Goal: Task Accomplishment & Management: Manage account settings

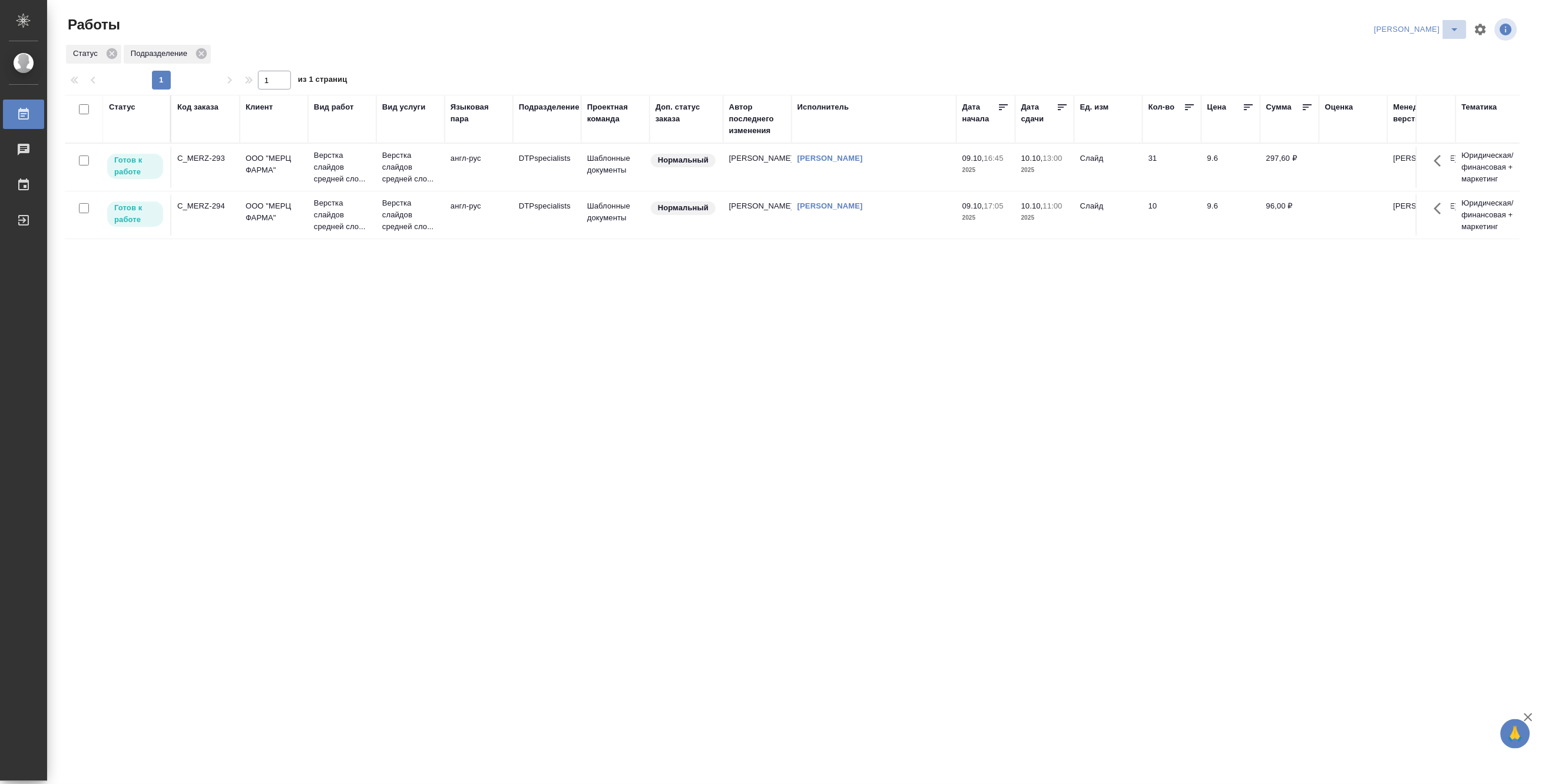
click at [1458, 27] on icon "split button" at bounding box center [1454, 28] width 14 height 14
click at [1430, 48] on li "Матвеева_В работе" at bounding box center [1410, 53] width 113 height 19
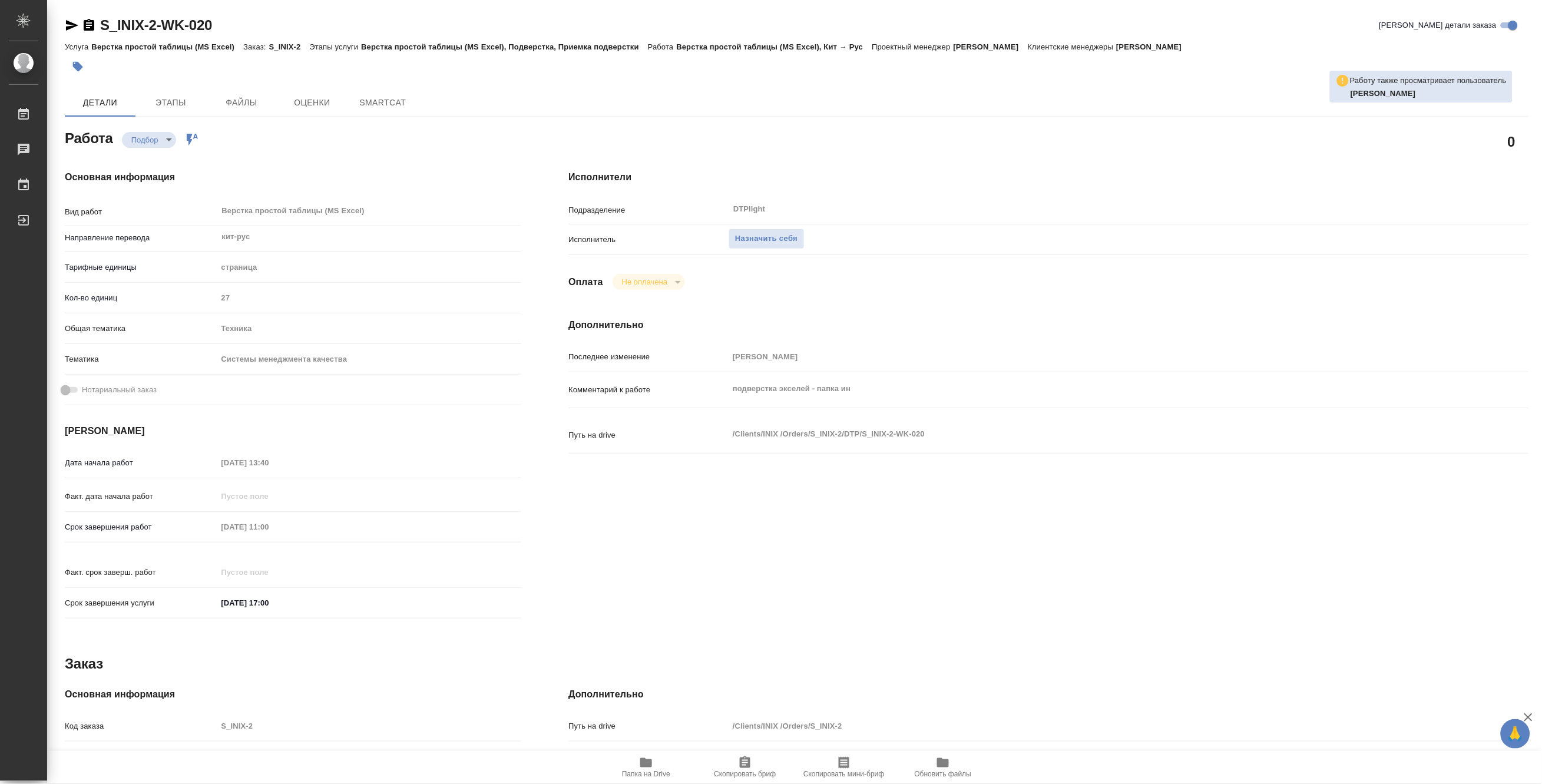
type textarea "x"
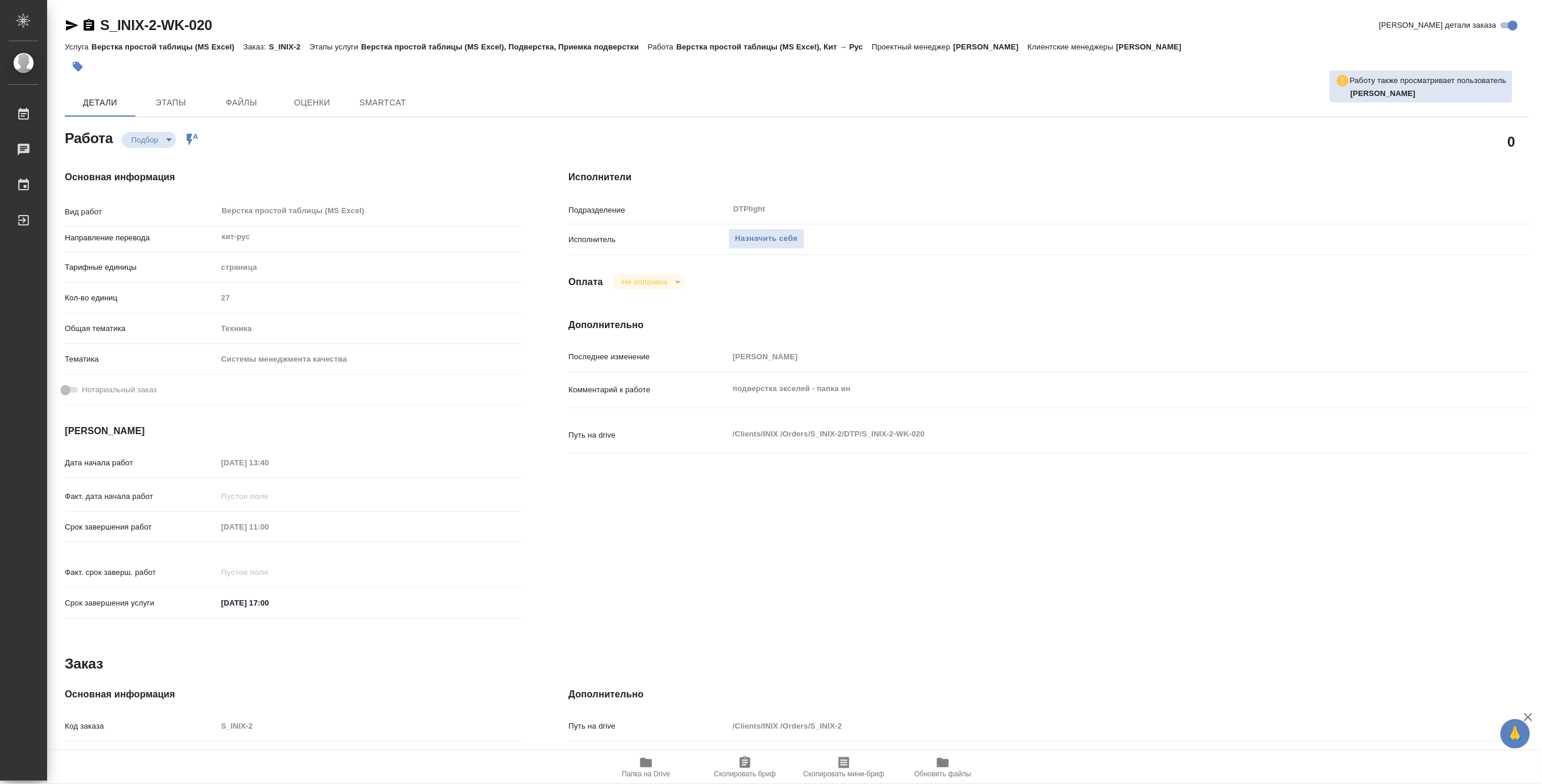
type textarea "x"
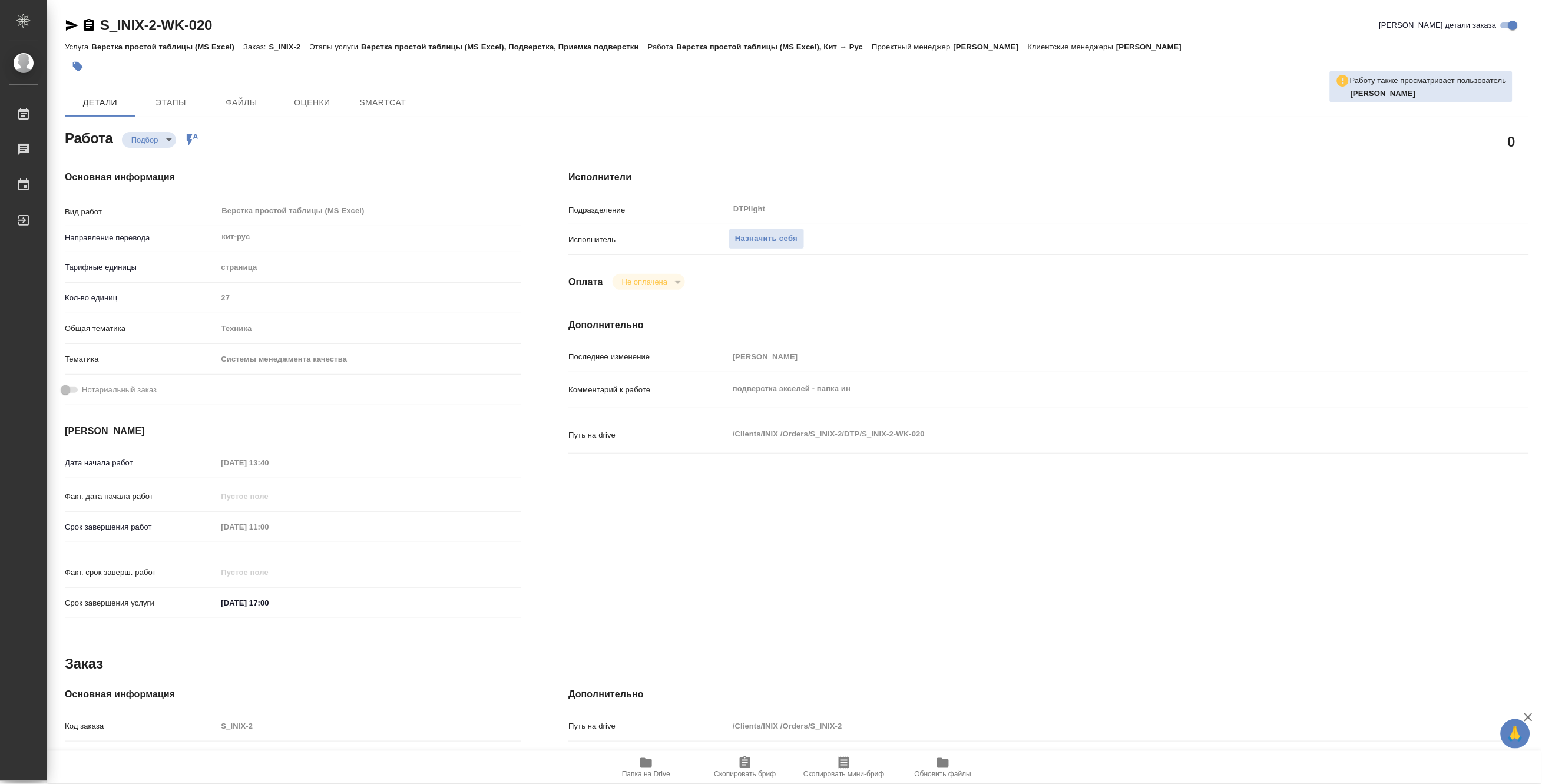
type textarea "x"
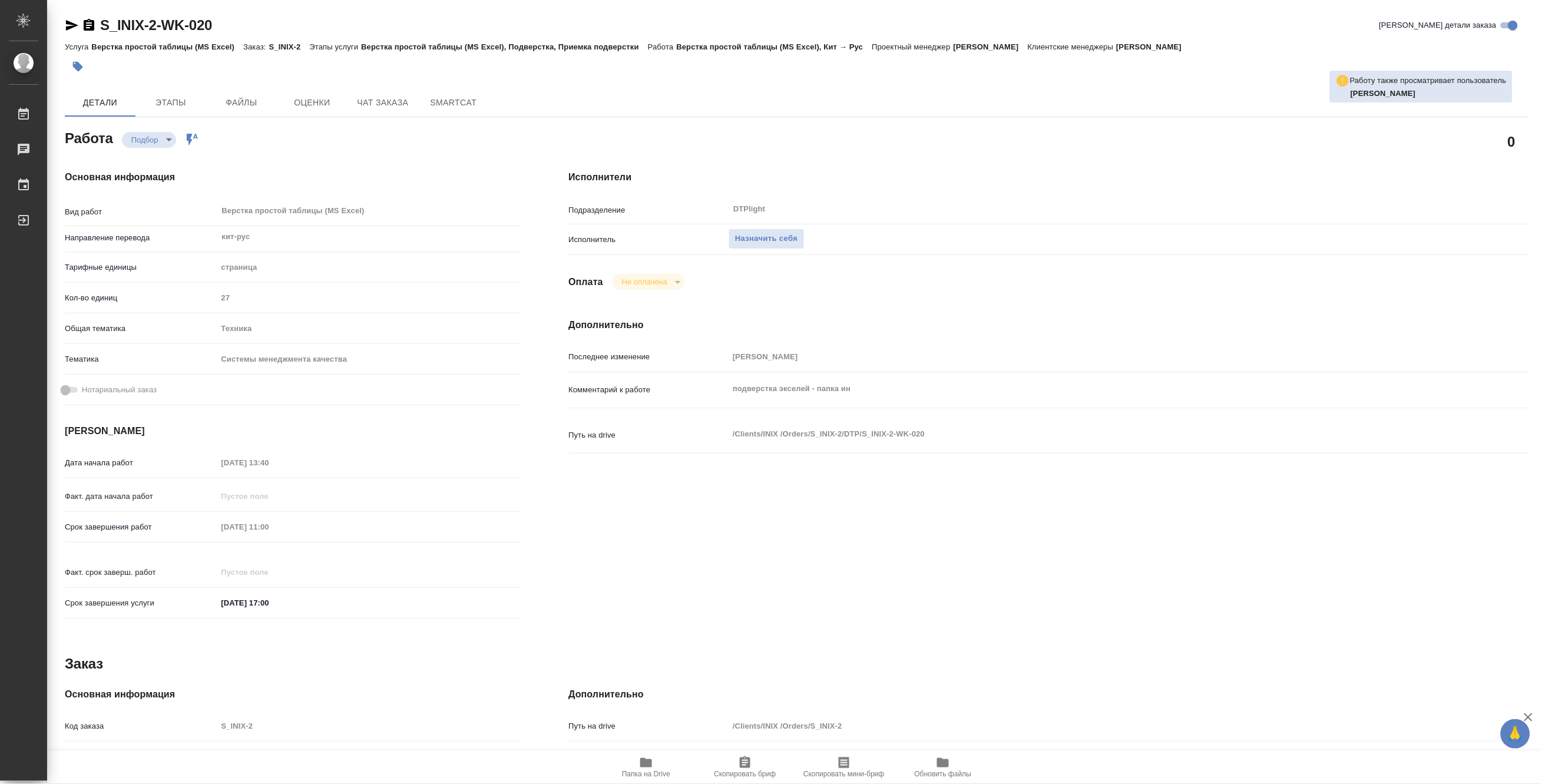
click at [654, 764] on span "Папка на Drive" at bounding box center [646, 766] width 85 height 22
type textarea "x"
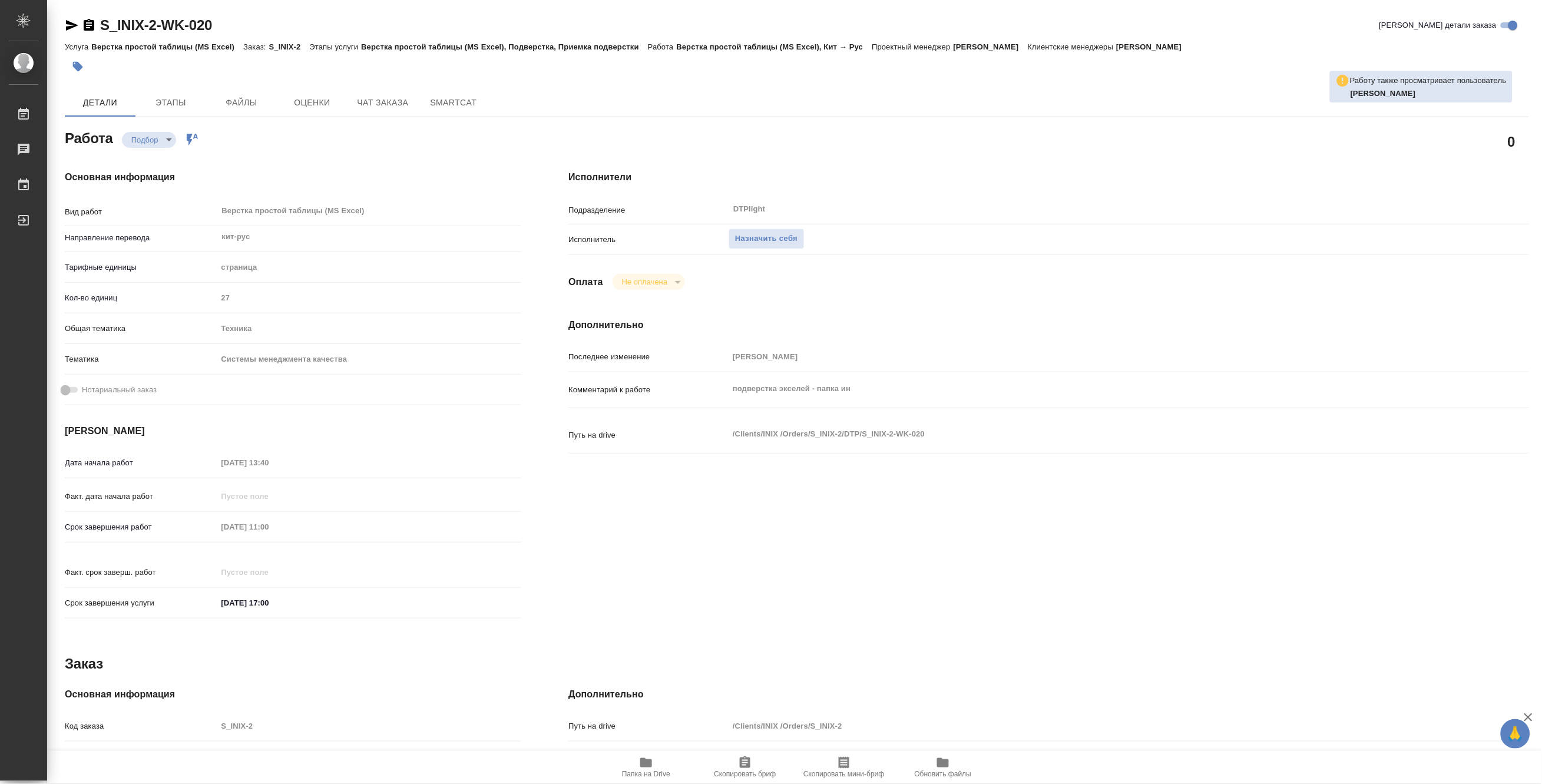
type textarea "x"
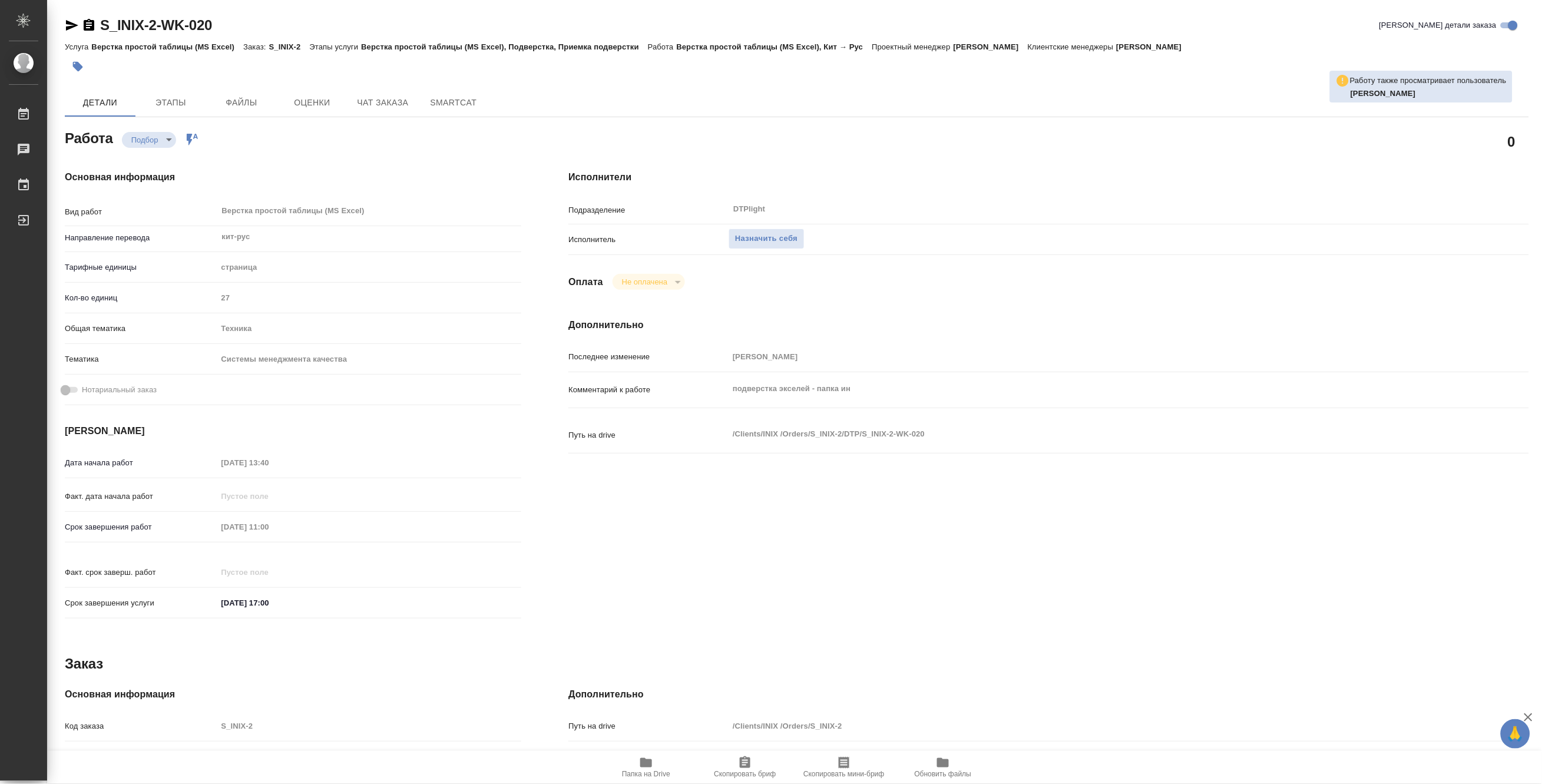
type textarea "x"
click at [778, 237] on span "Назначить себя" at bounding box center [766, 239] width 63 height 14
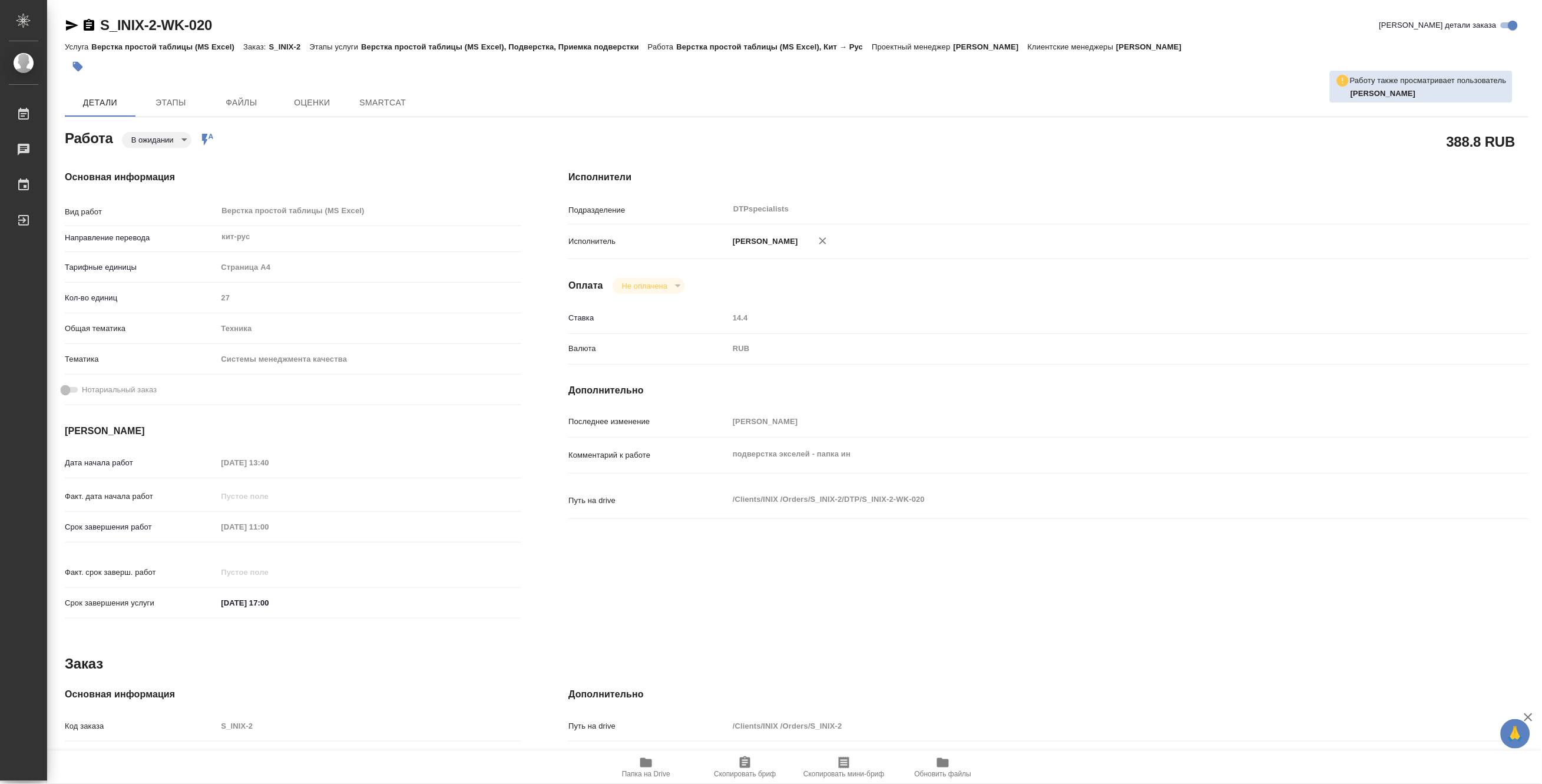
type textarea "x"
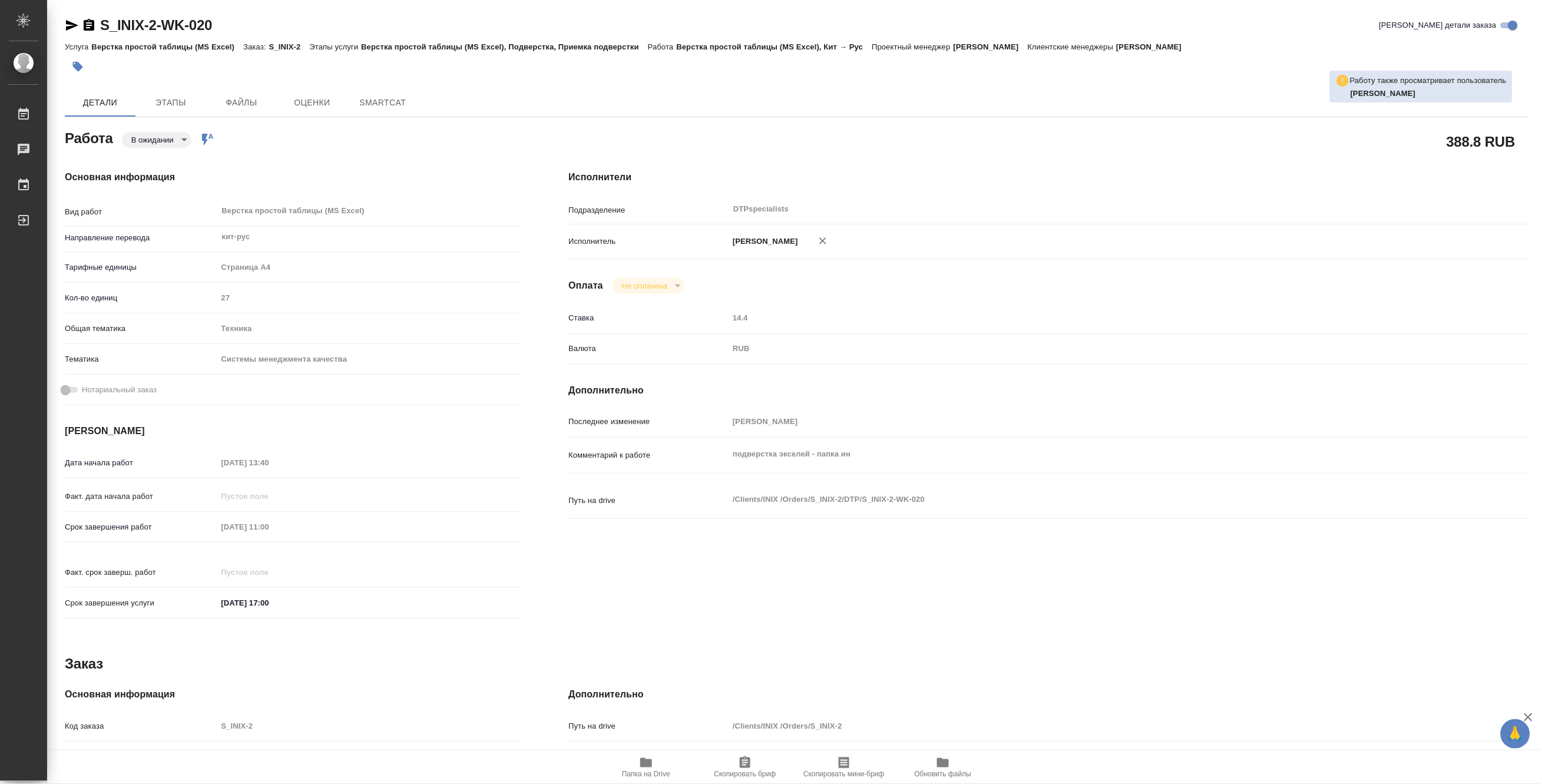
type textarea "x"
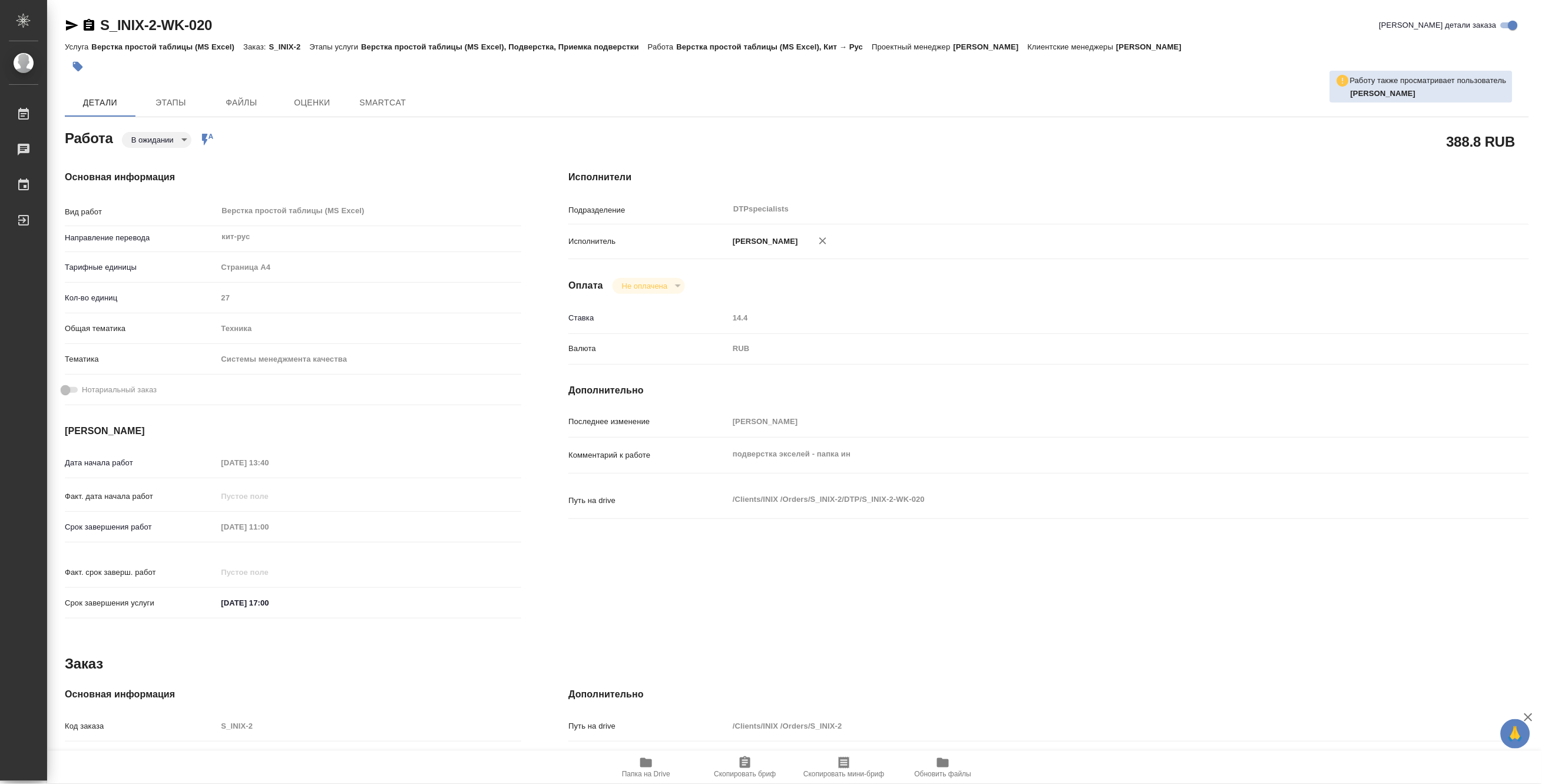
type textarea "x"
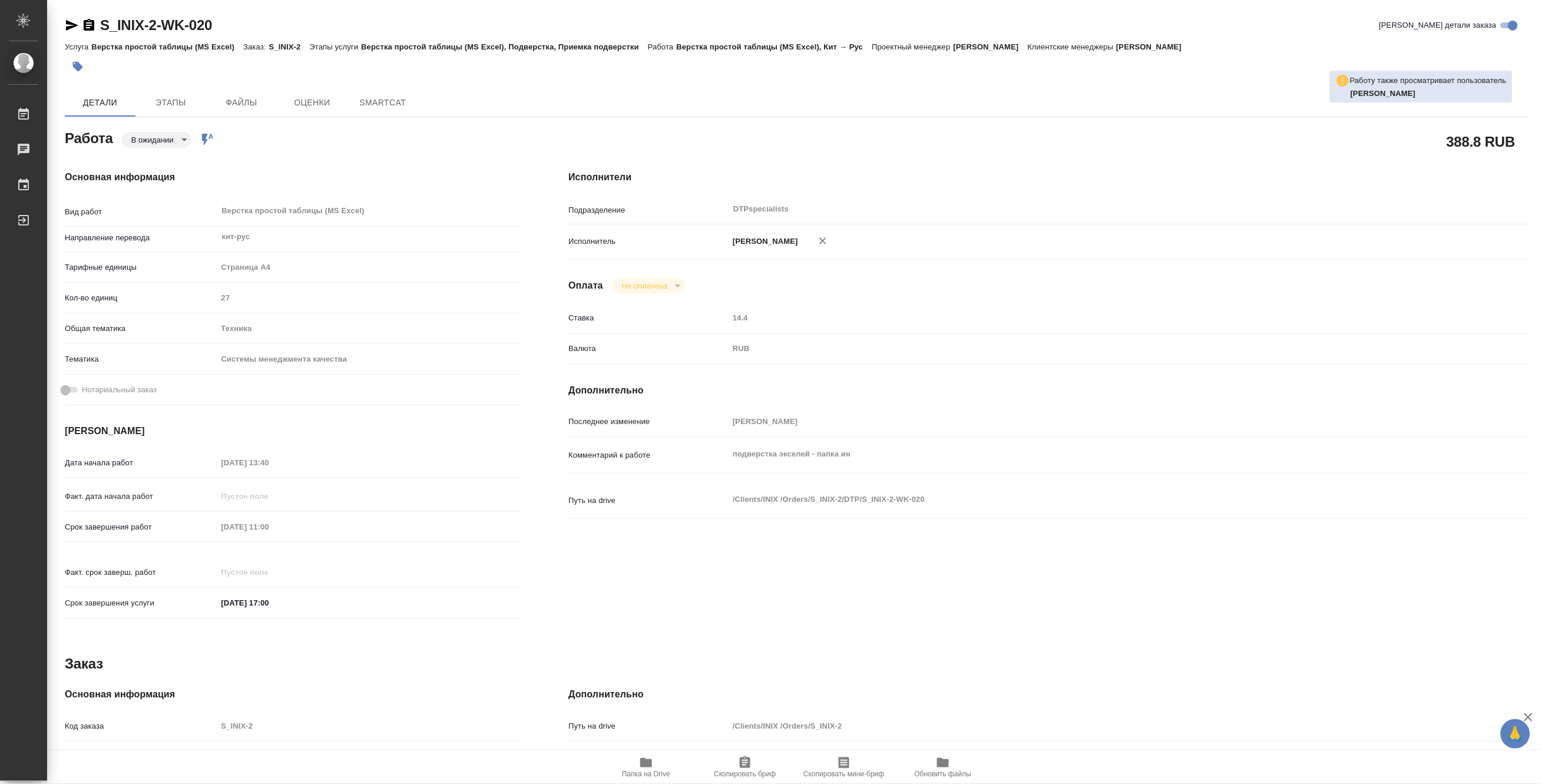
type textarea "x"
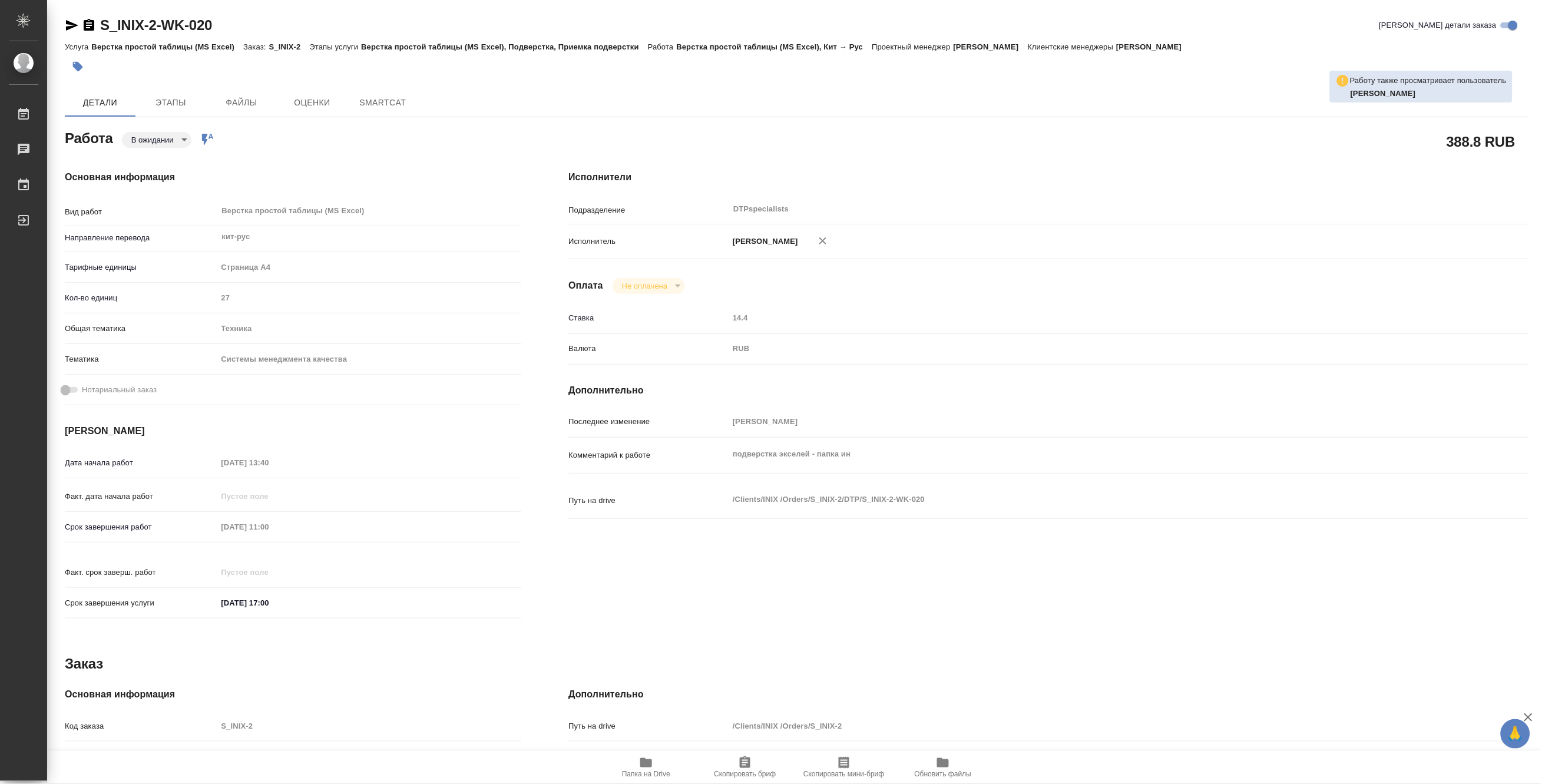
type textarea "x"
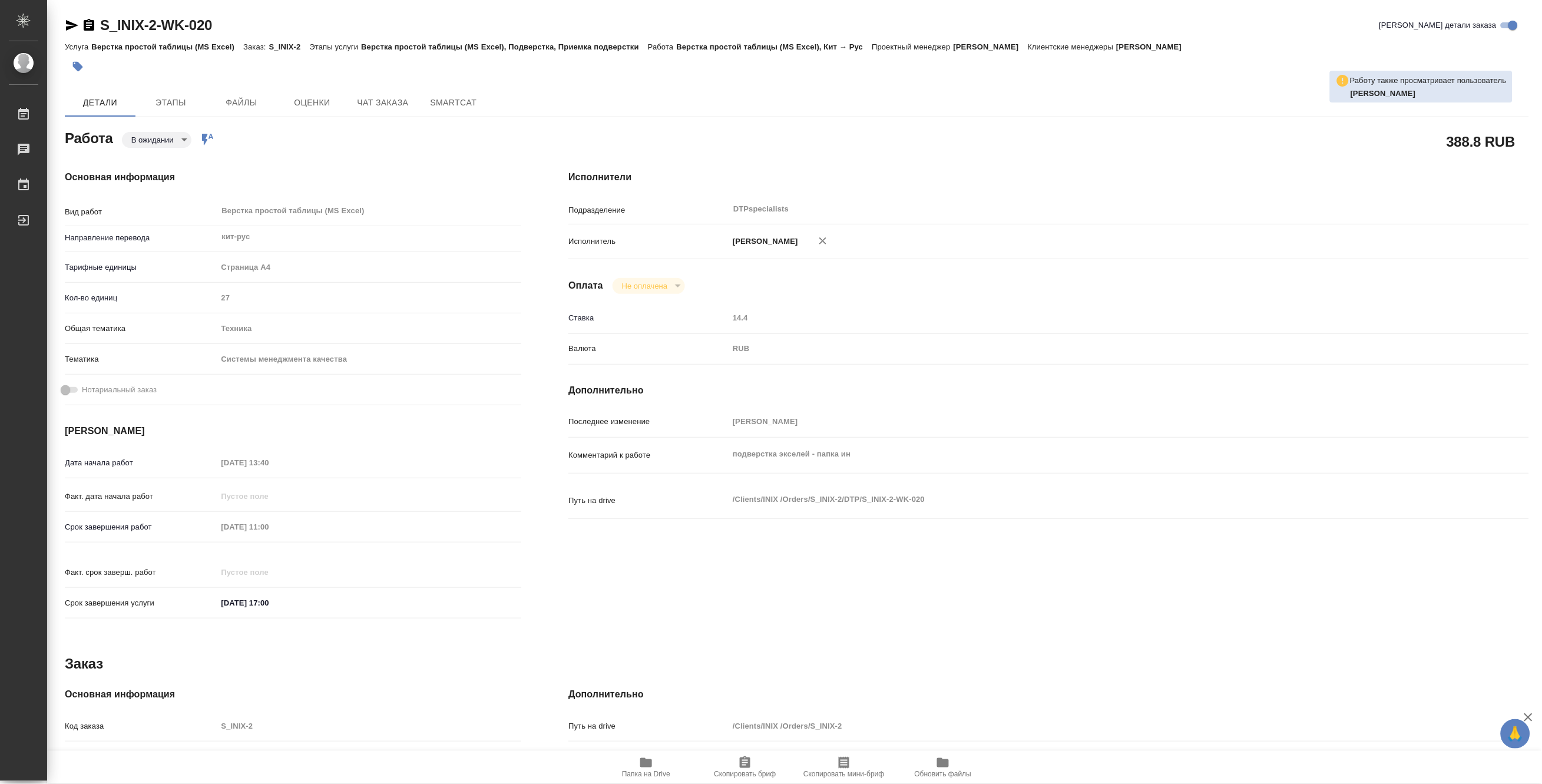
type textarea "x"
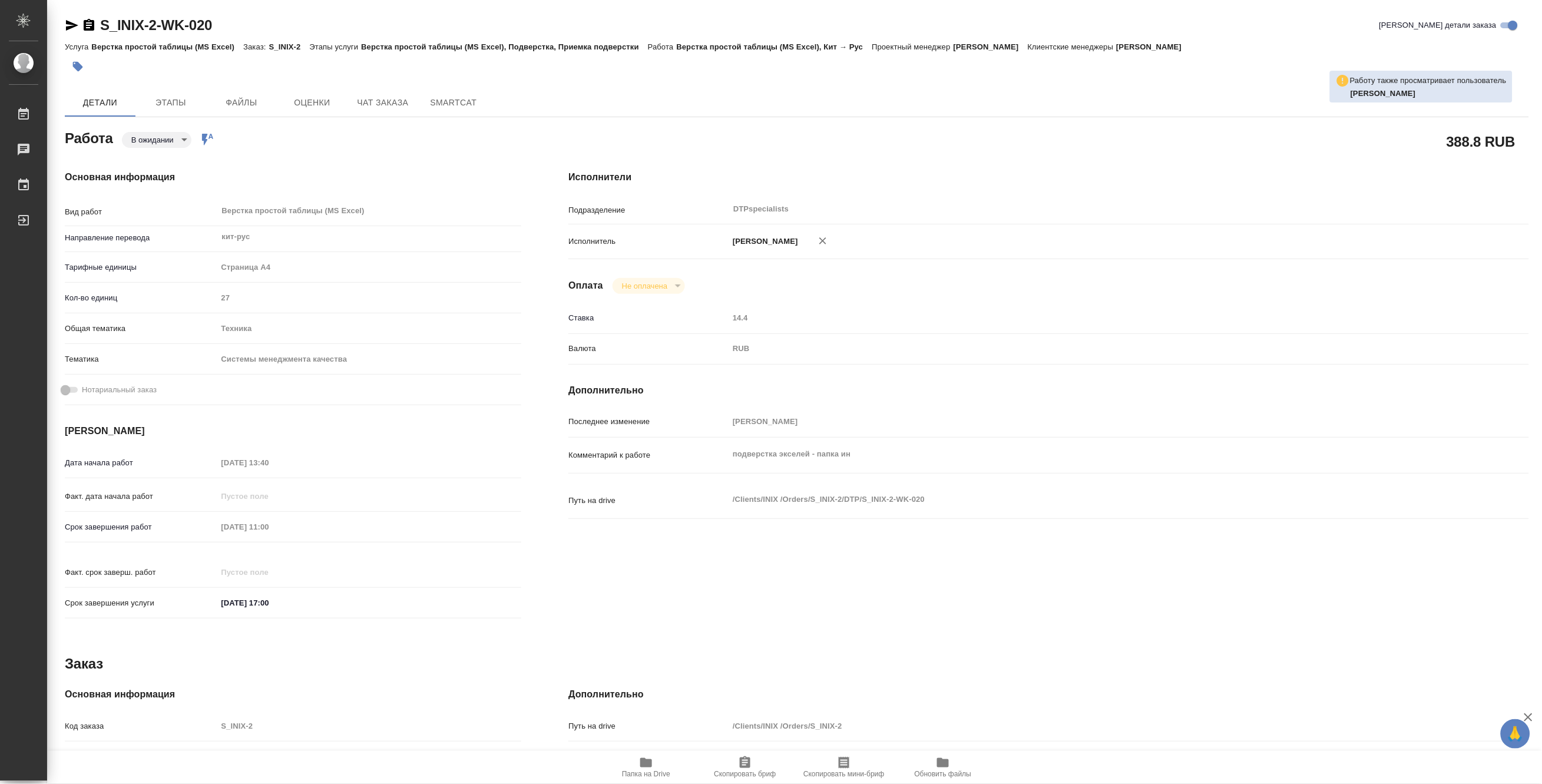
type textarea "x"
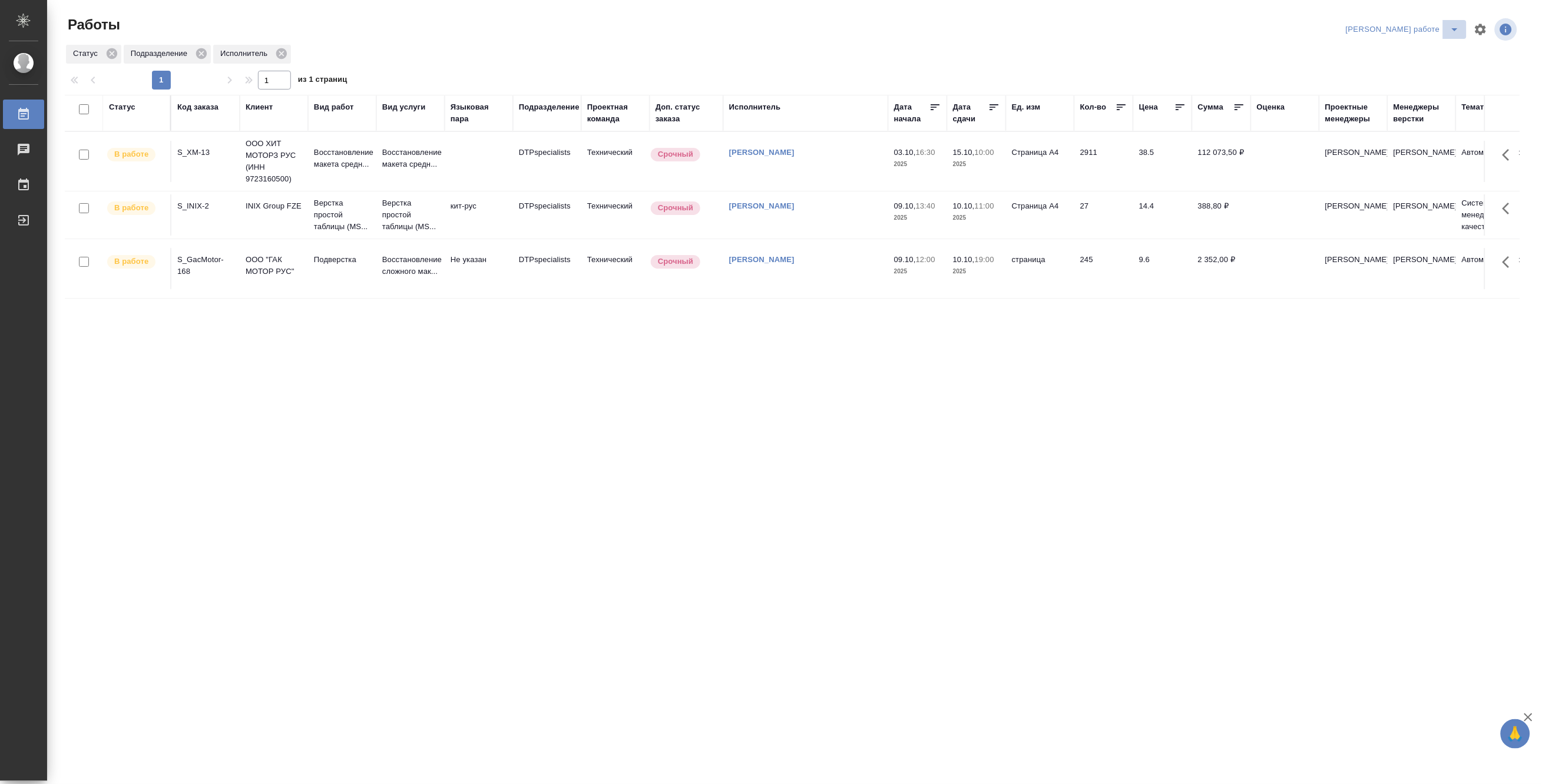
click at [1456, 27] on icon "split button" at bounding box center [1454, 28] width 14 height 14
click at [1439, 68] on li "[PERSON_NAME]" at bounding box center [1413, 72] width 107 height 19
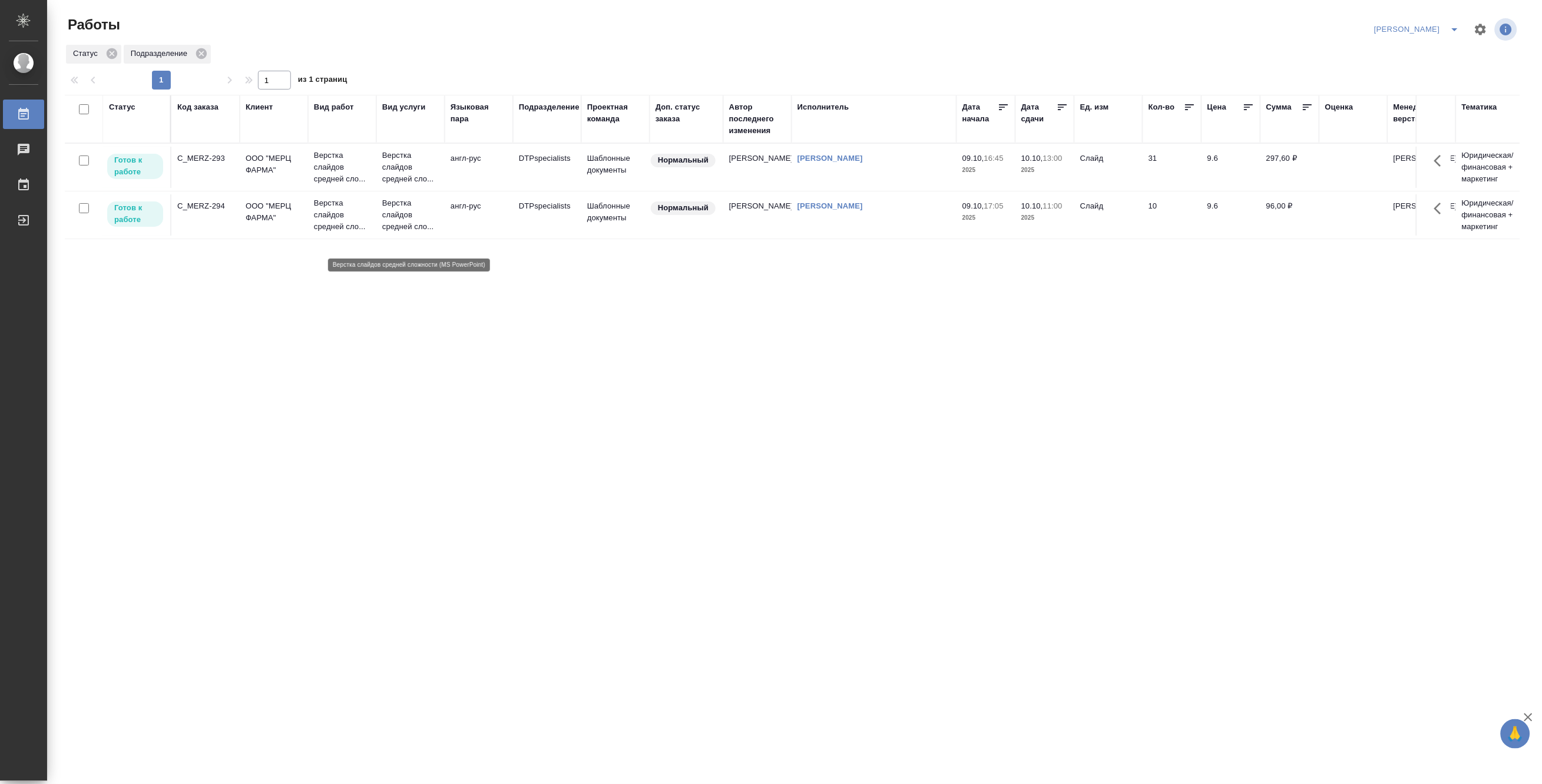
click at [386, 231] on p "Верстка слайдов средней сло..." at bounding box center [410, 214] width 56 height 35
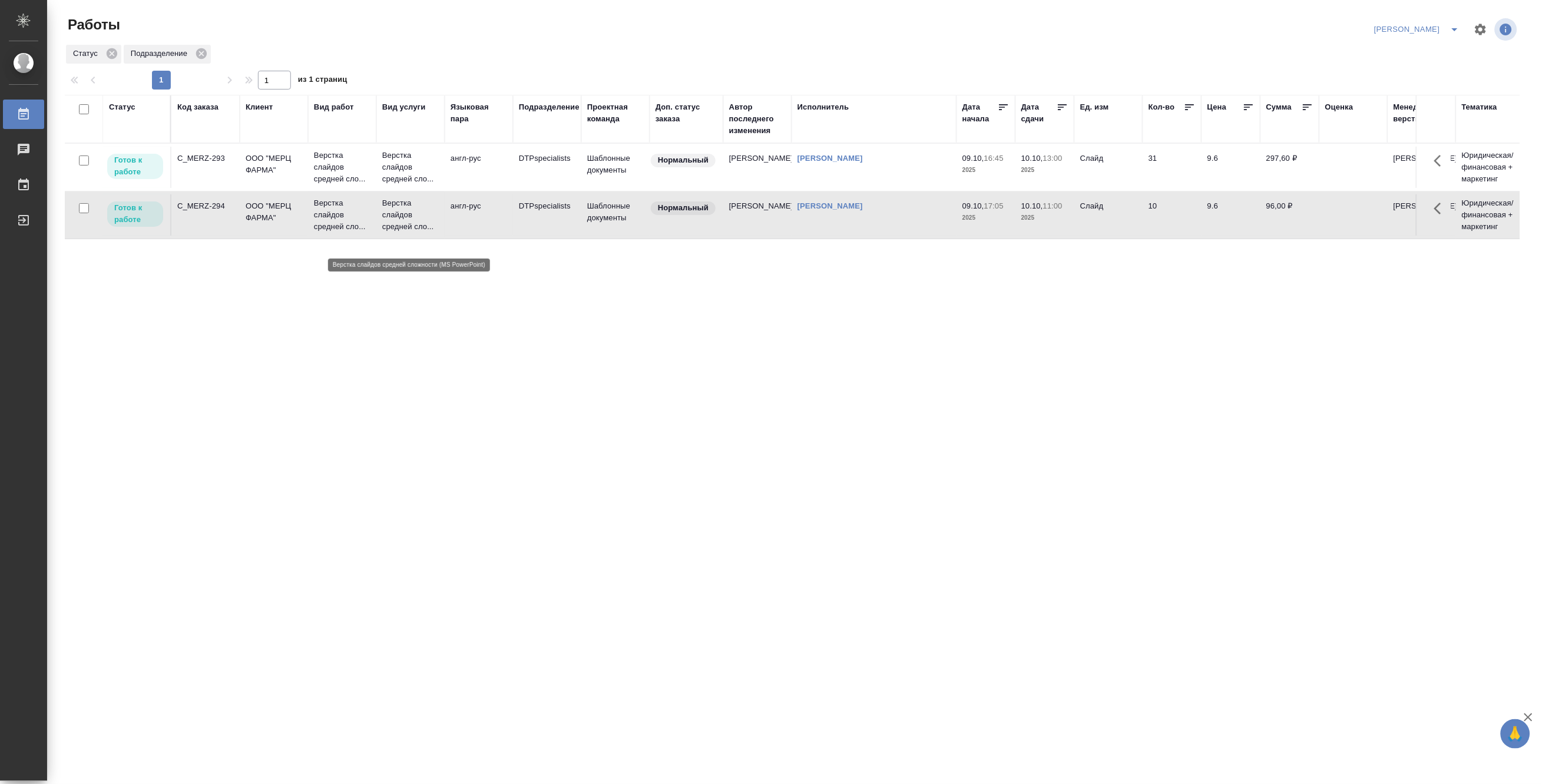
click at [386, 231] on p "Верстка слайдов средней сло..." at bounding box center [410, 214] width 56 height 35
click at [367, 180] on p "Верстка слайдов средней сло..." at bounding box center [342, 167] width 56 height 35
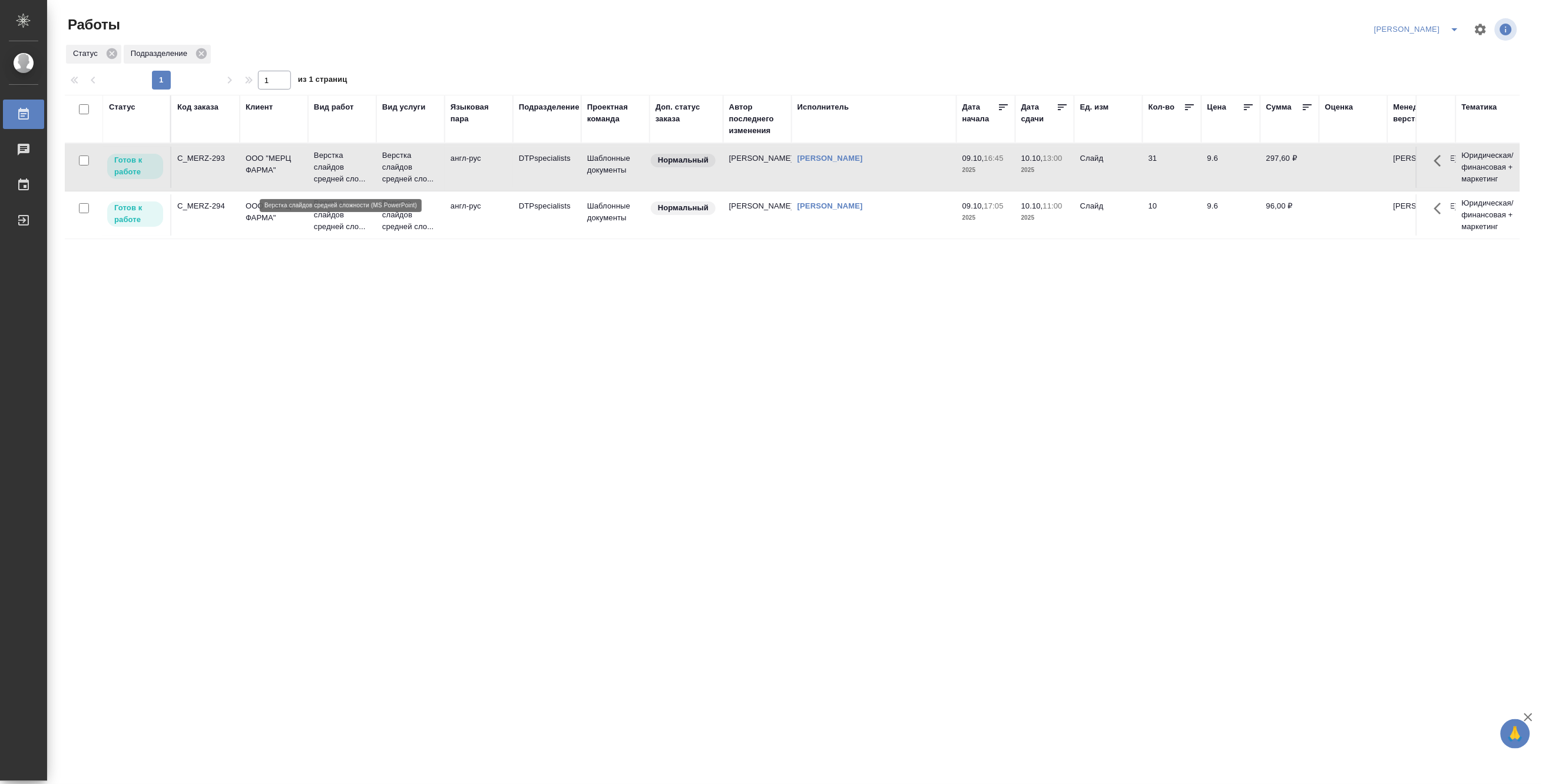
click at [367, 180] on p "Верстка слайдов средней сло..." at bounding box center [342, 167] width 56 height 35
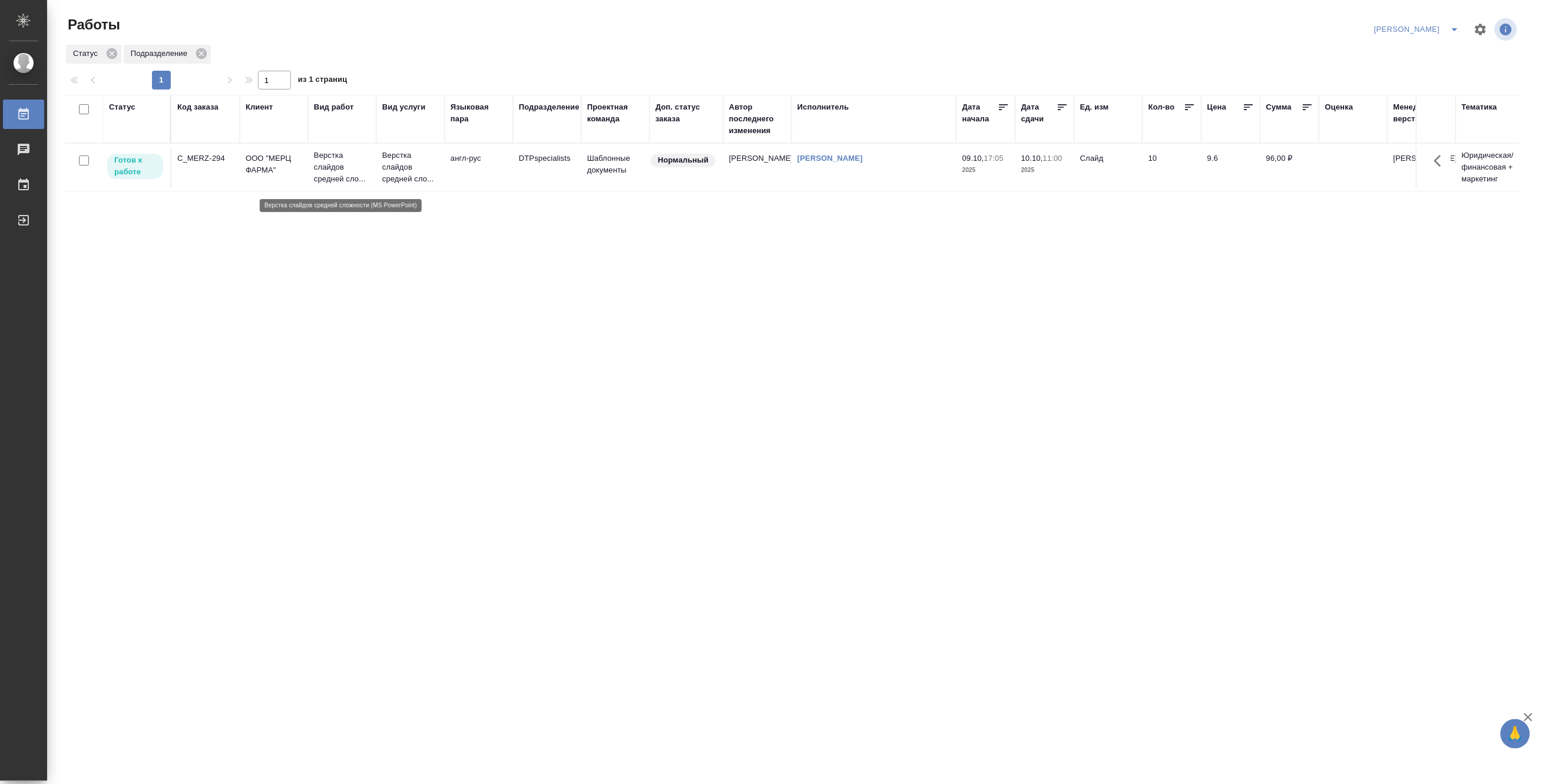
click at [318, 177] on p "Верстка слайдов средней сло..." at bounding box center [342, 167] width 56 height 35
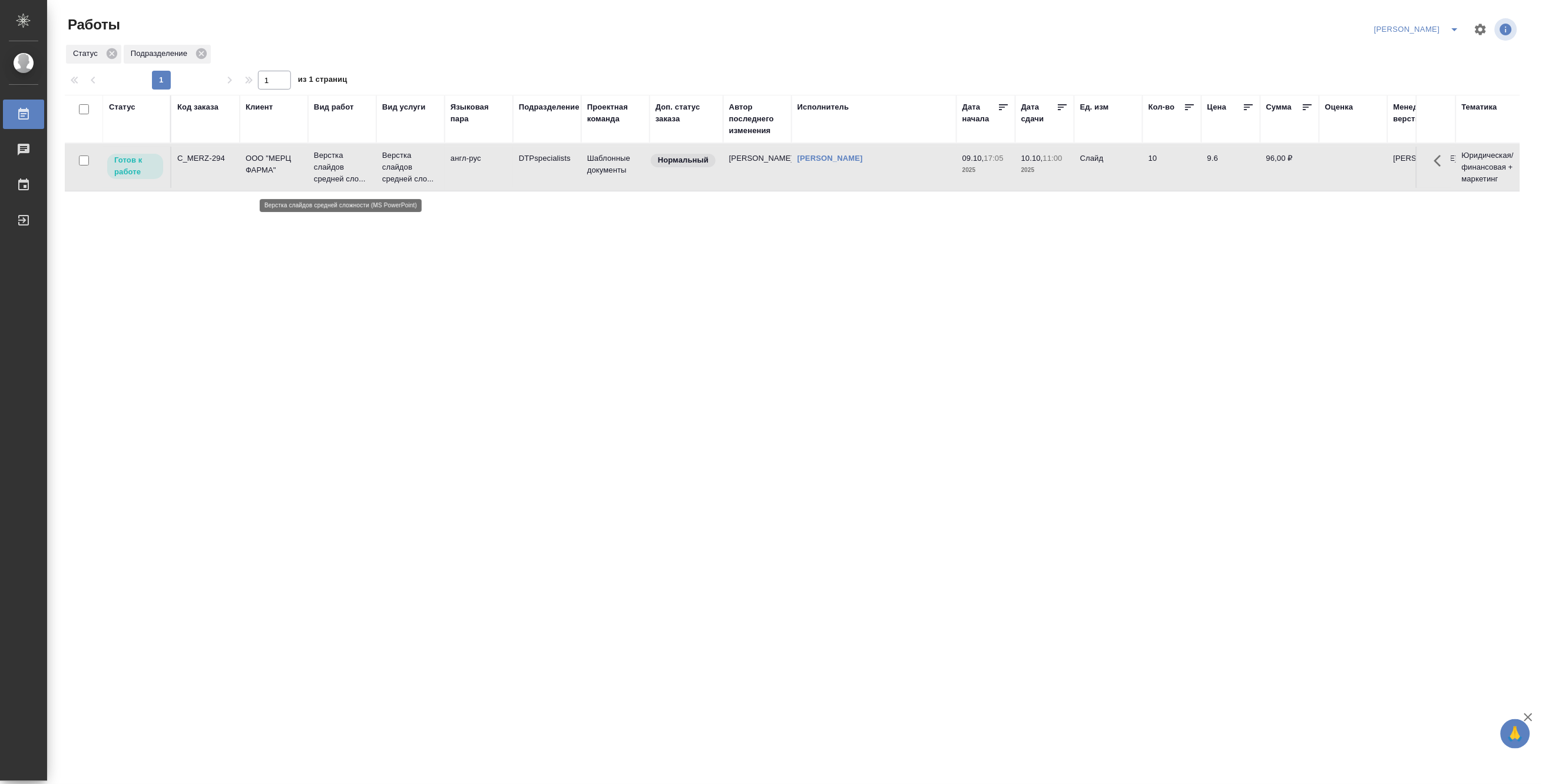
click at [318, 177] on p "Верстка слайдов средней сло..." at bounding box center [342, 167] width 56 height 35
click at [390, 183] on p "Верстка слайдов средней сло..." at bounding box center [410, 167] width 56 height 35
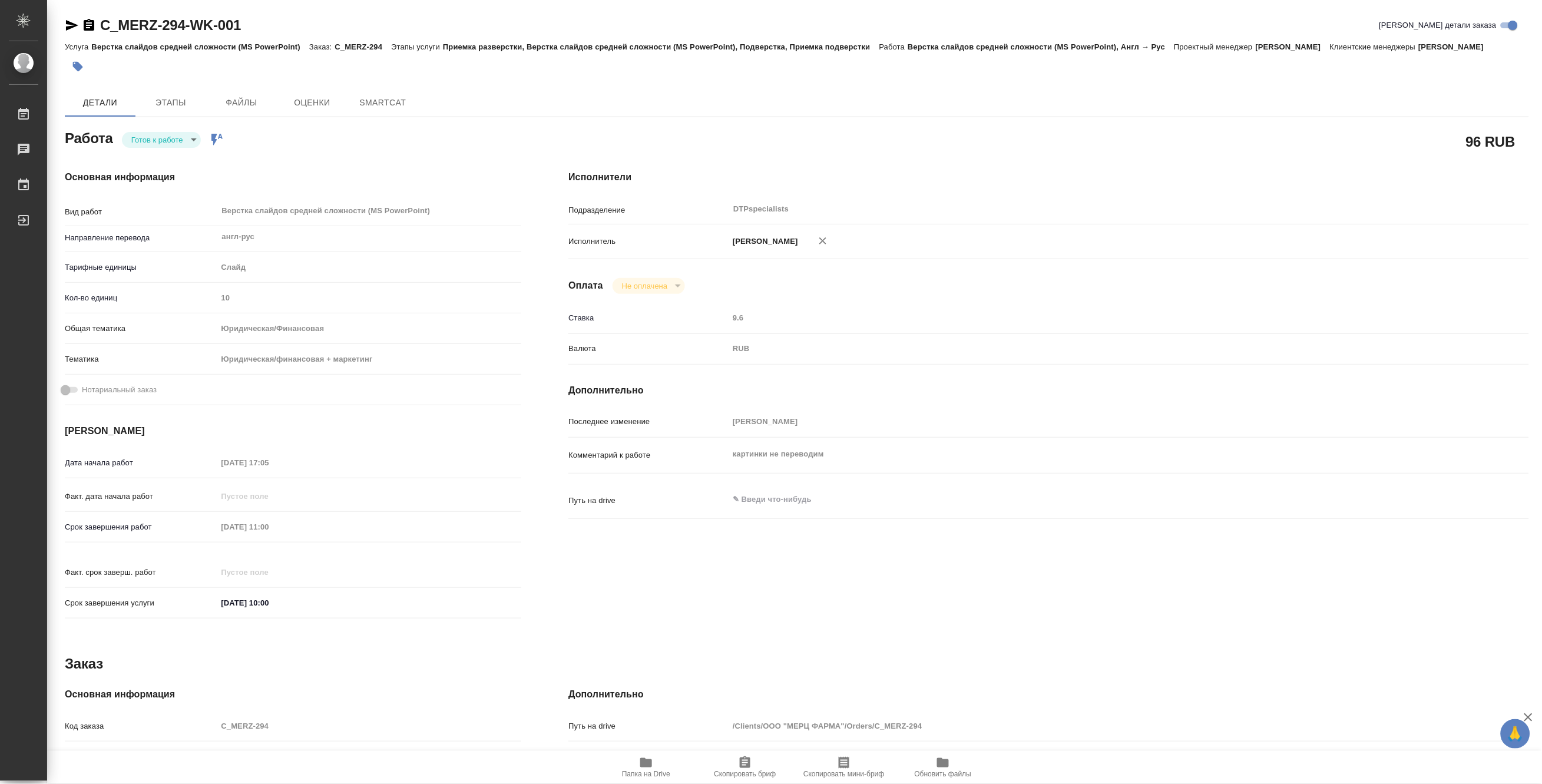
type textarea "x"
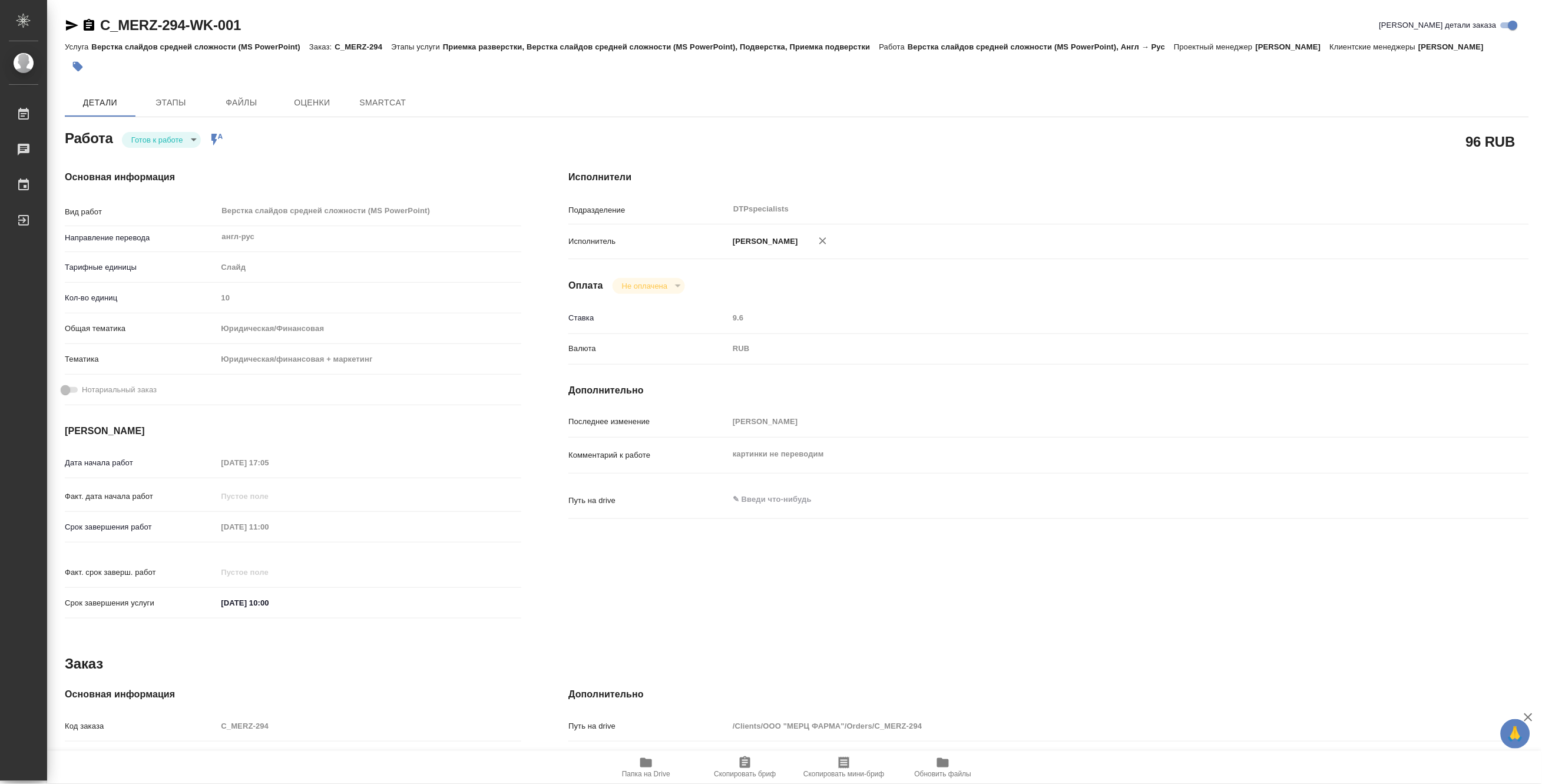
type textarea "x"
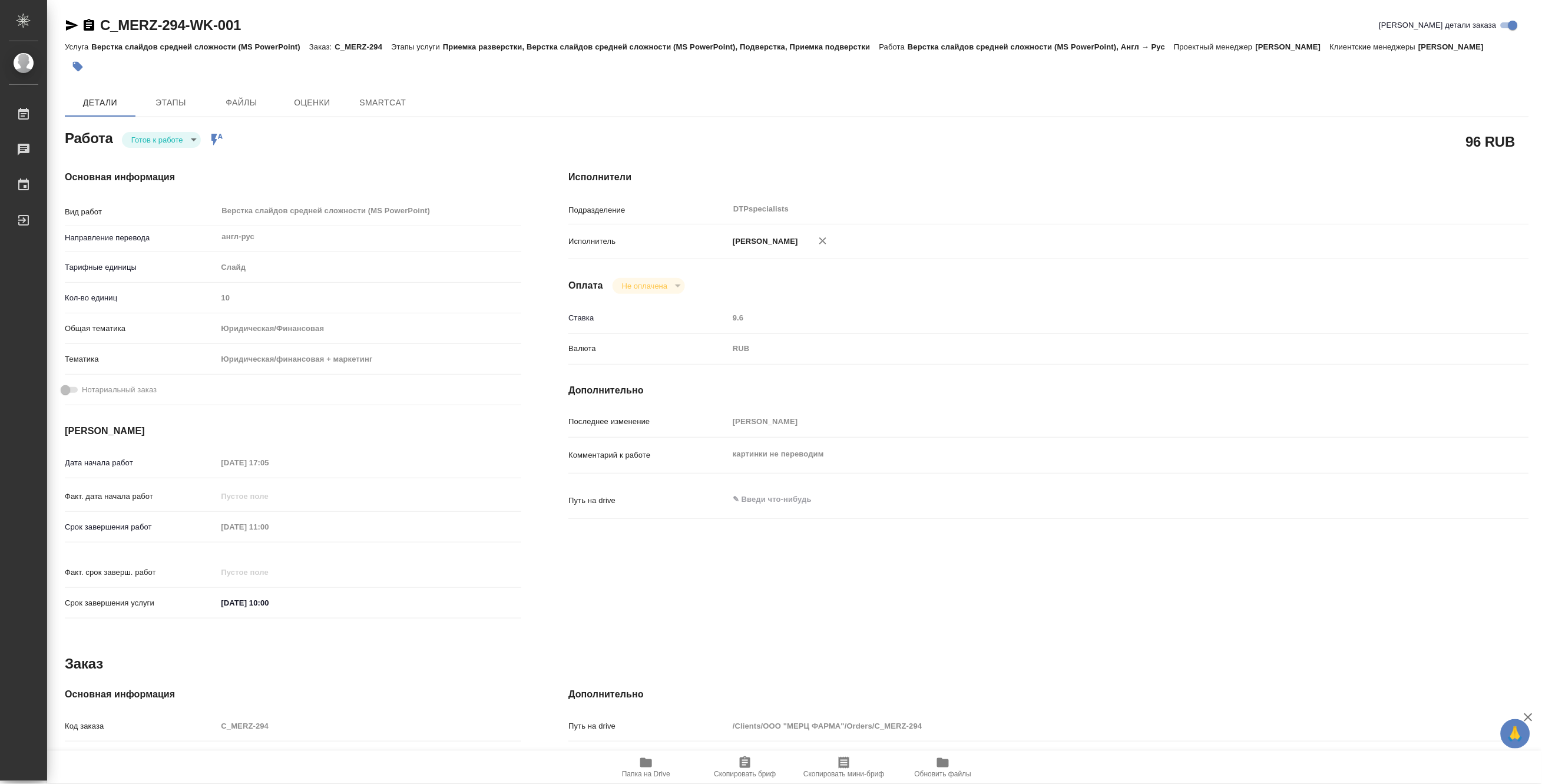
type textarea "x"
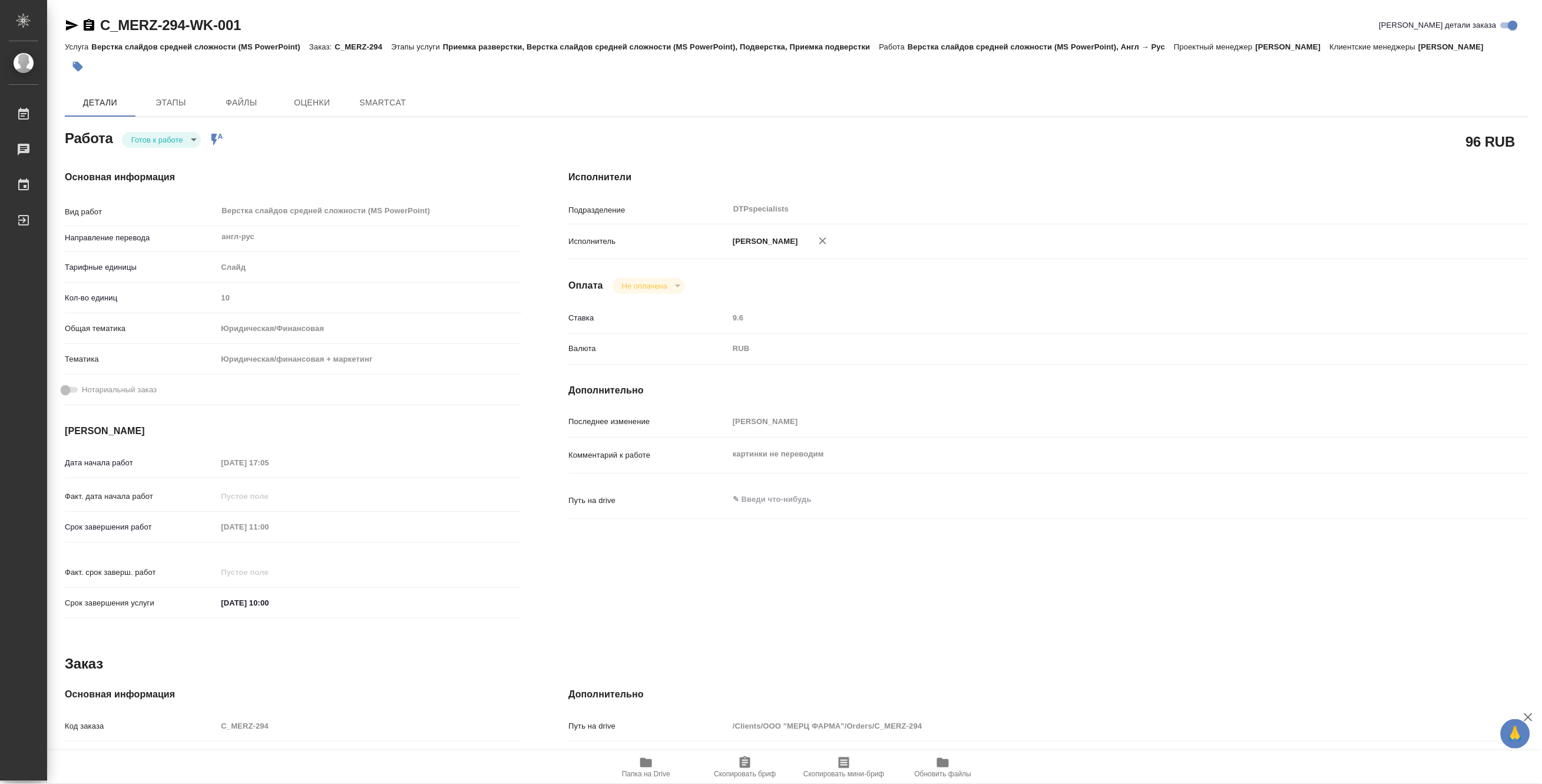
click at [131, 152] on body "🙏 .cls-1 fill:#fff; AWATERA Matveeva Maria Работы Чаты График Выйти C_MERZ-294-…" at bounding box center [771, 392] width 1542 height 784
type textarea "x"
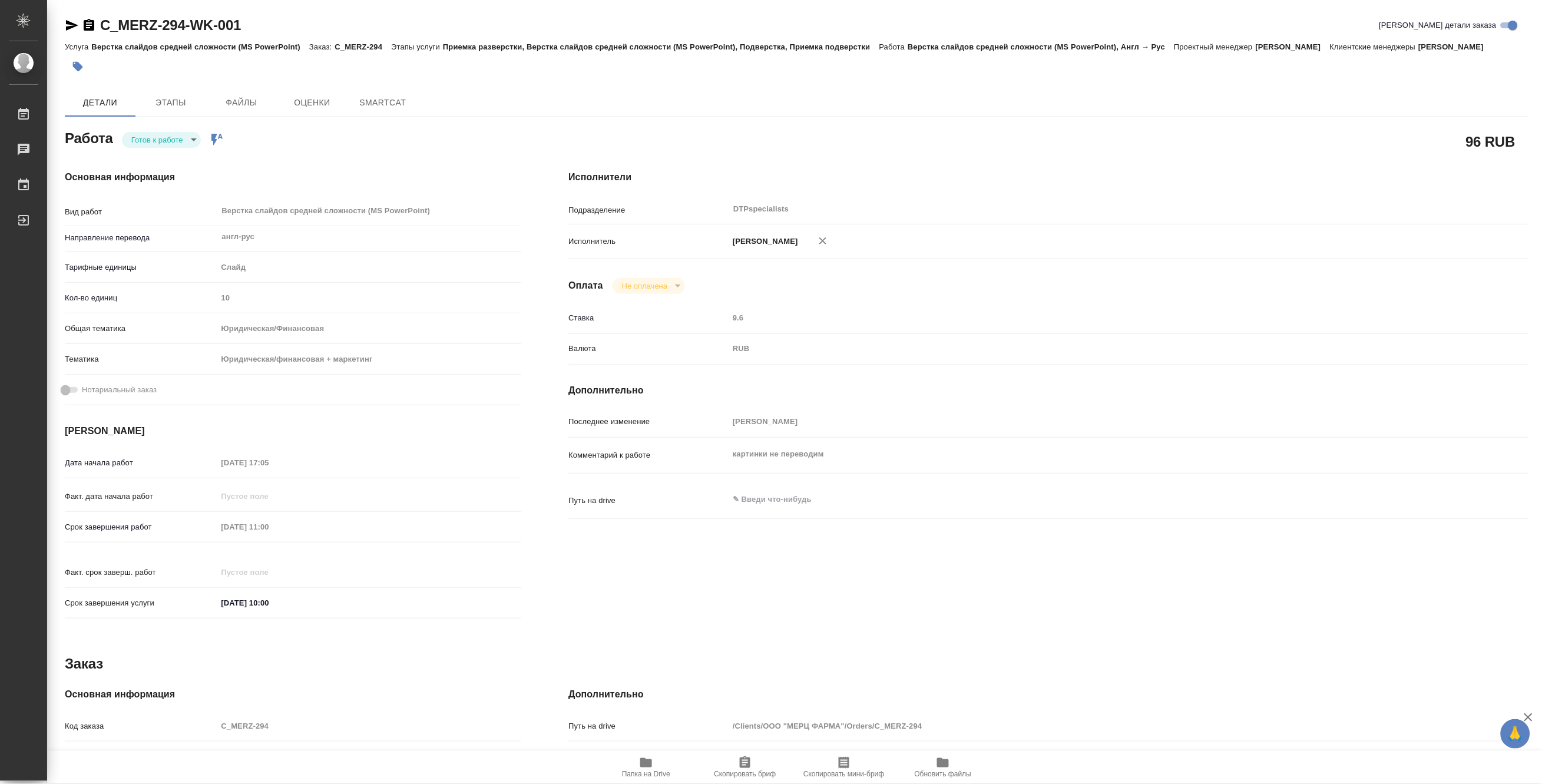
type textarea "x"
click at [131, 155] on button "В работе" at bounding box center [151, 154] width 39 height 13
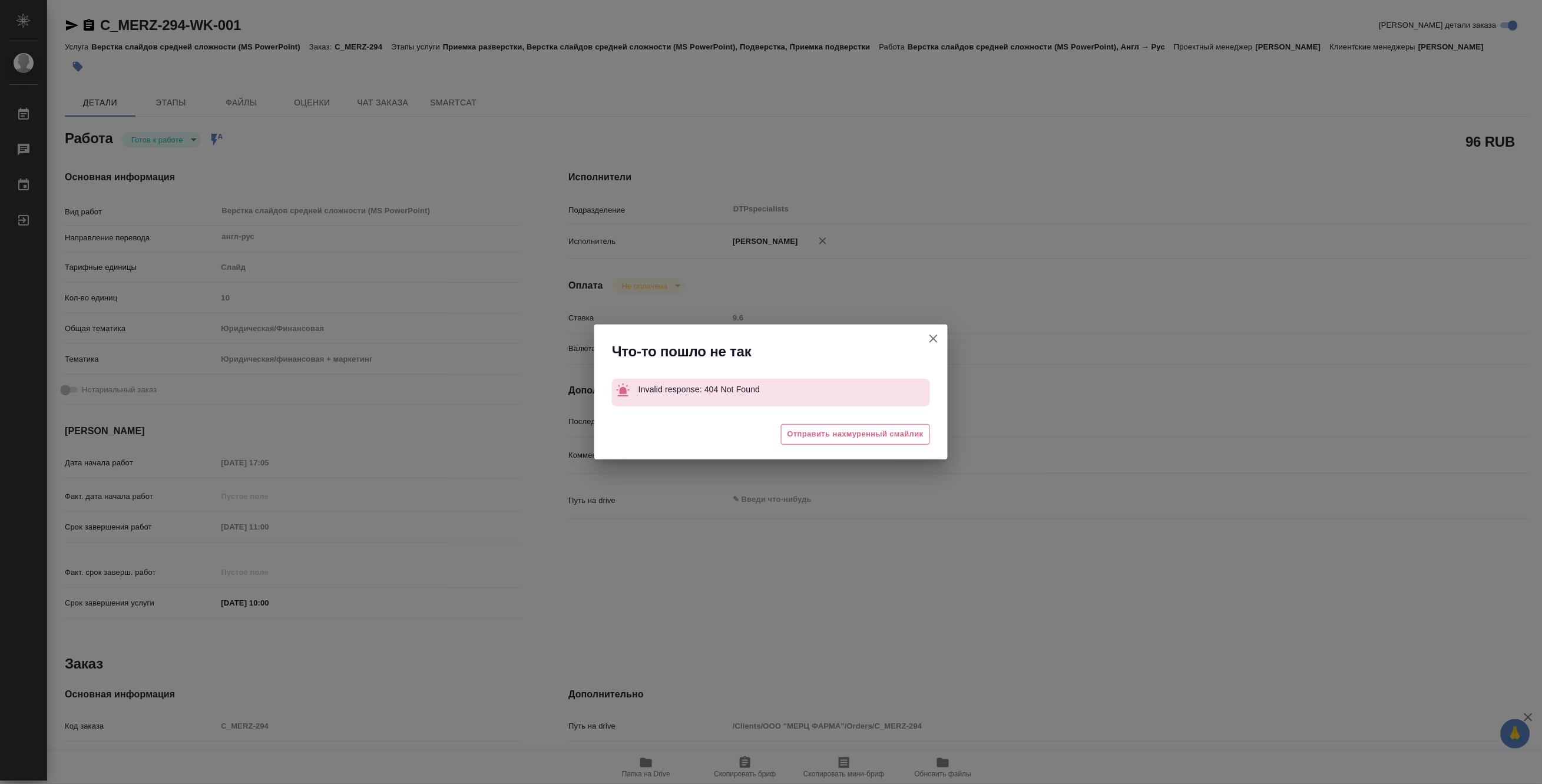
type textarea "x"
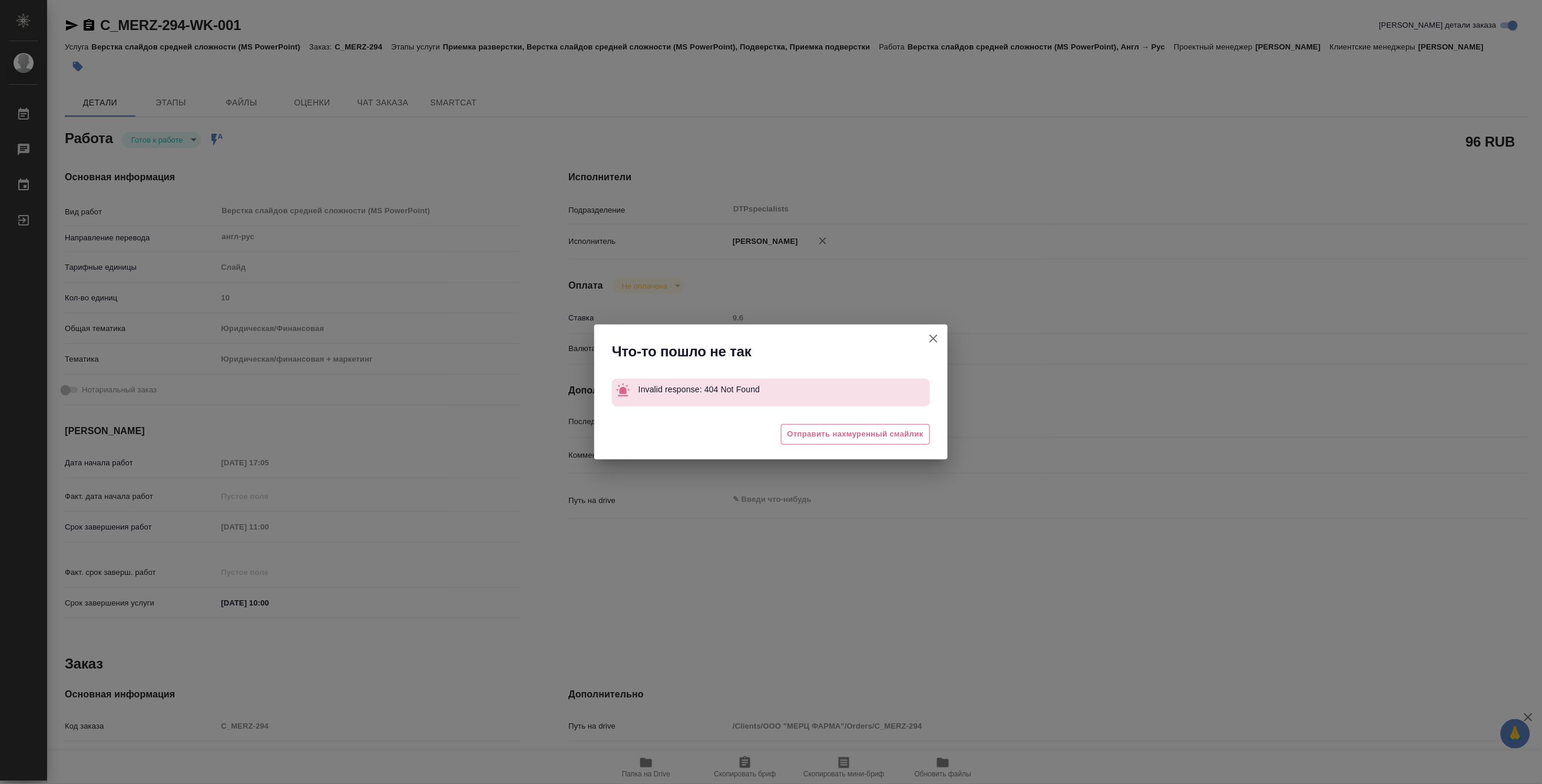
type textarea "x"
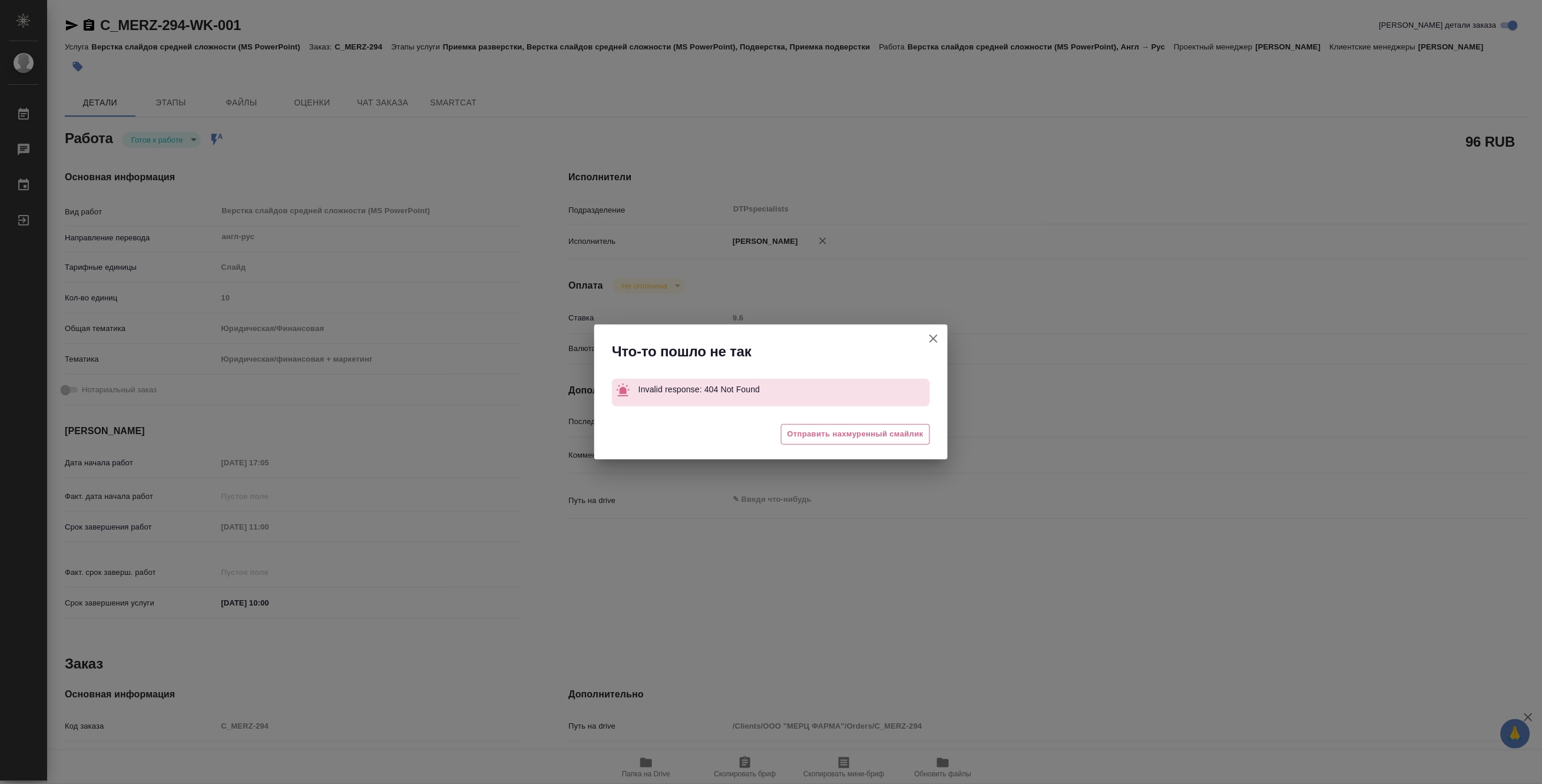
type textarea "x"
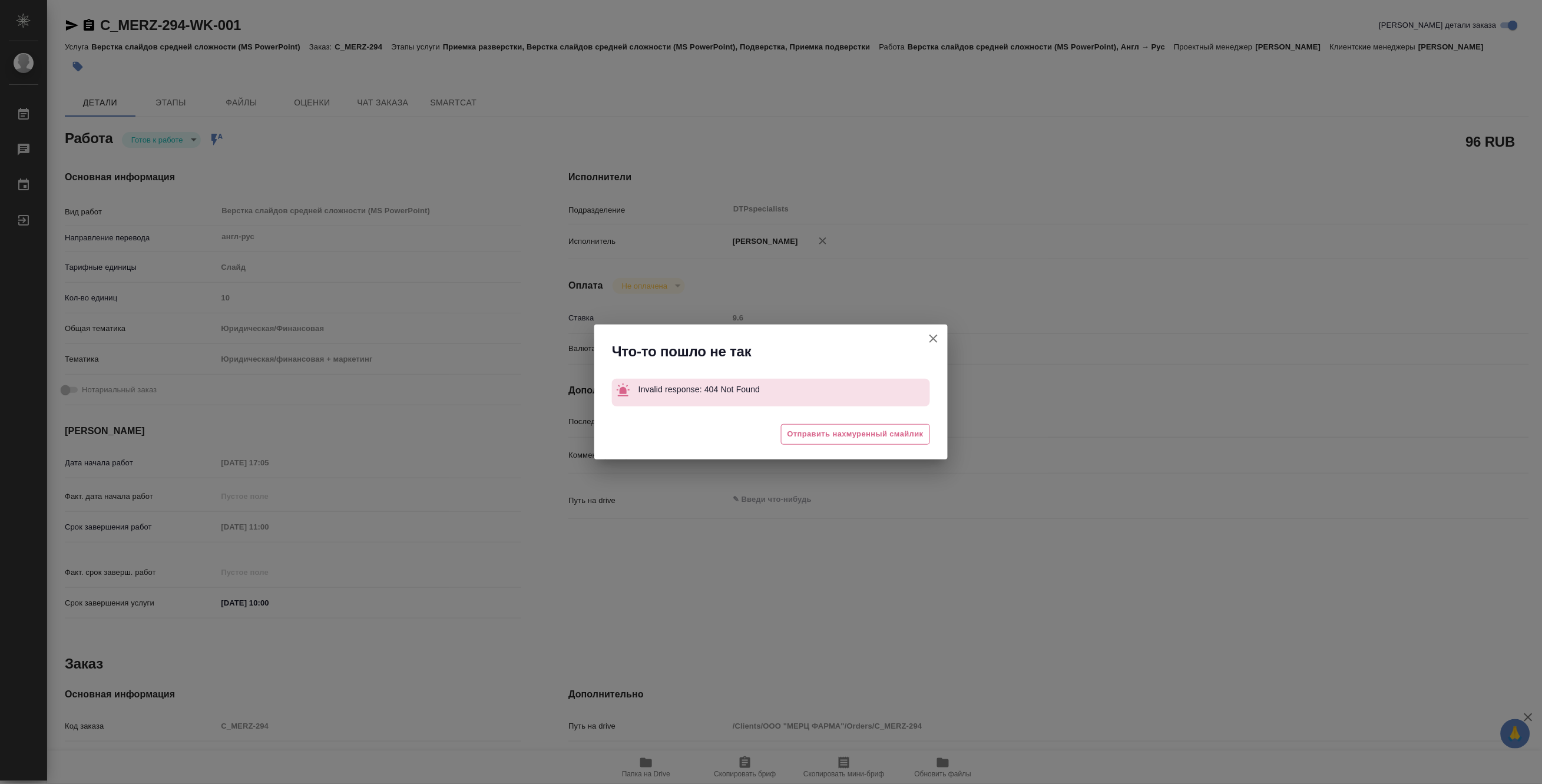
type textarea "x"
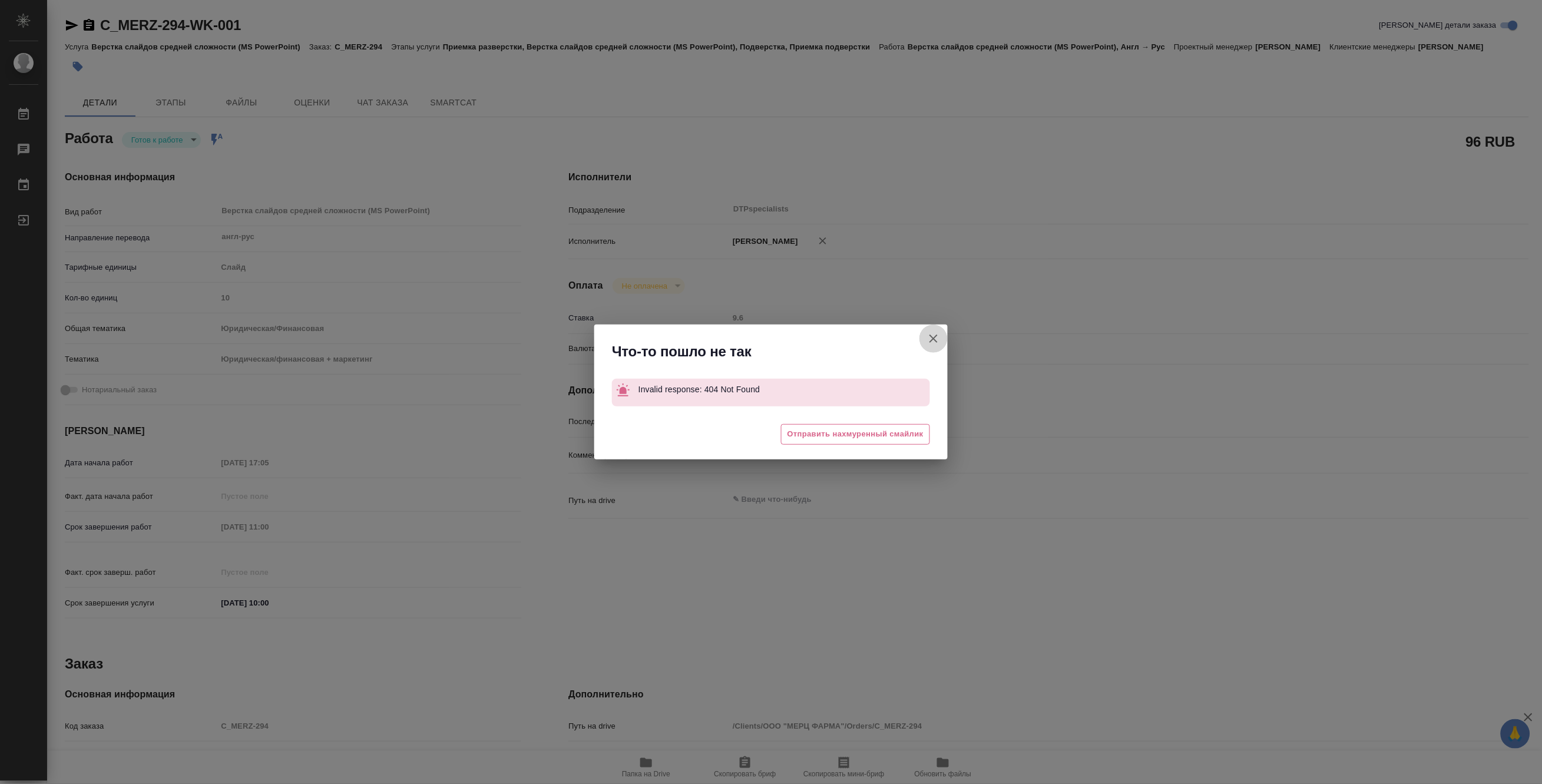
click at [938, 339] on icon "button" at bounding box center [933, 338] width 14 height 14
type textarea "x"
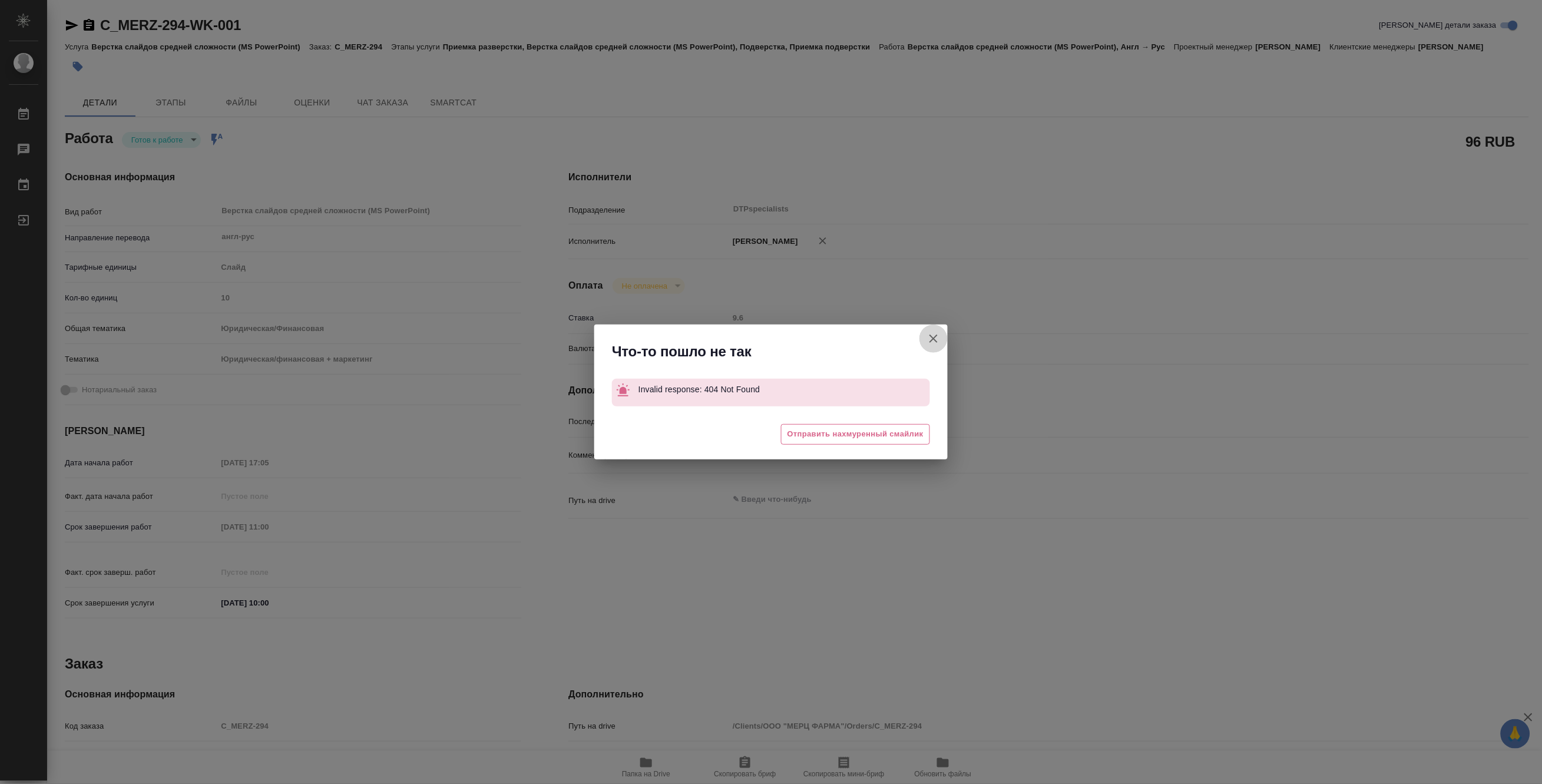
type textarea "x"
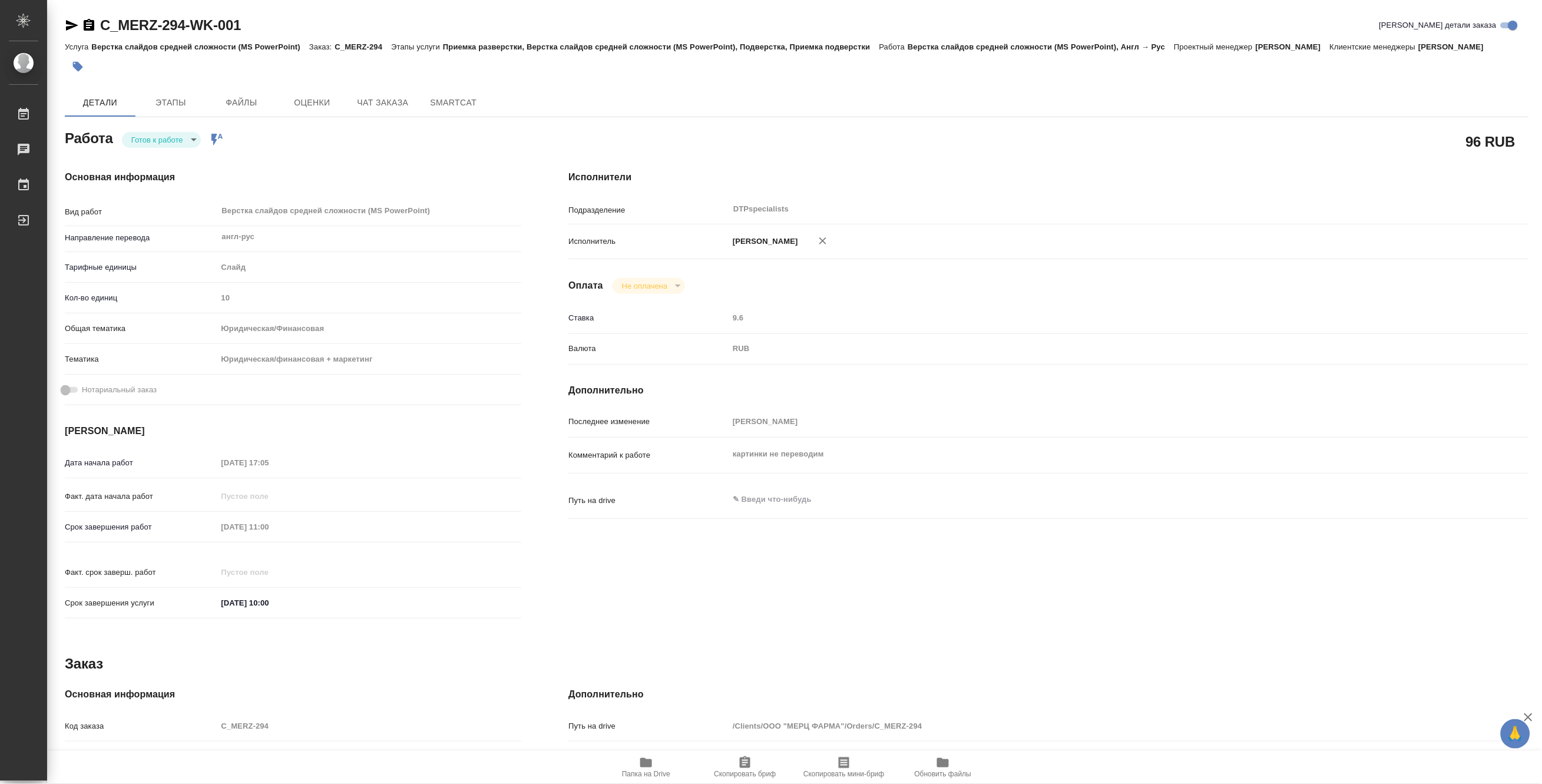
type textarea "x"
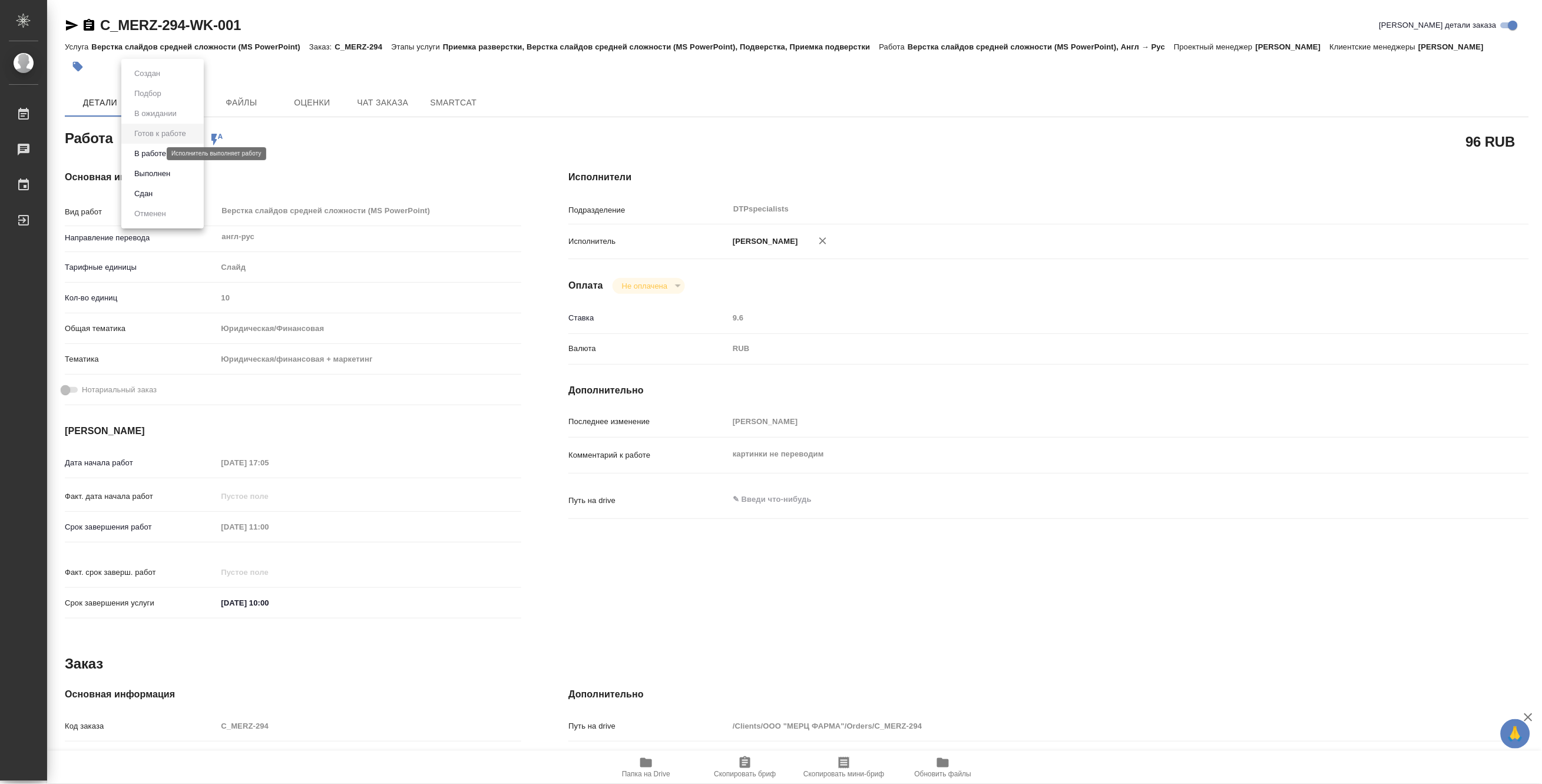
drag, startPoint x: 134, startPoint y: 150, endPoint x: 134, endPoint y: 157, distance: 7.0
click at [134, 157] on body "🙏 .cls-1 fill:#fff; AWATERA Matveeva Maria Работы 0 Чаты График Выйти C_MERZ-29…" at bounding box center [771, 392] width 1542 height 784
click at [134, 157] on button "В работе" at bounding box center [151, 154] width 39 height 13
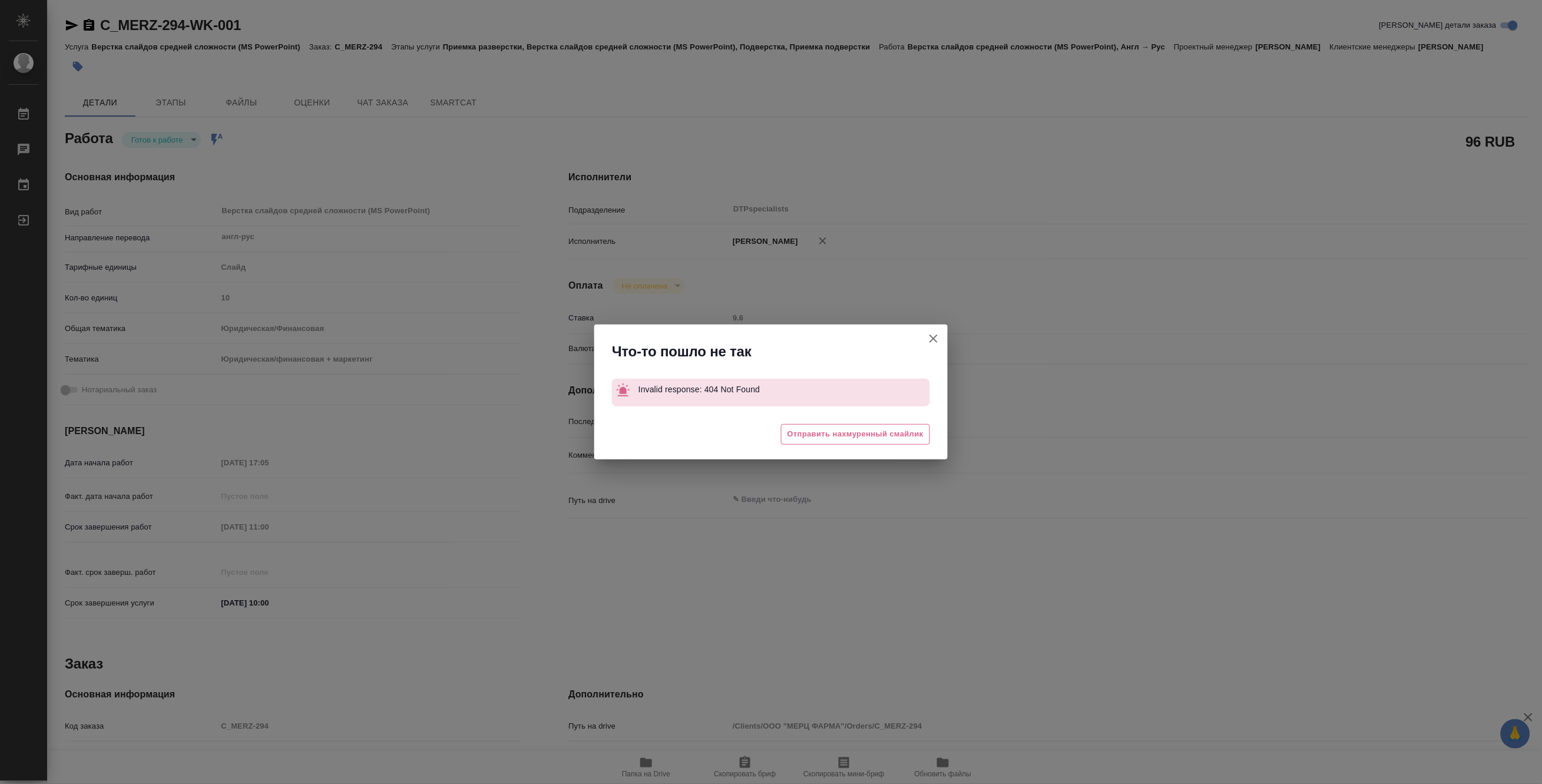
type textarea "x"
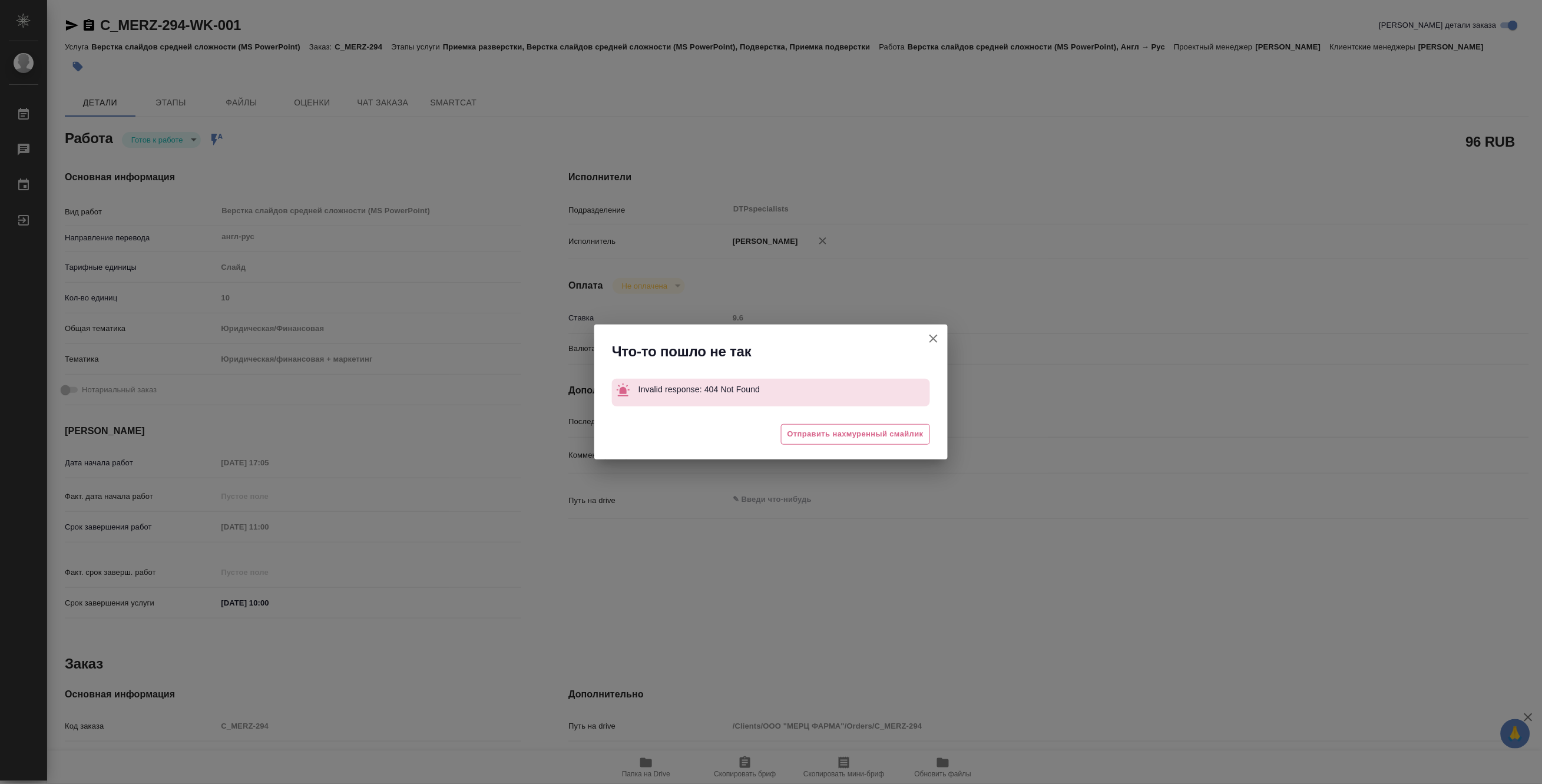
type textarea "x"
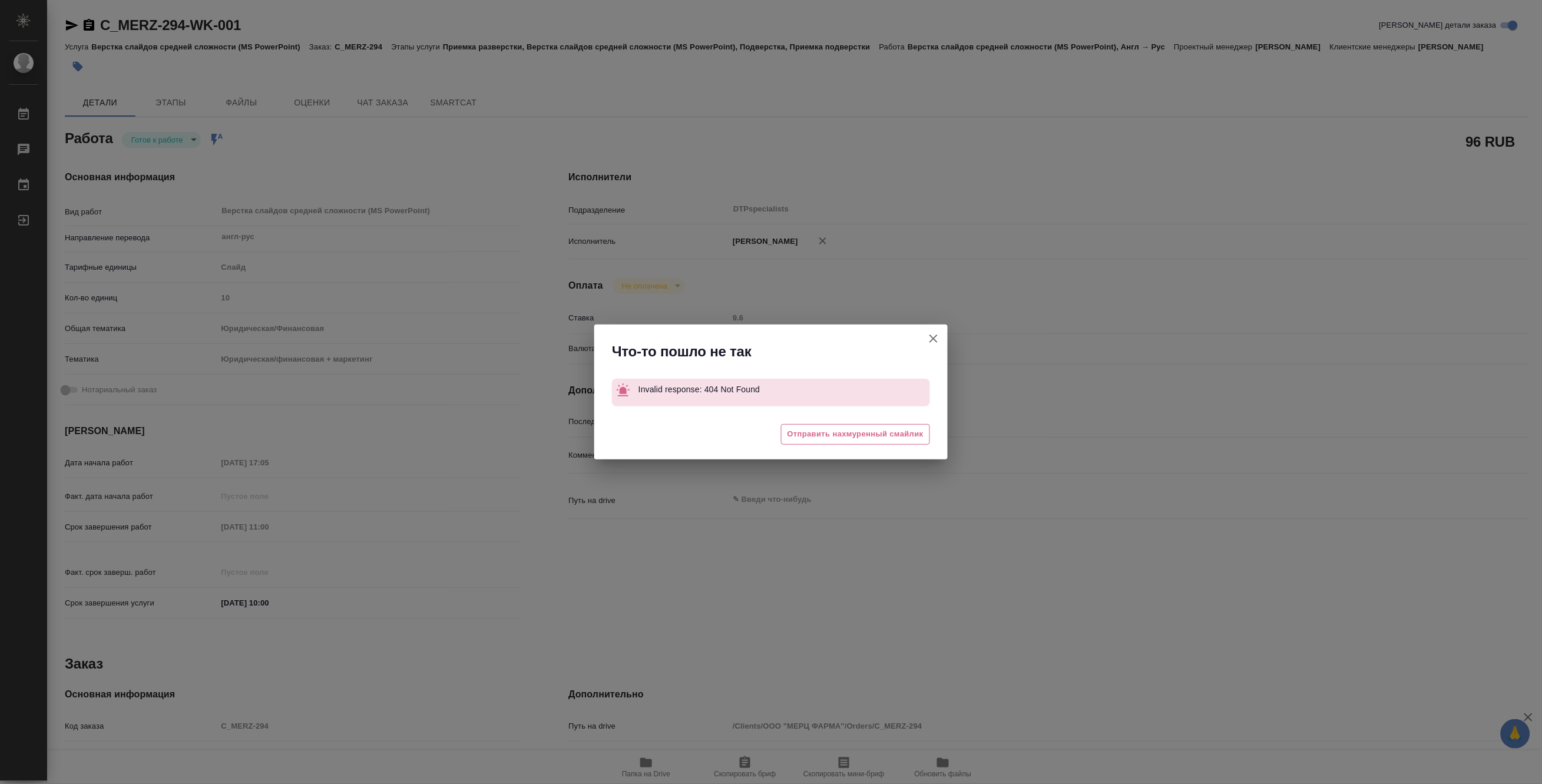
type textarea "x"
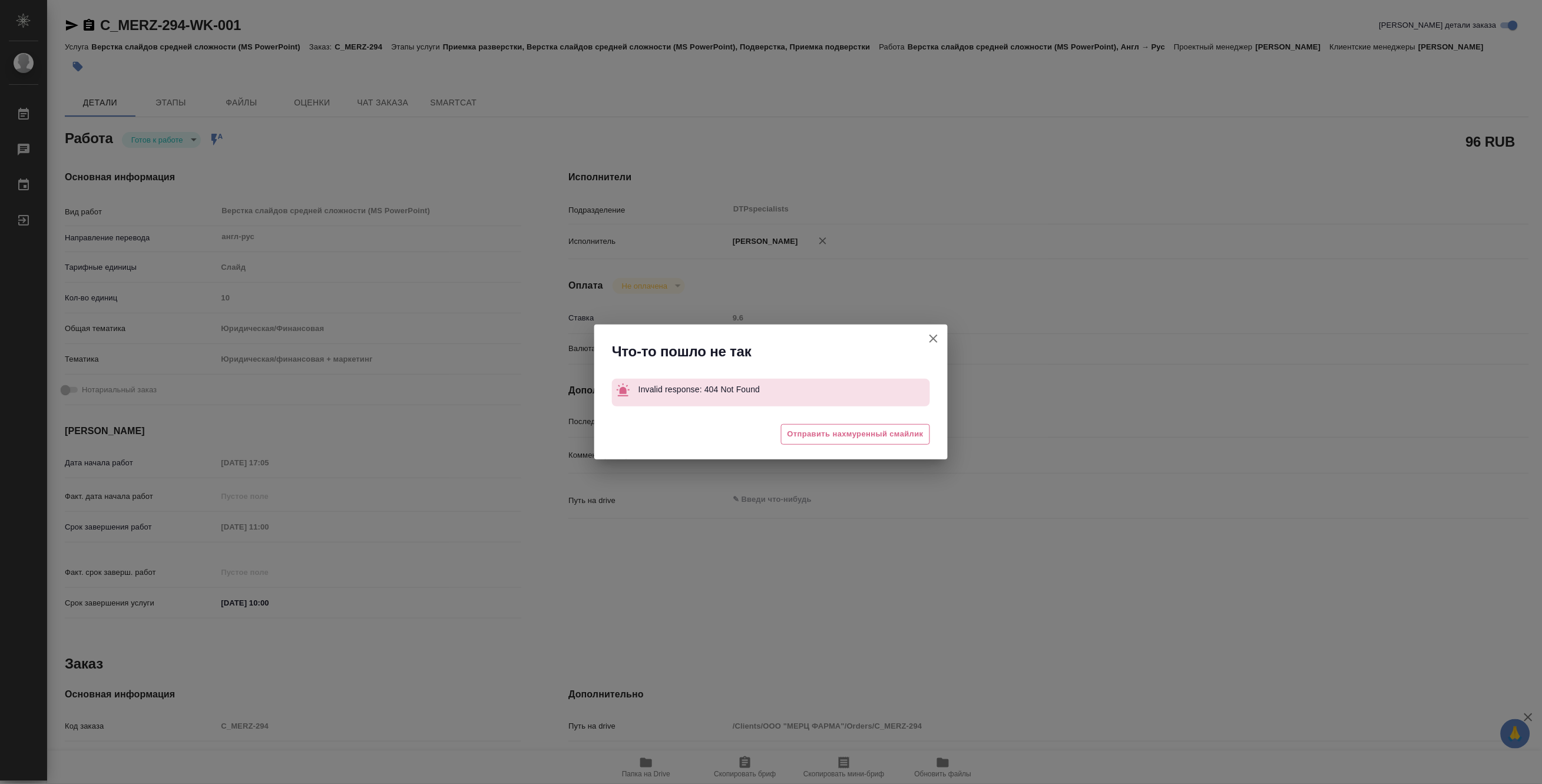
click at [930, 334] on icon "button" at bounding box center [933, 338] width 14 height 14
type textarea "x"
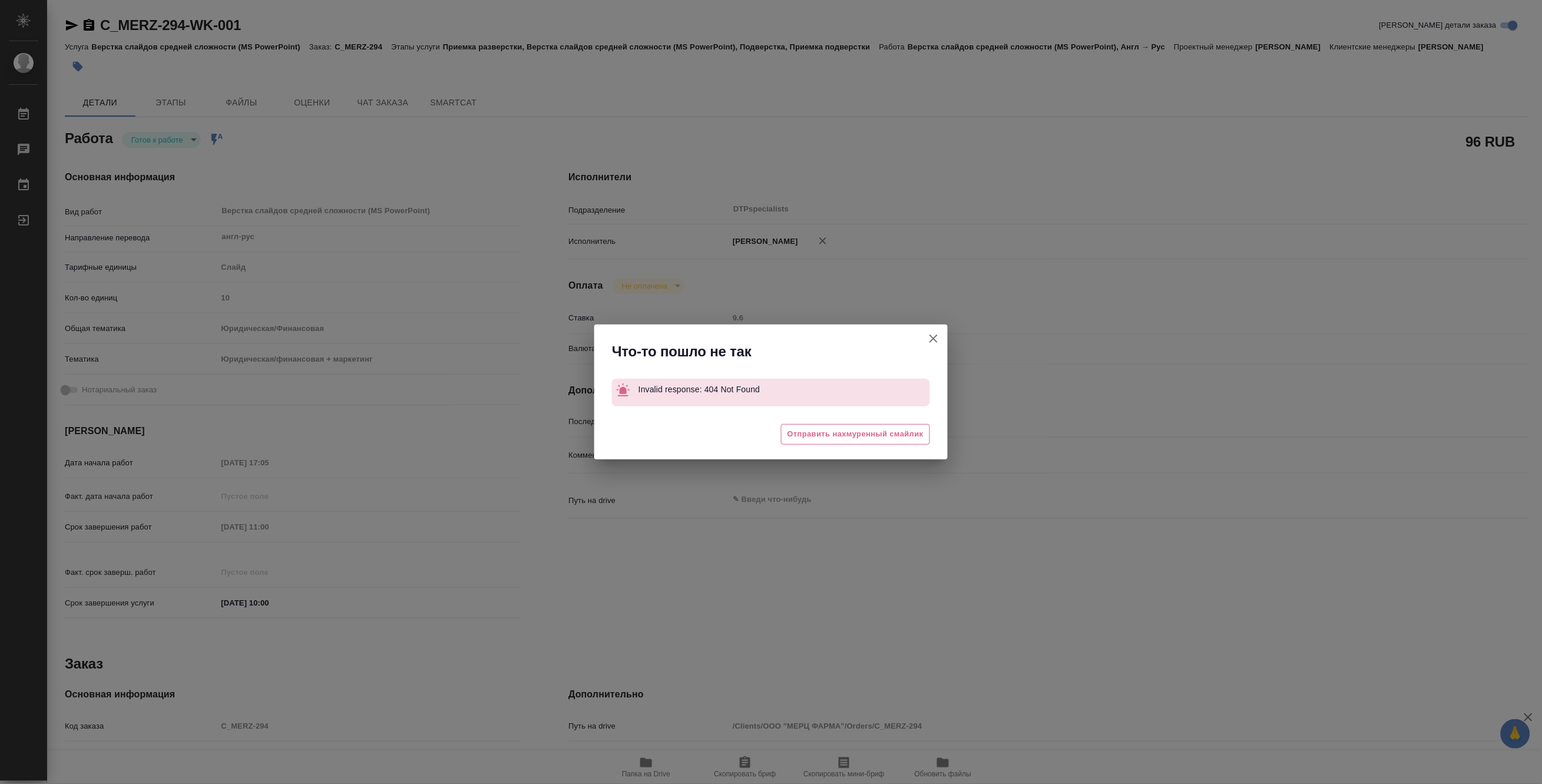
type textarea "x"
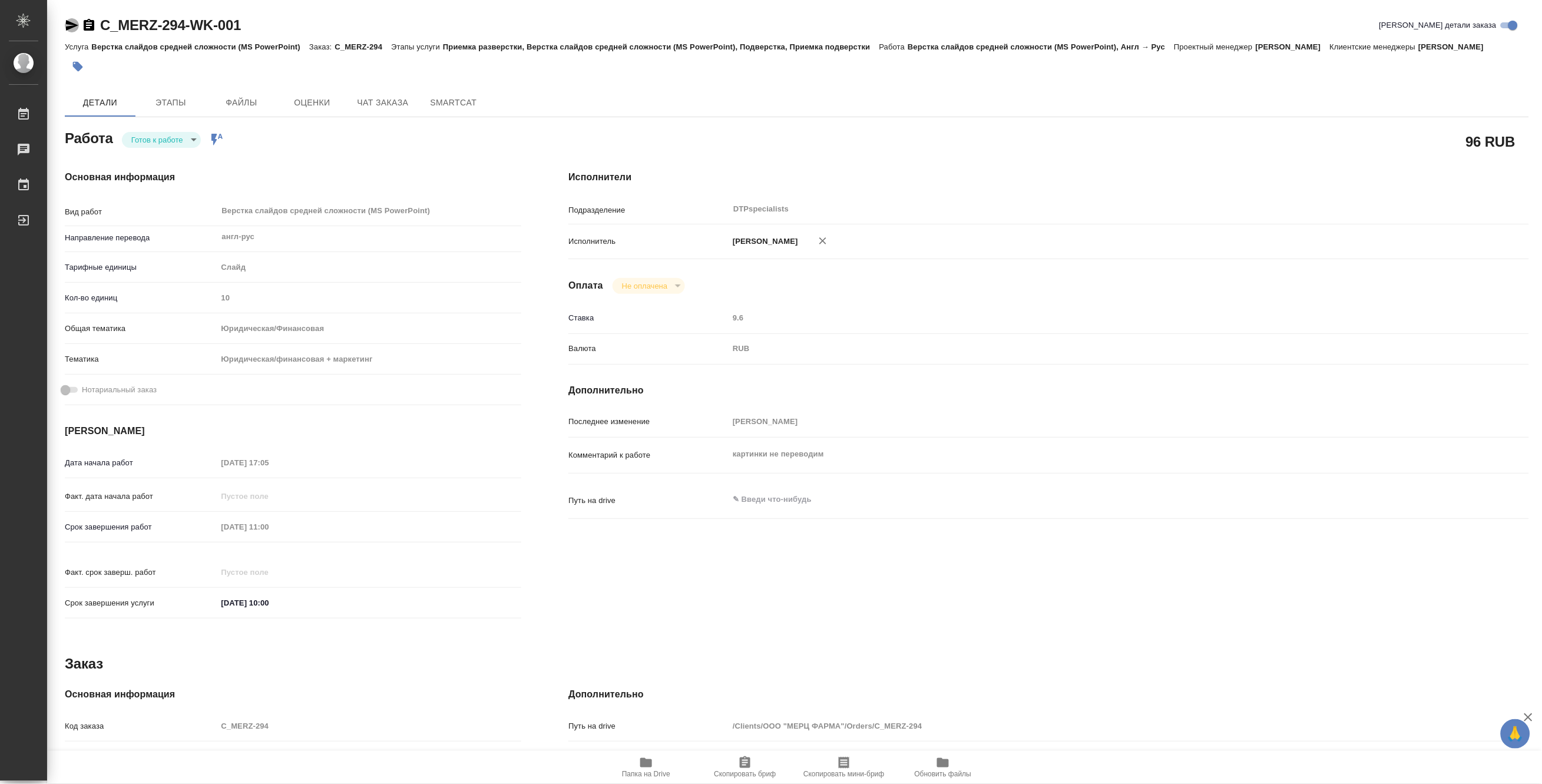
click at [68, 24] on icon "button" at bounding box center [72, 25] width 12 height 11
type textarea "x"
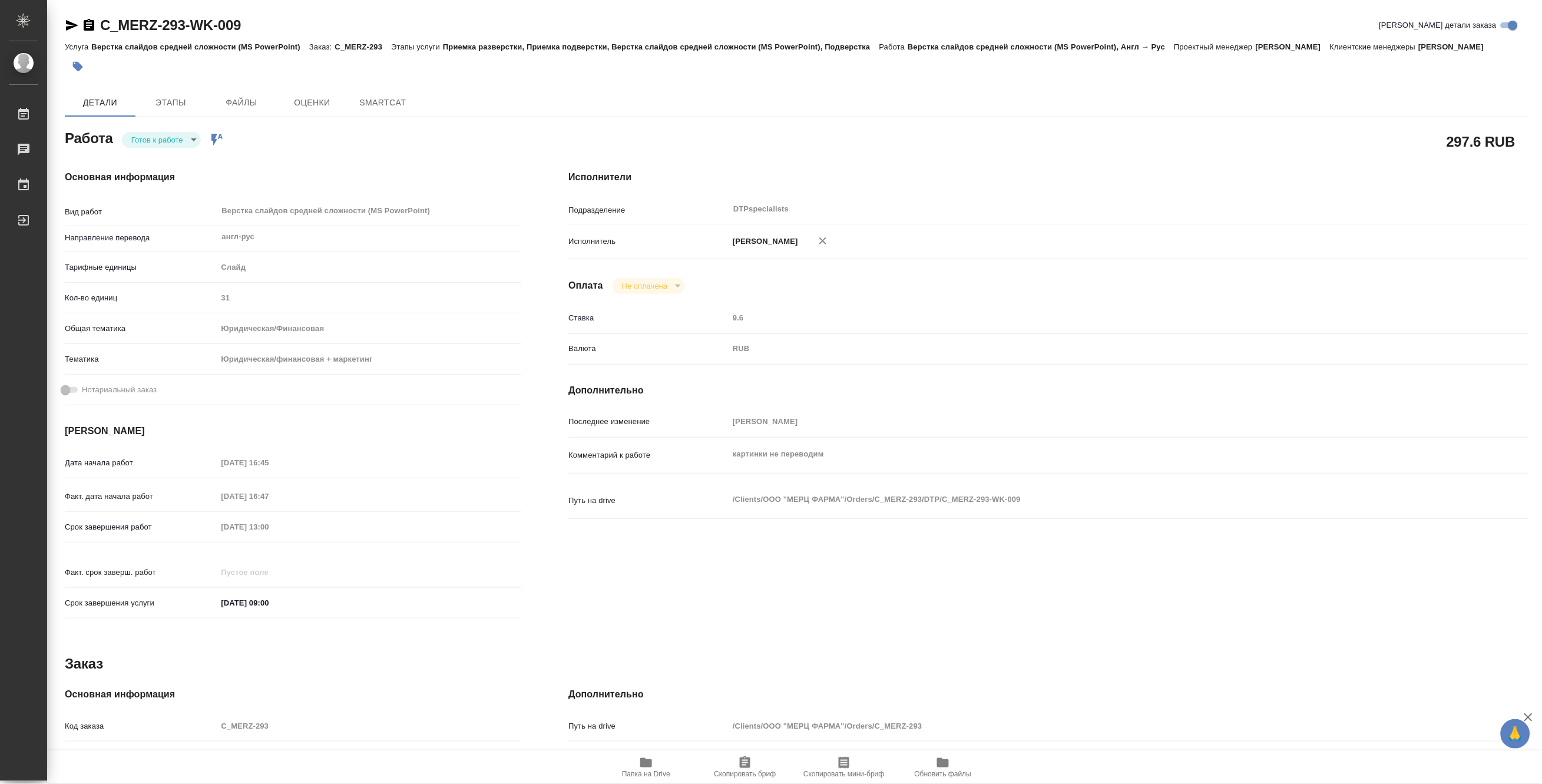
type textarea "x"
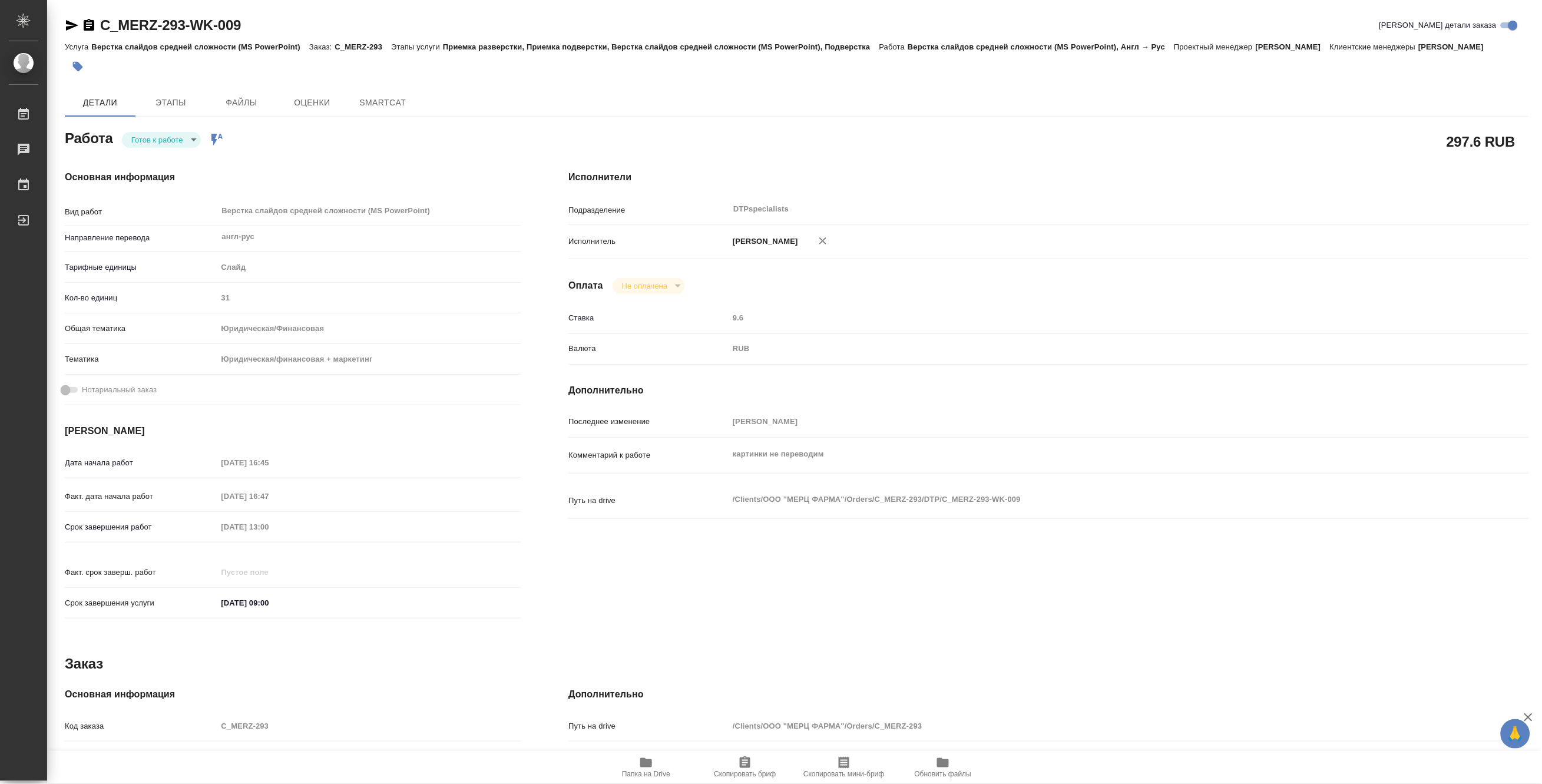
type textarea "x"
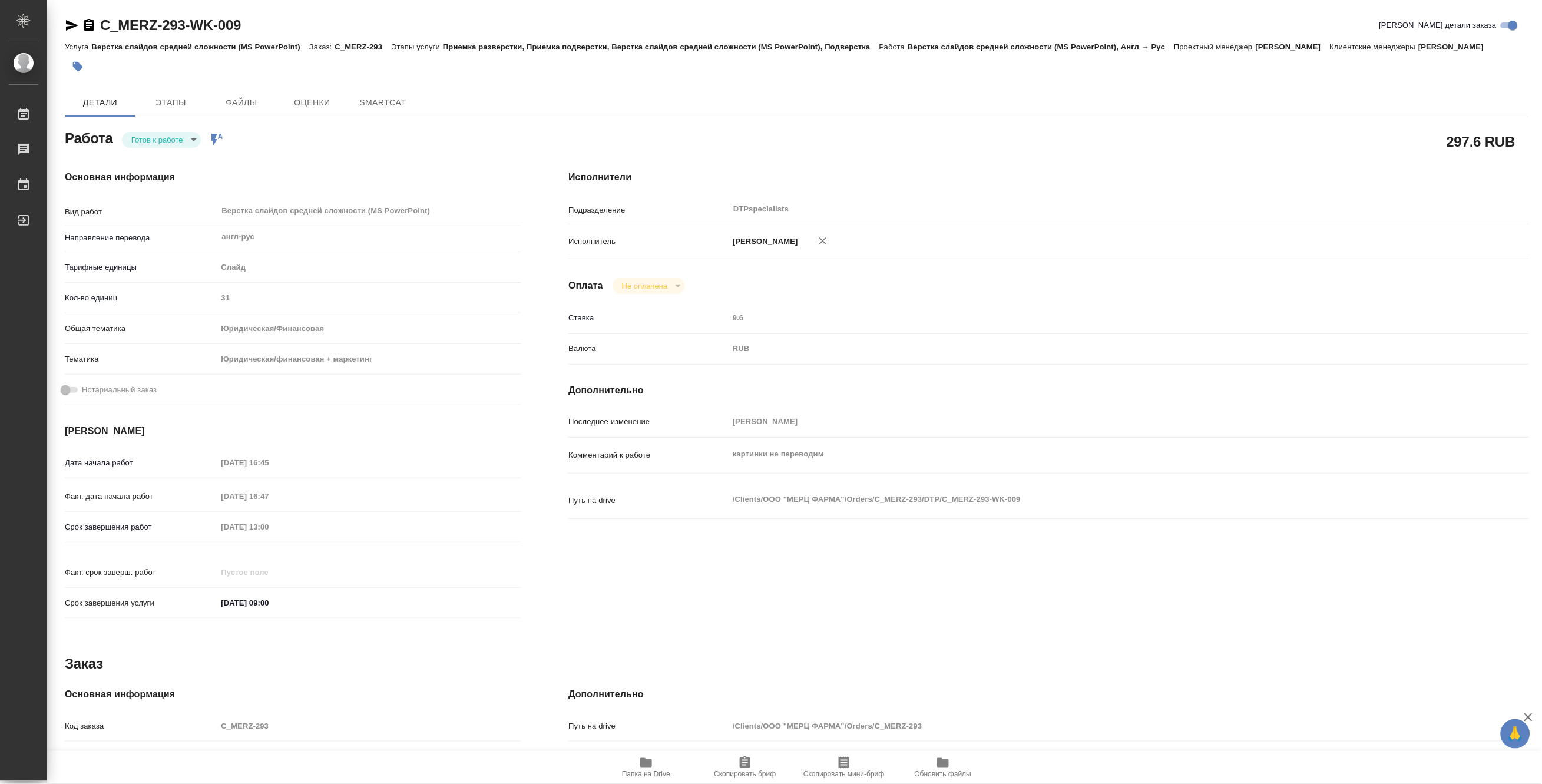
type textarea "x"
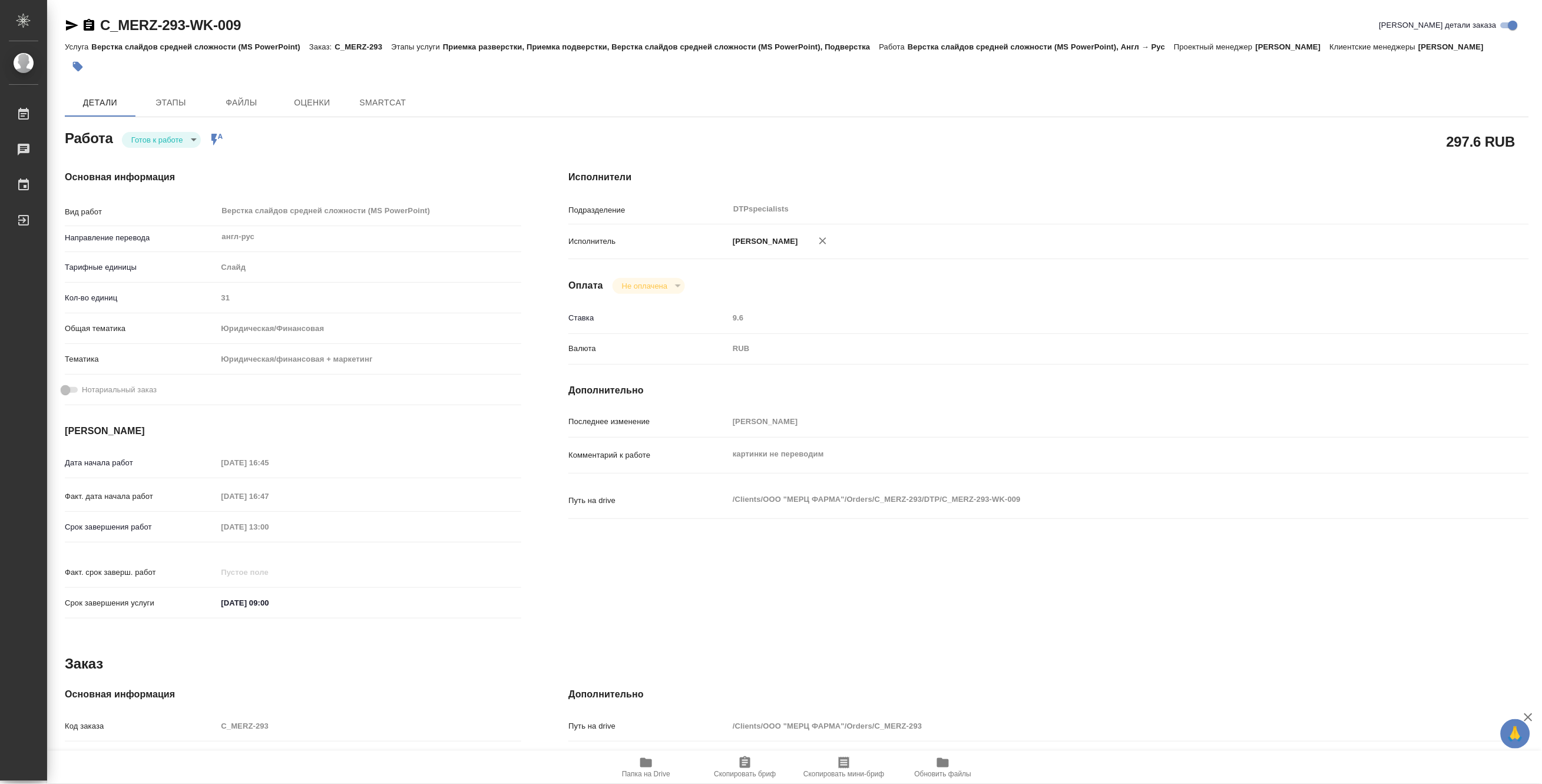
type textarea "x"
click at [142, 152] on body "🙏 .cls-1 fill:#fff; AWATERA Matveeva Maria Работы Чаты График Выйти C_MERZ-293-…" at bounding box center [771, 392] width 1542 height 784
click at [138, 155] on button "В работе" at bounding box center [151, 154] width 39 height 13
type textarea "x"
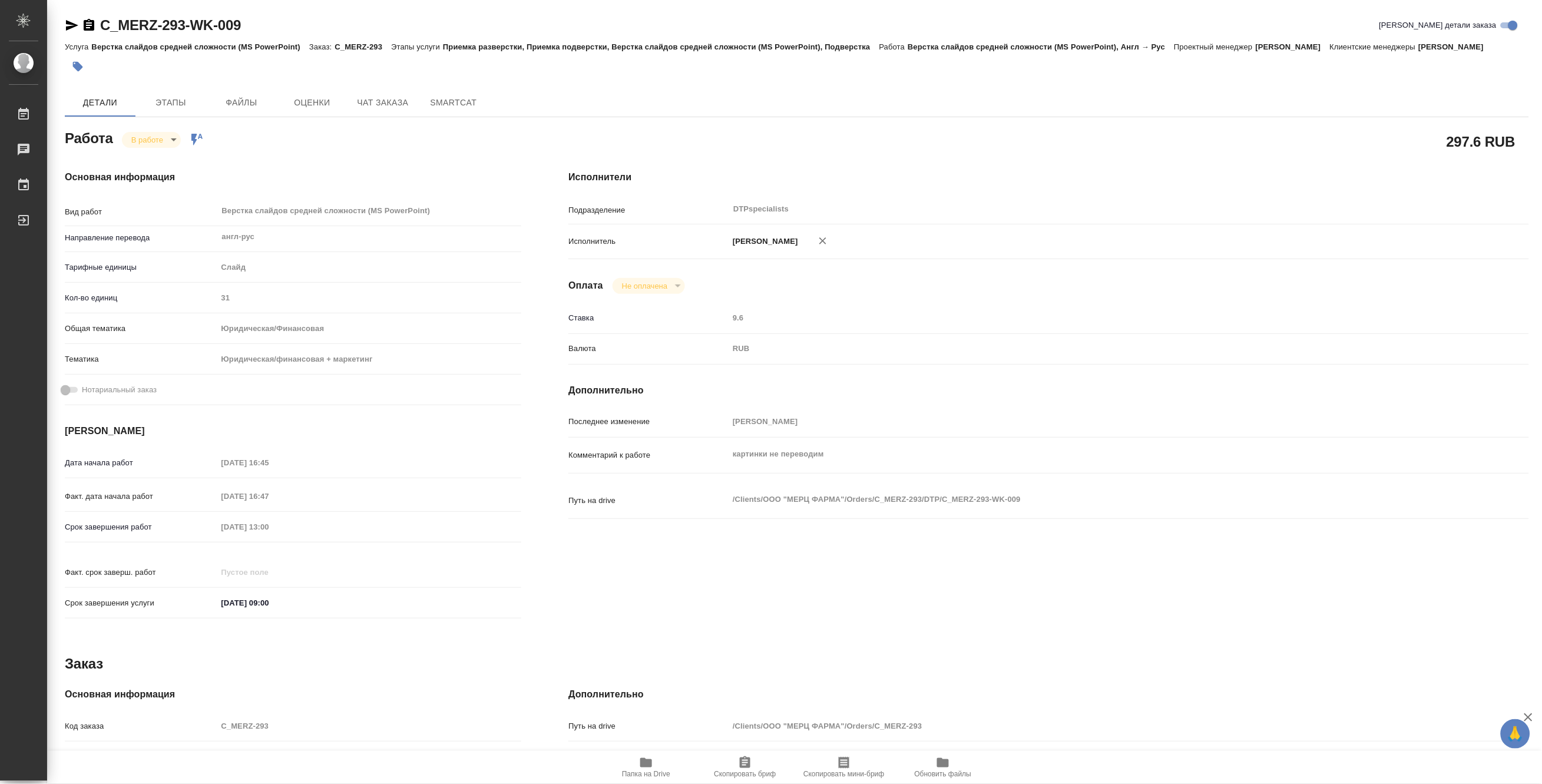
type textarea "x"
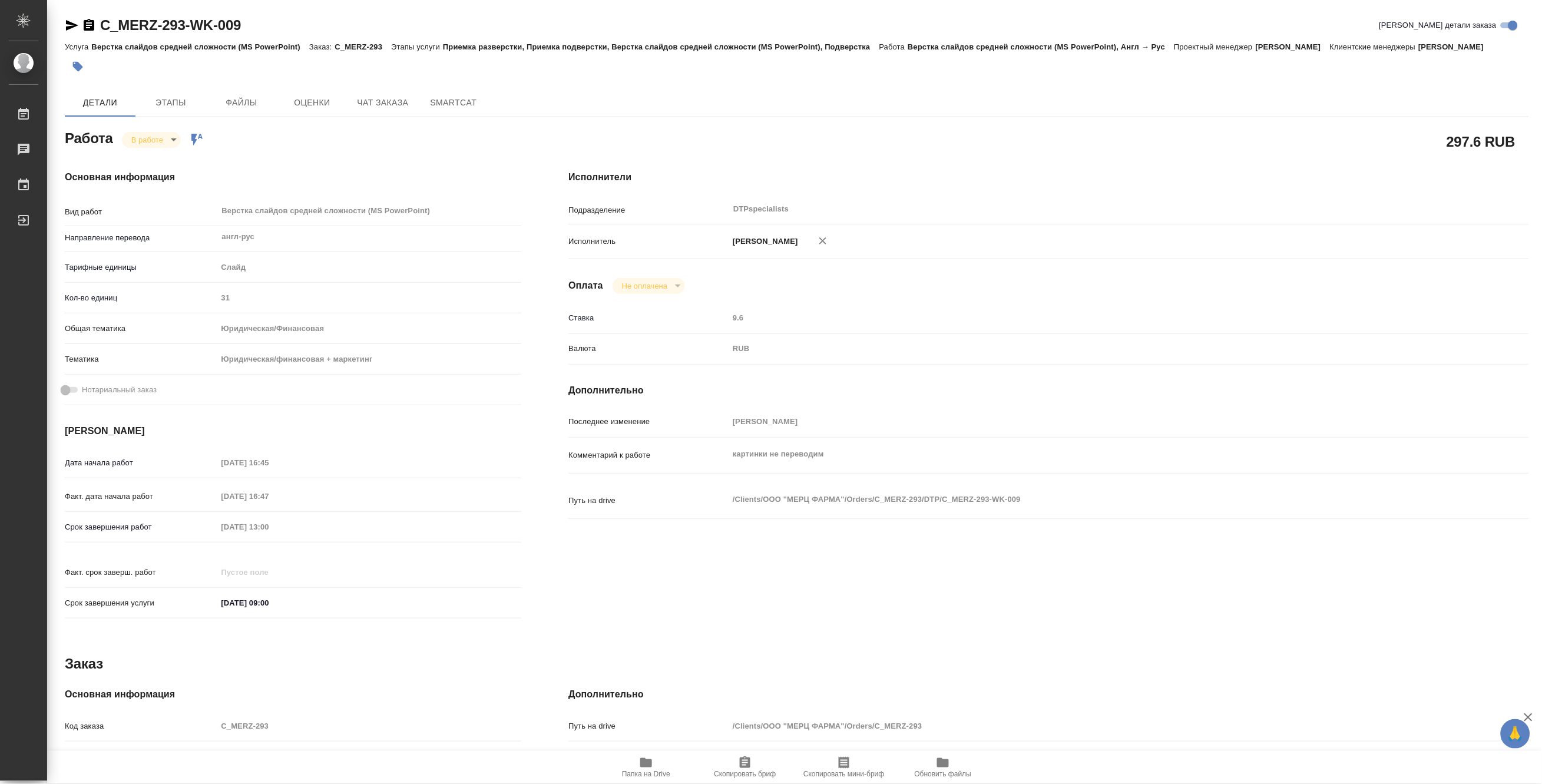
type textarea "x"
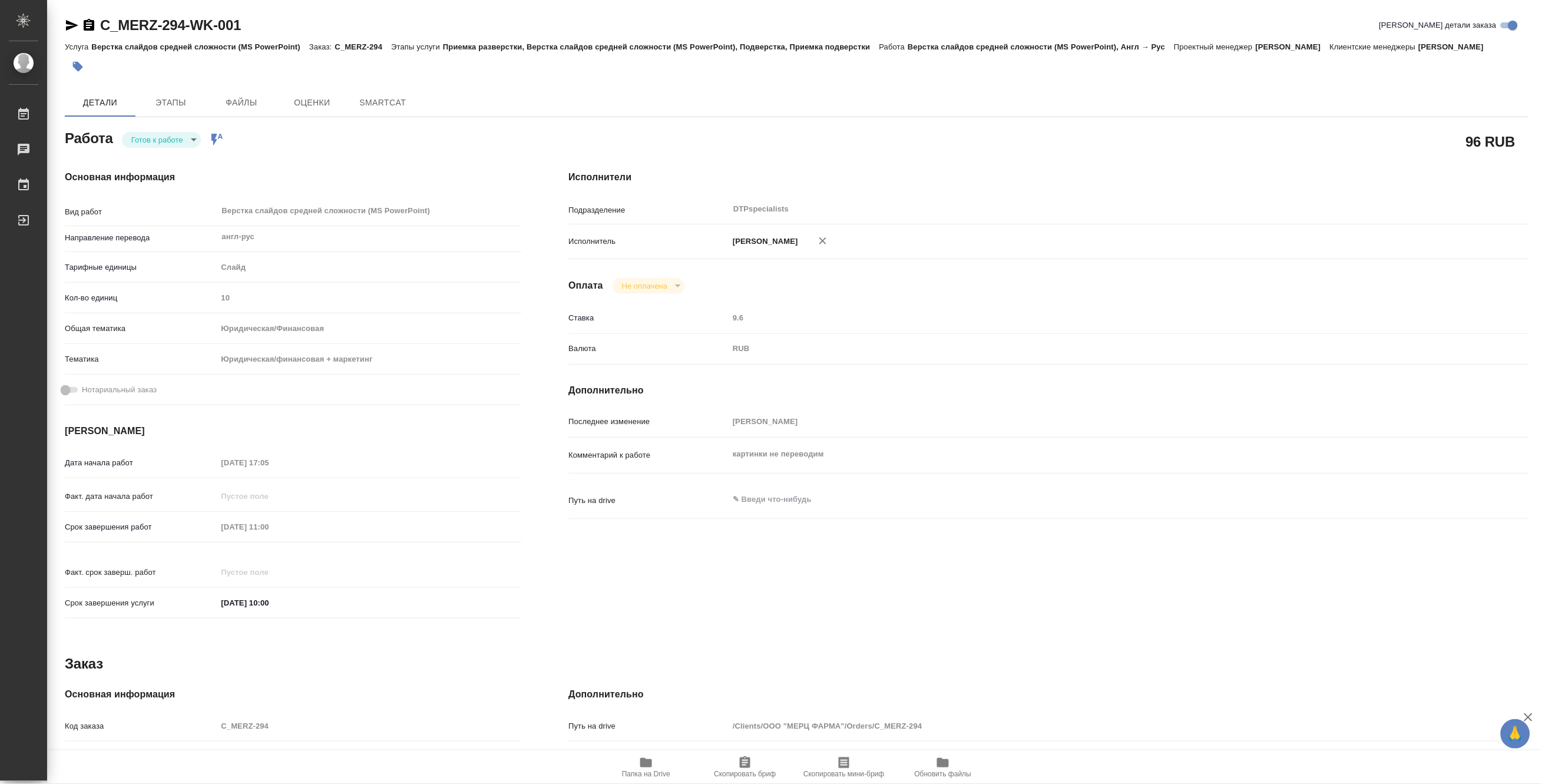
type textarea "x"
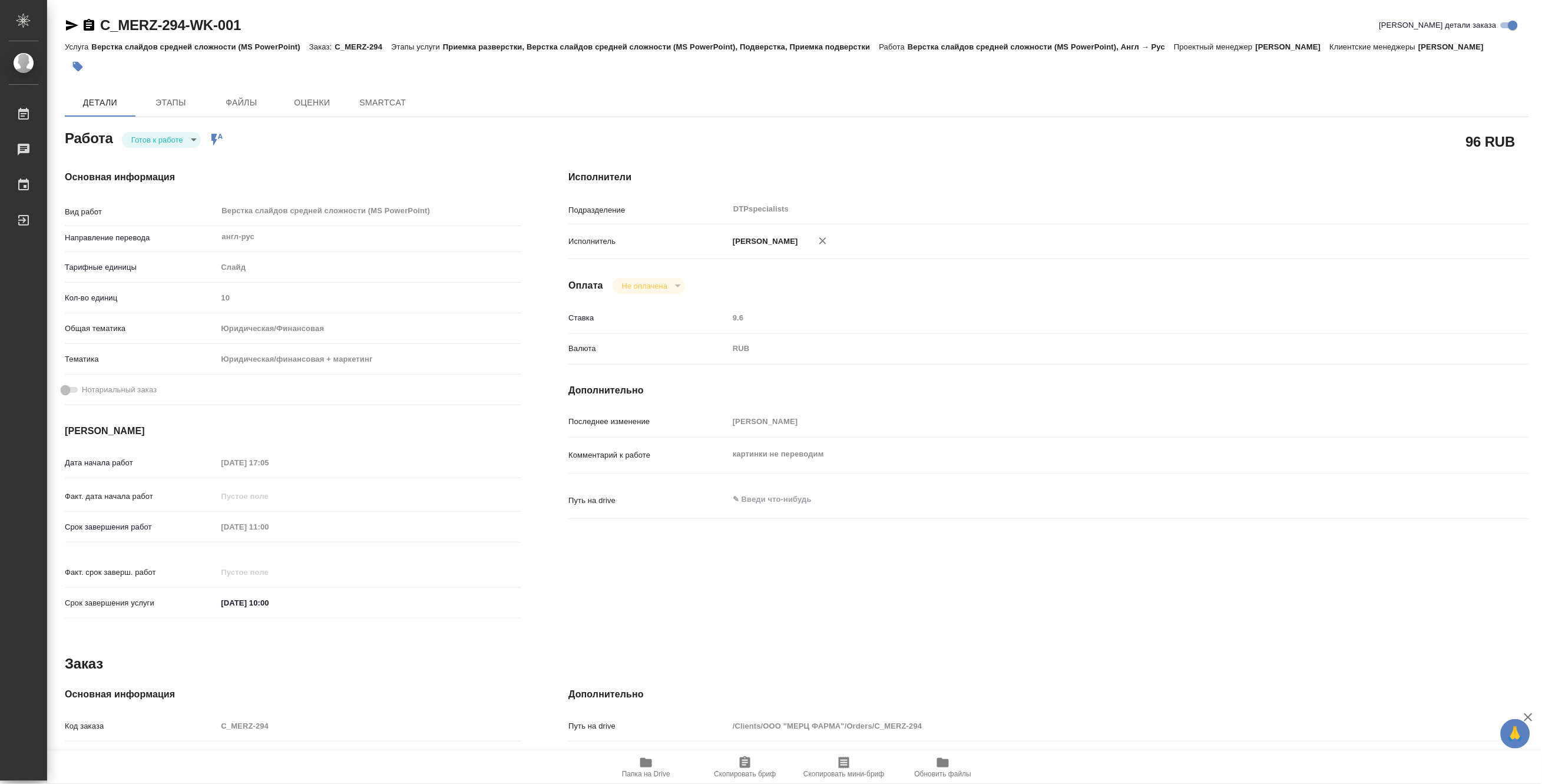
type textarea "x"
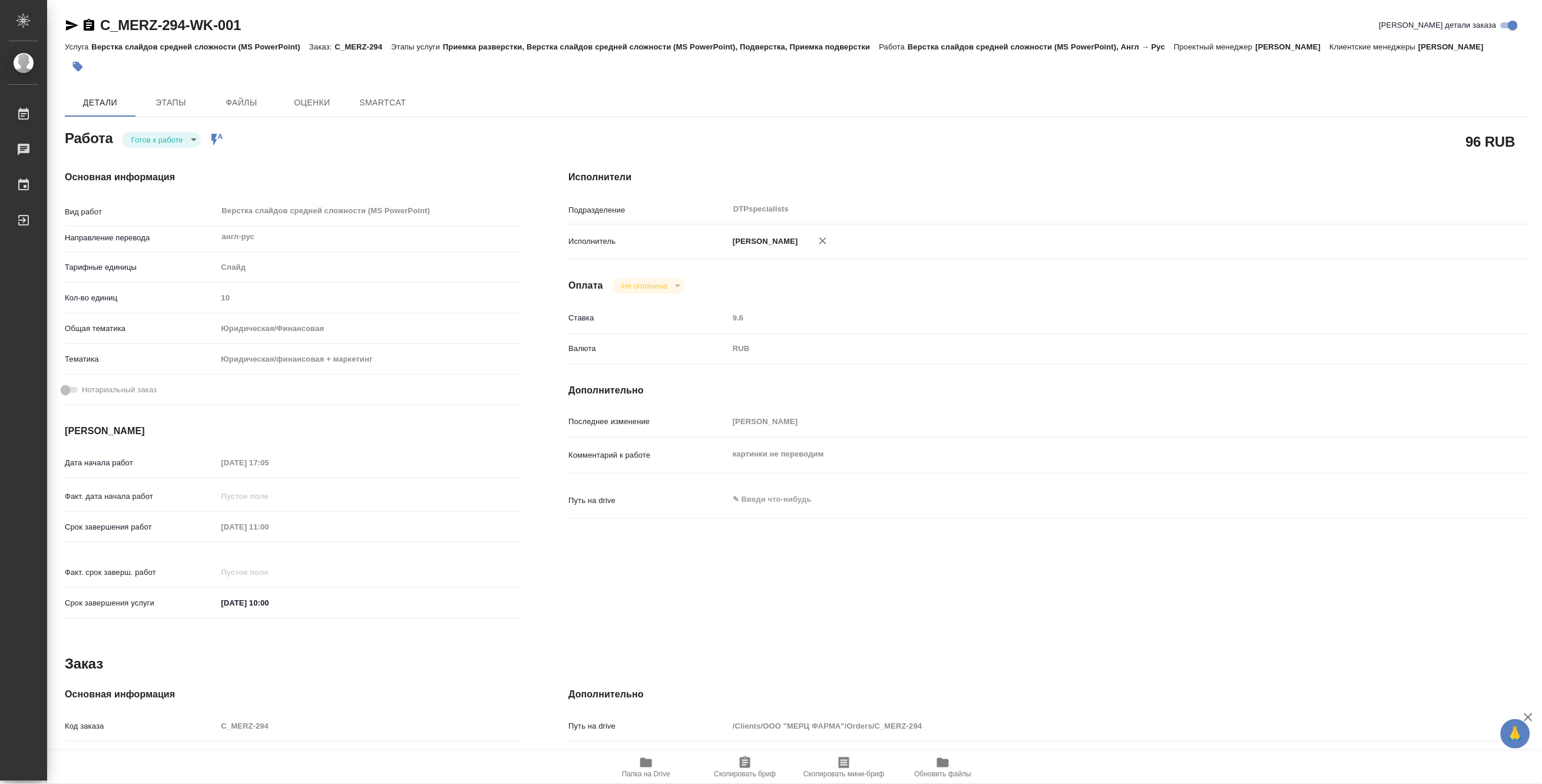
type textarea "x"
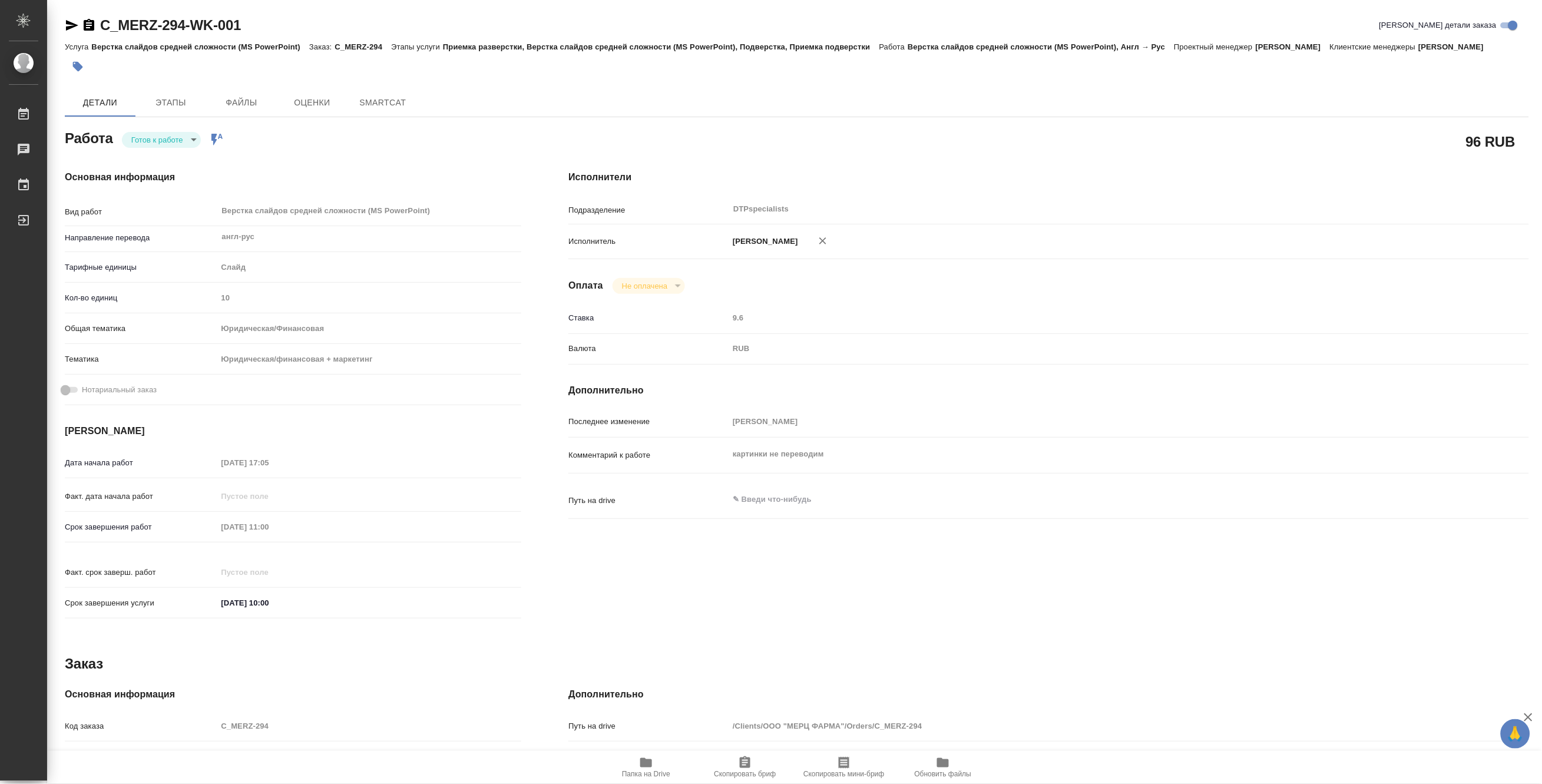
type textarea "x"
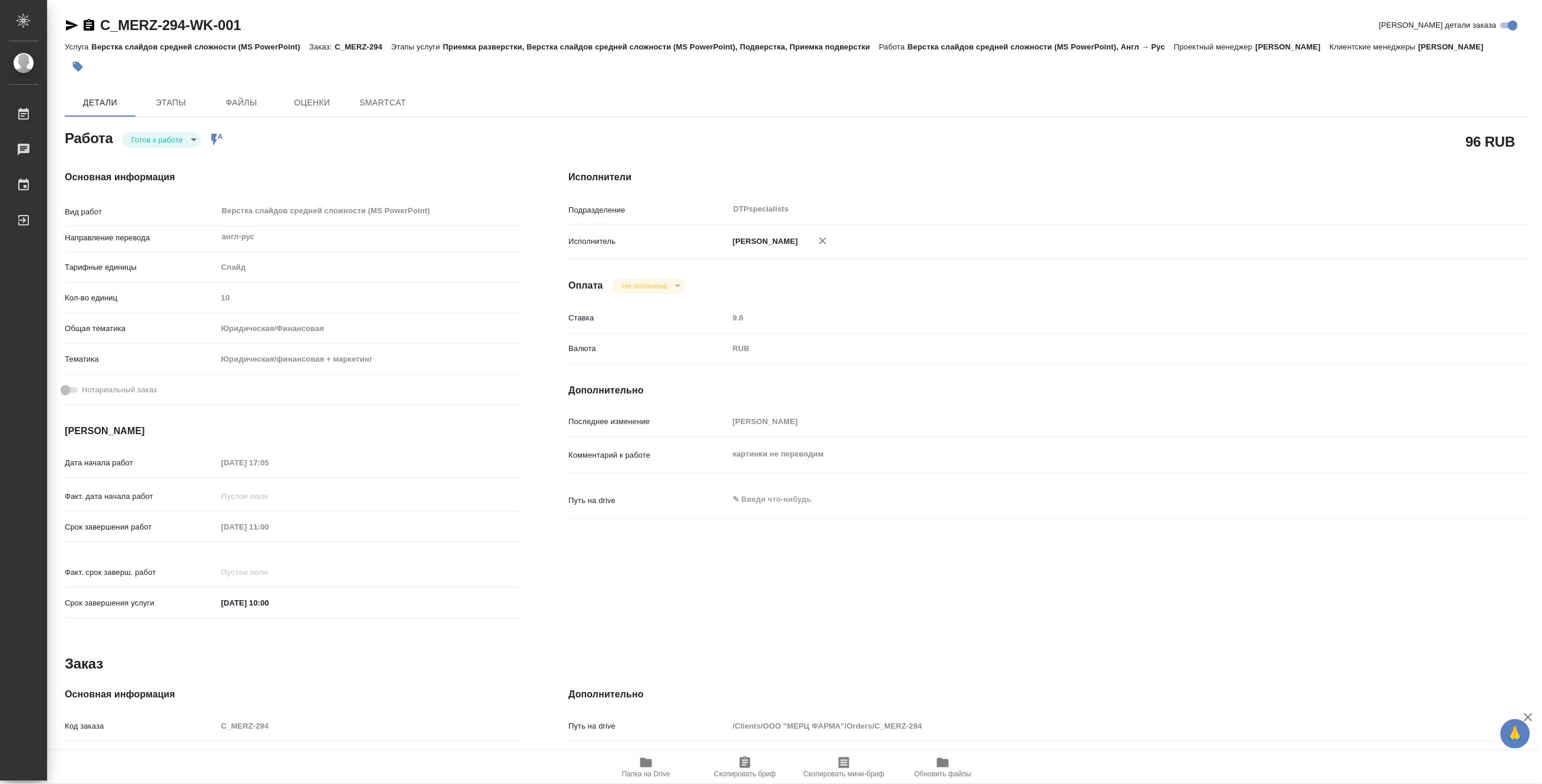
type textarea "x"
click at [138, 151] on body "🙏 .cls-1 fill:#fff; AWATERA Matveeva Maria Работы Чаты График Выйти C_MERZ-294-…" at bounding box center [771, 392] width 1542 height 784
click at [133, 151] on button "В работе" at bounding box center [151, 154] width 39 height 13
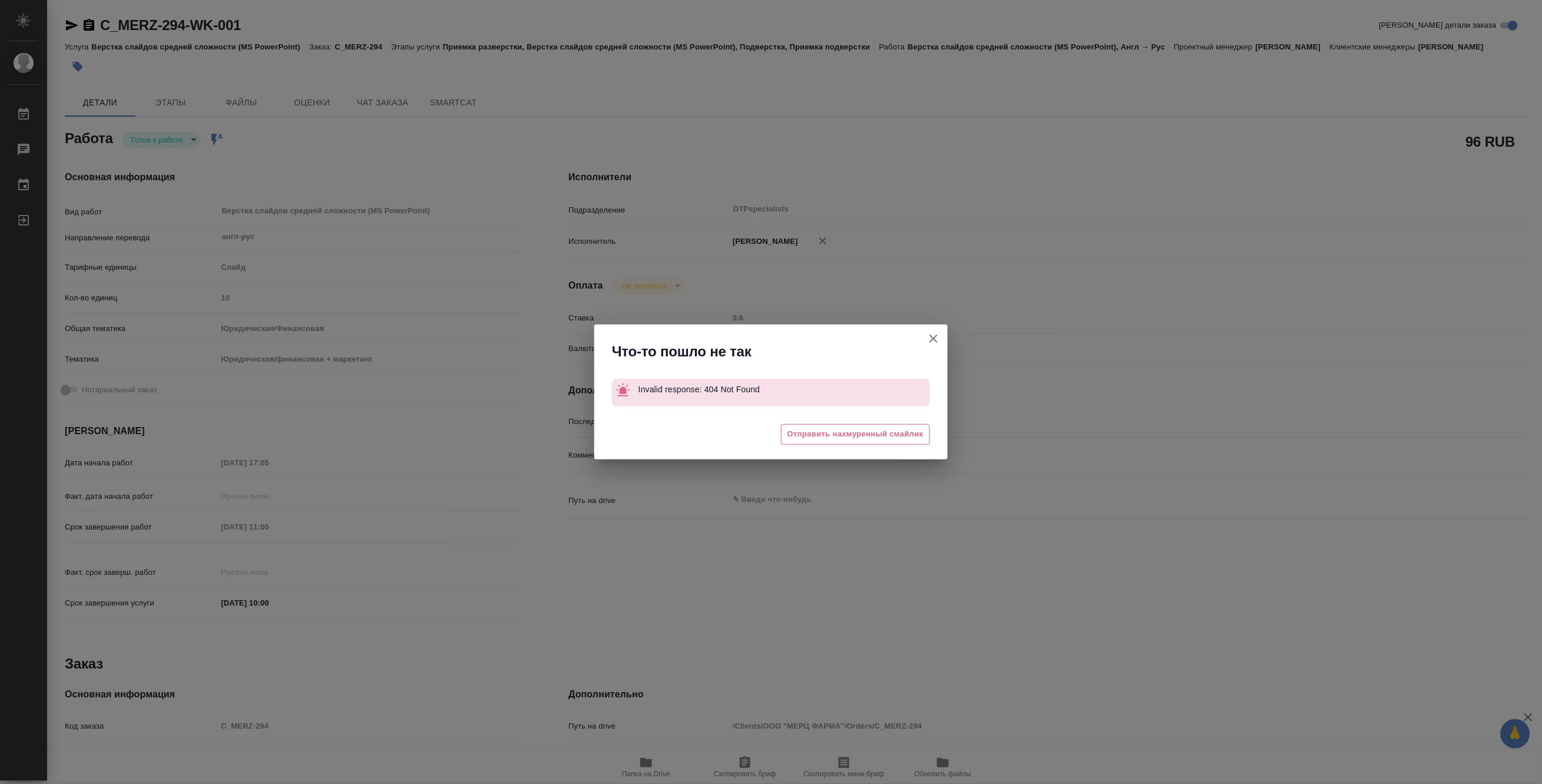
type textarea "x"
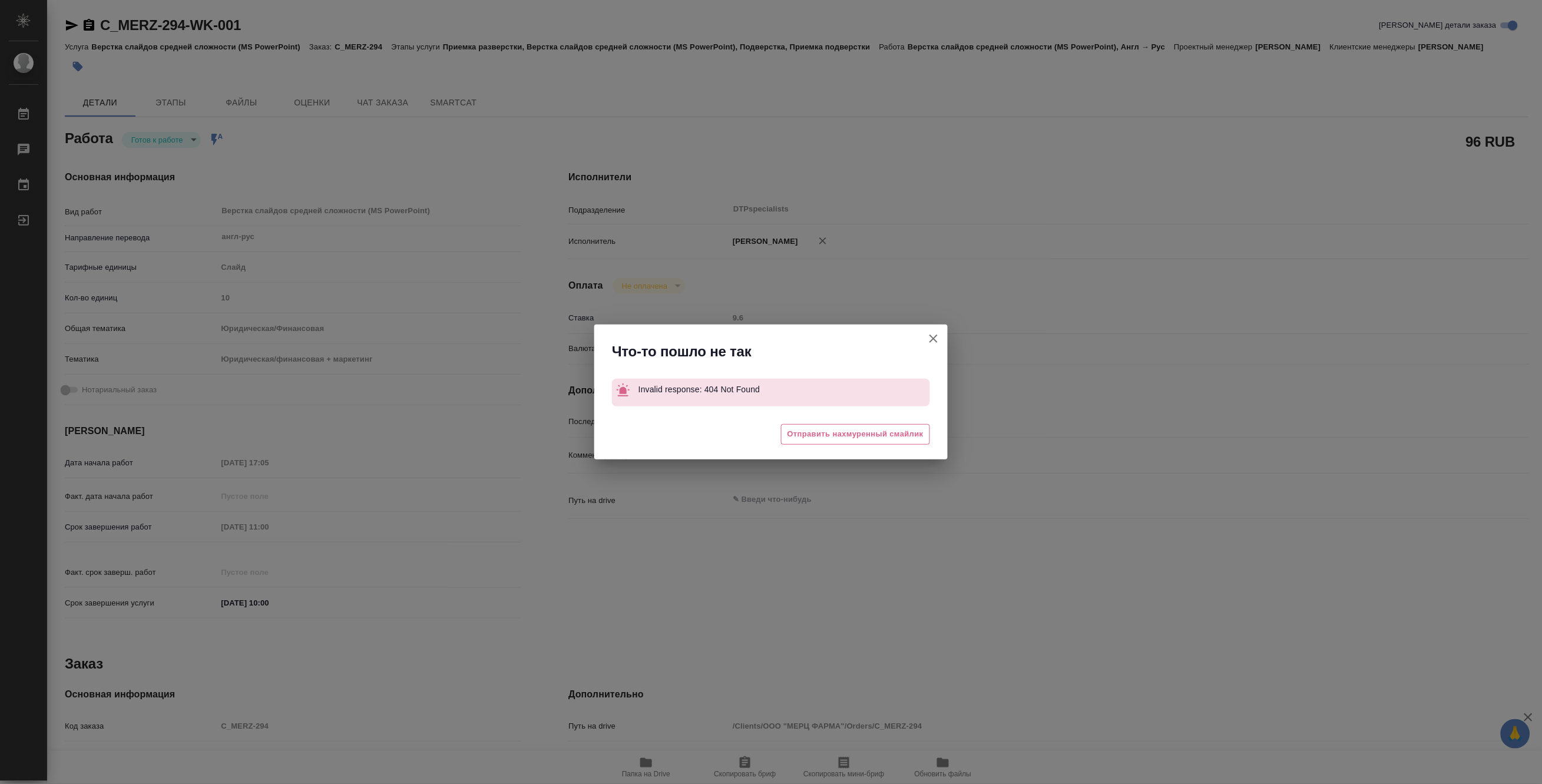
type textarea "x"
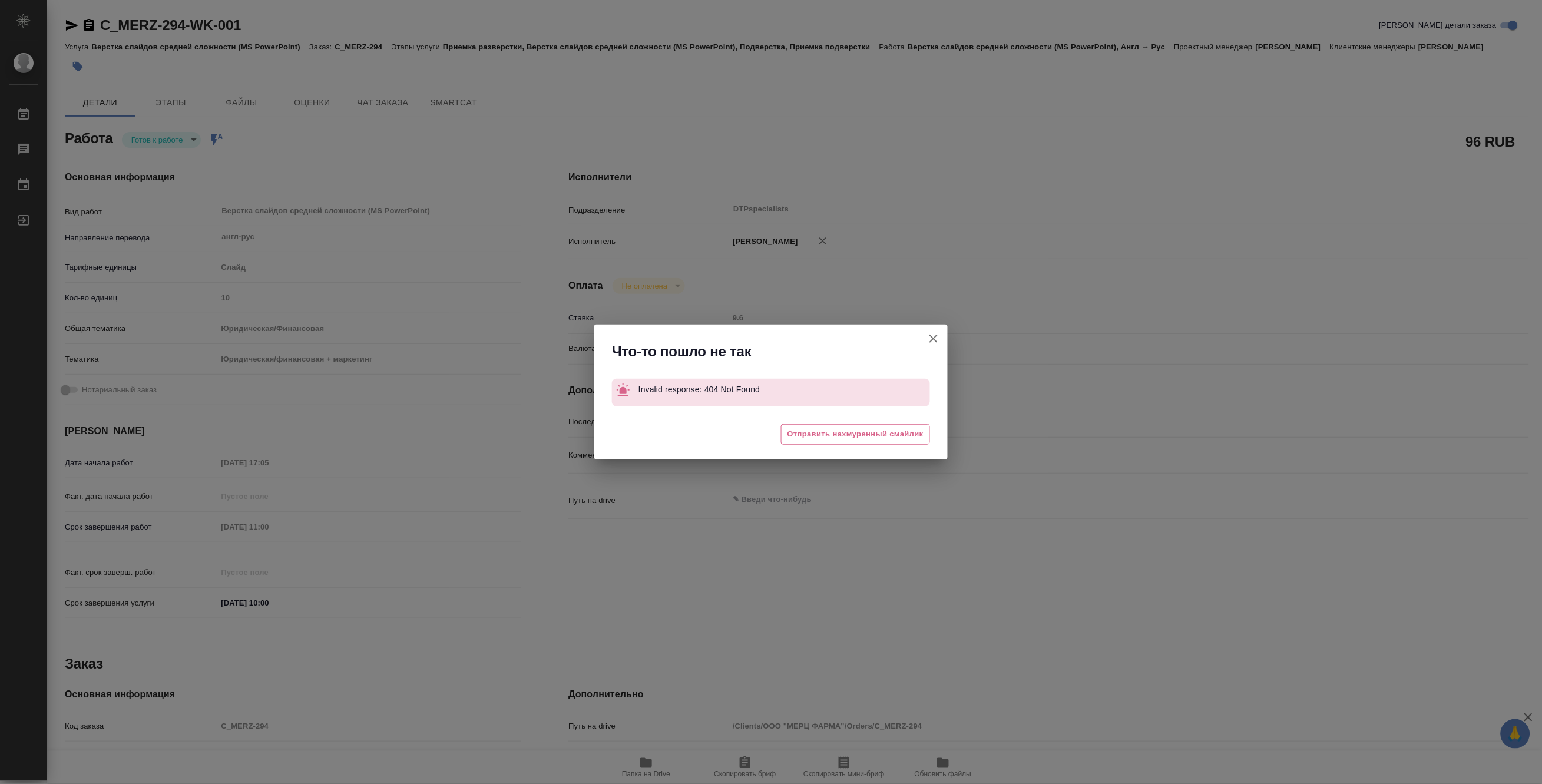
type textarea "x"
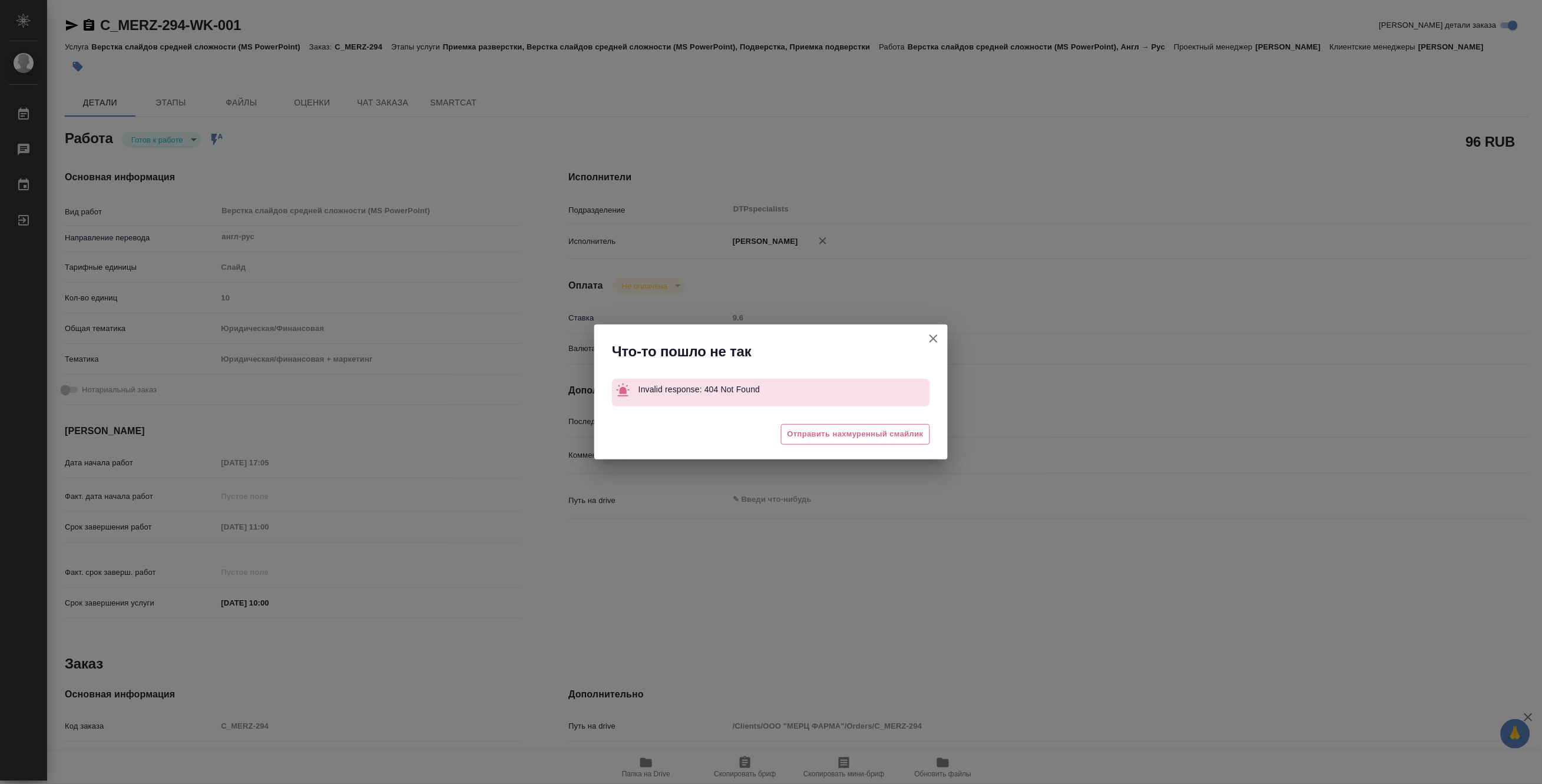
type textarea "x"
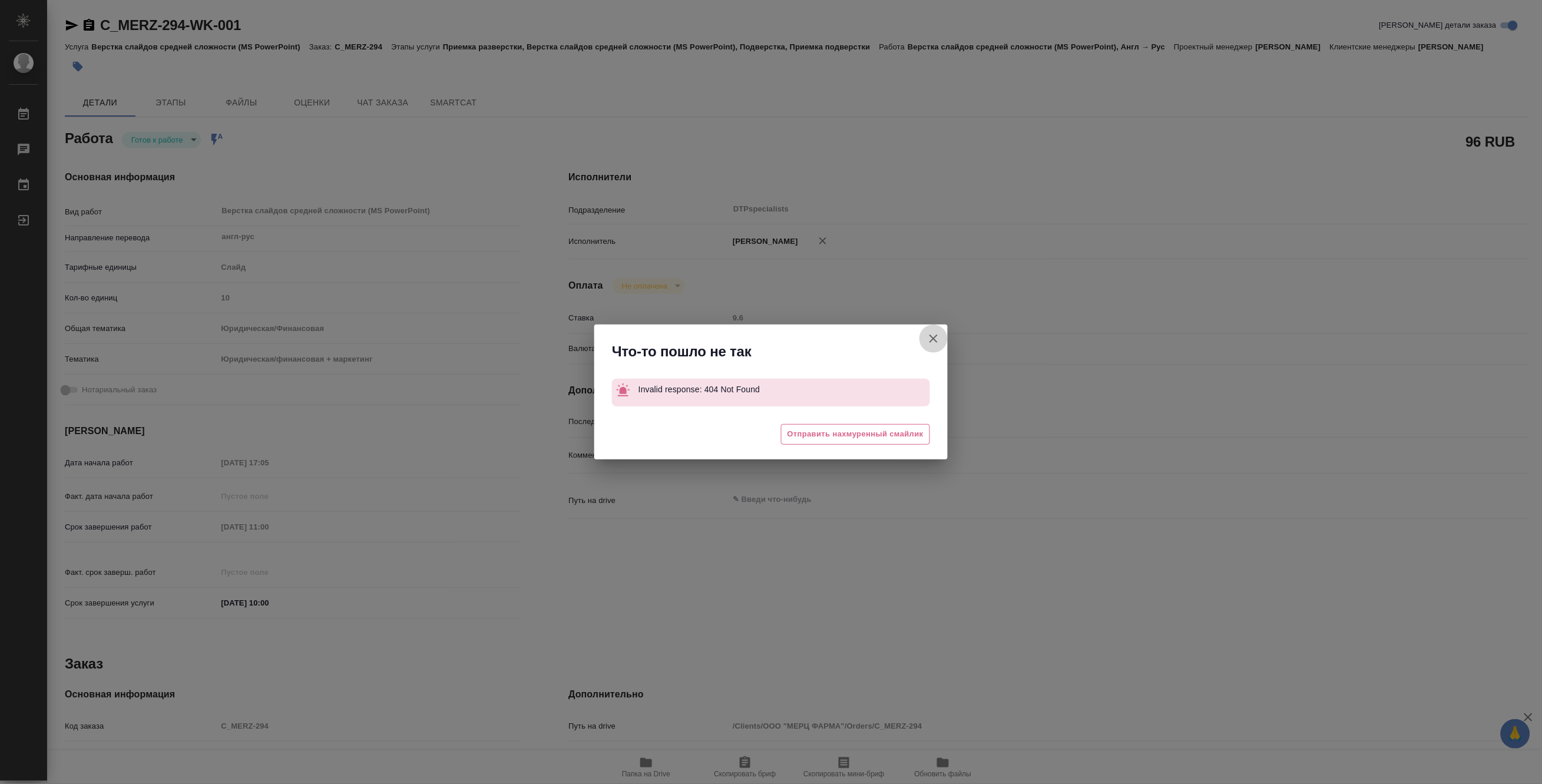
click at [934, 336] on icon "button" at bounding box center [933, 338] width 14 height 14
type textarea "x"
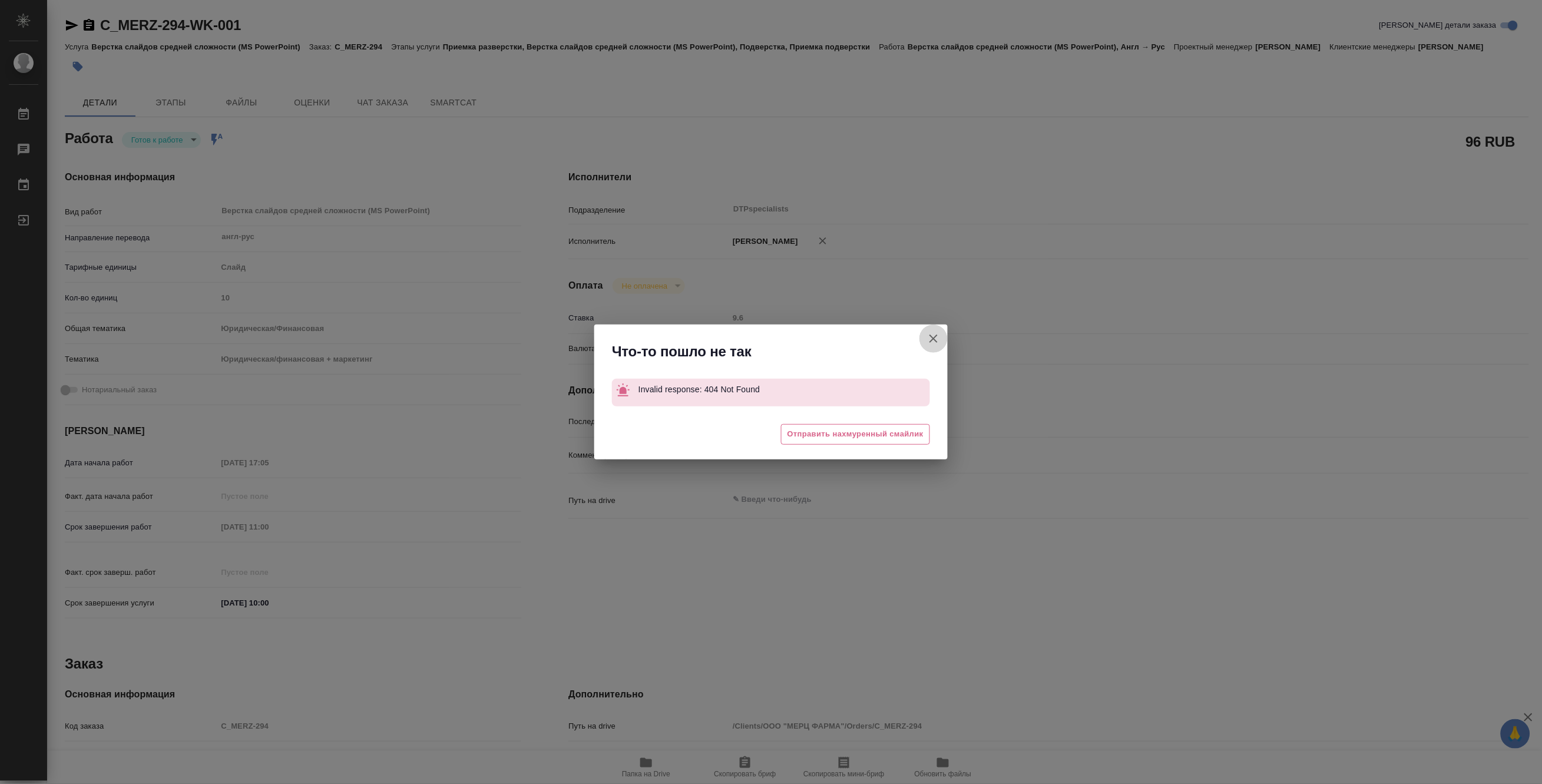
type textarea "x"
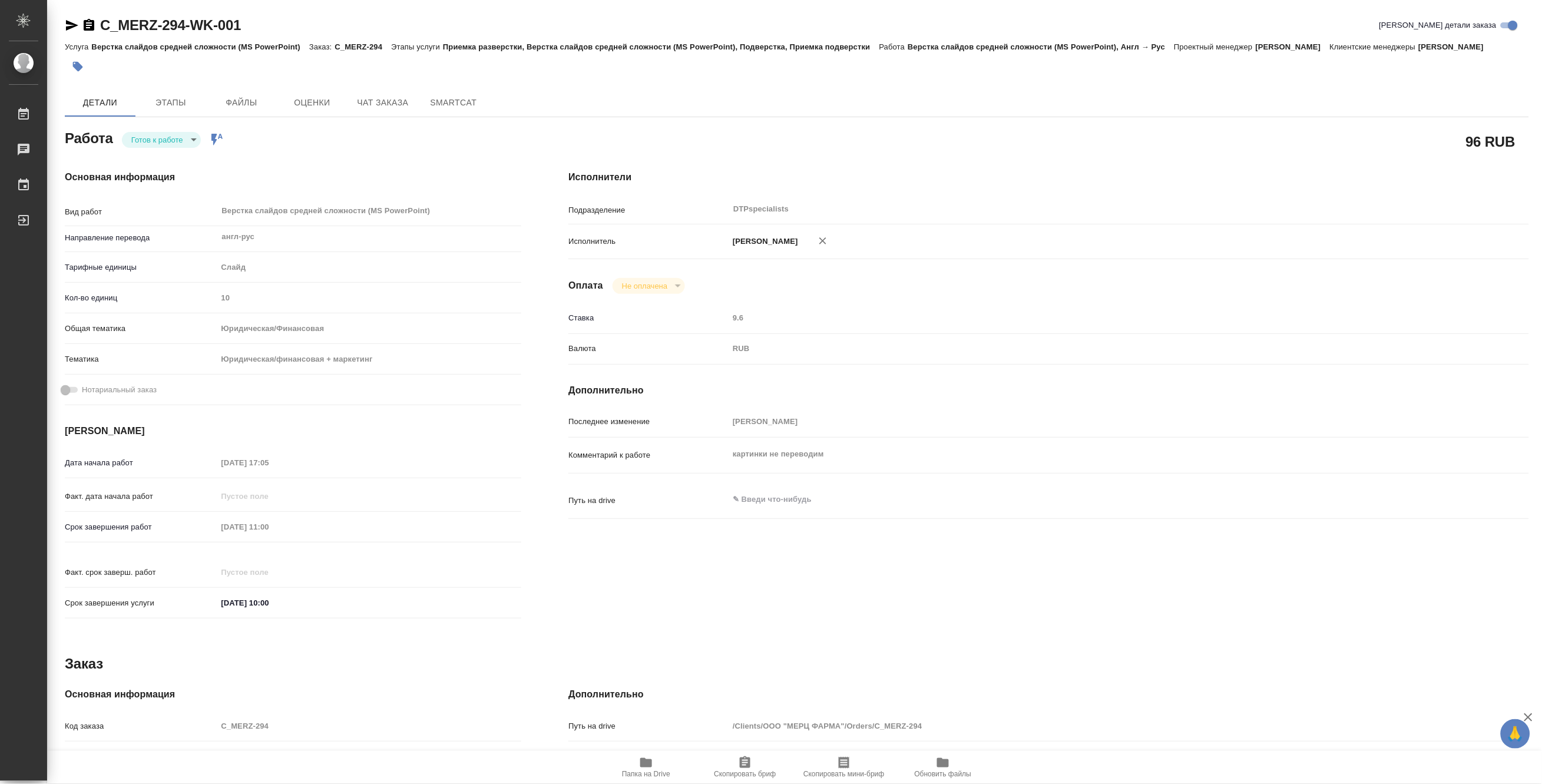
type textarea "x"
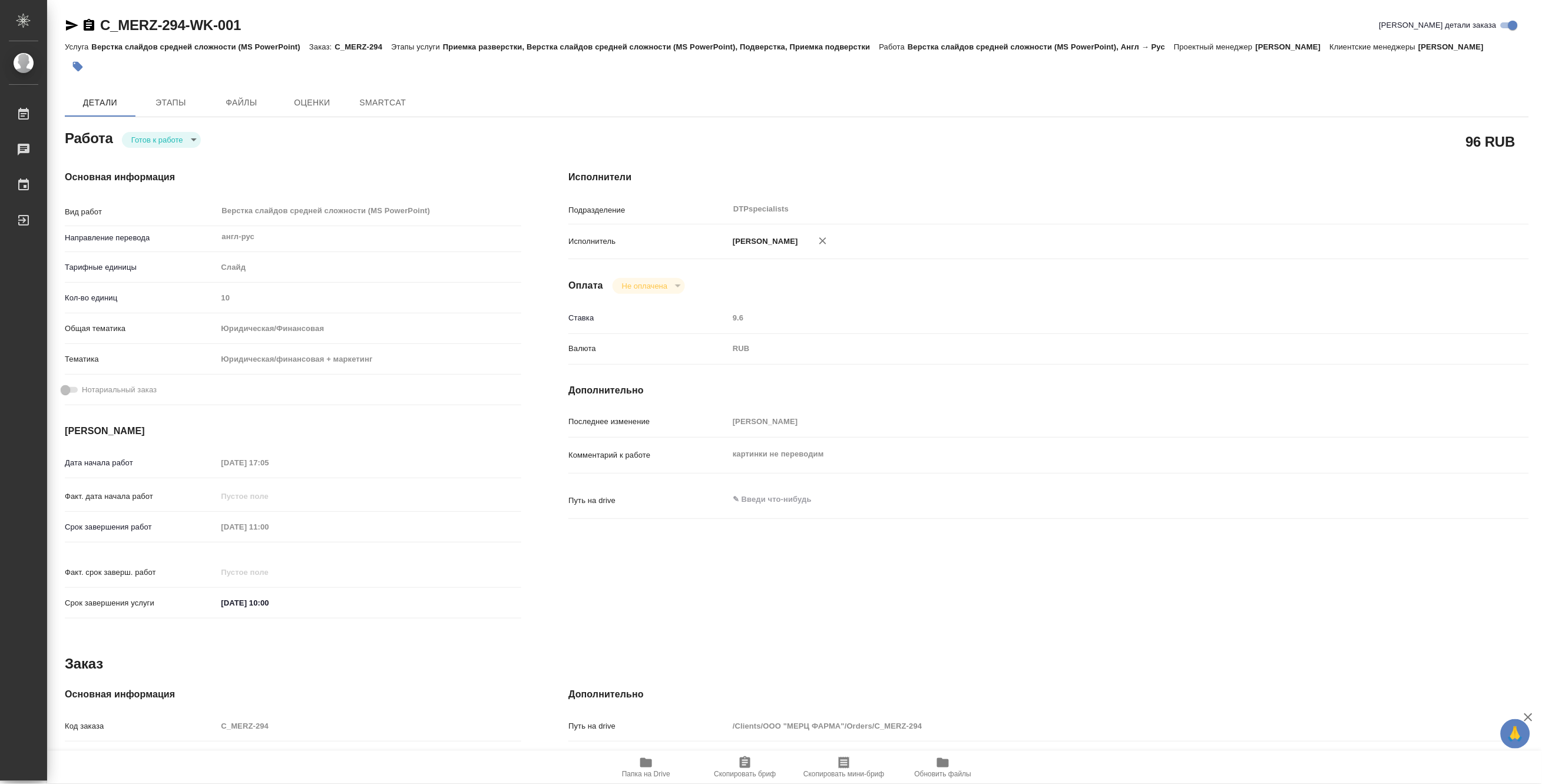
type textarea "x"
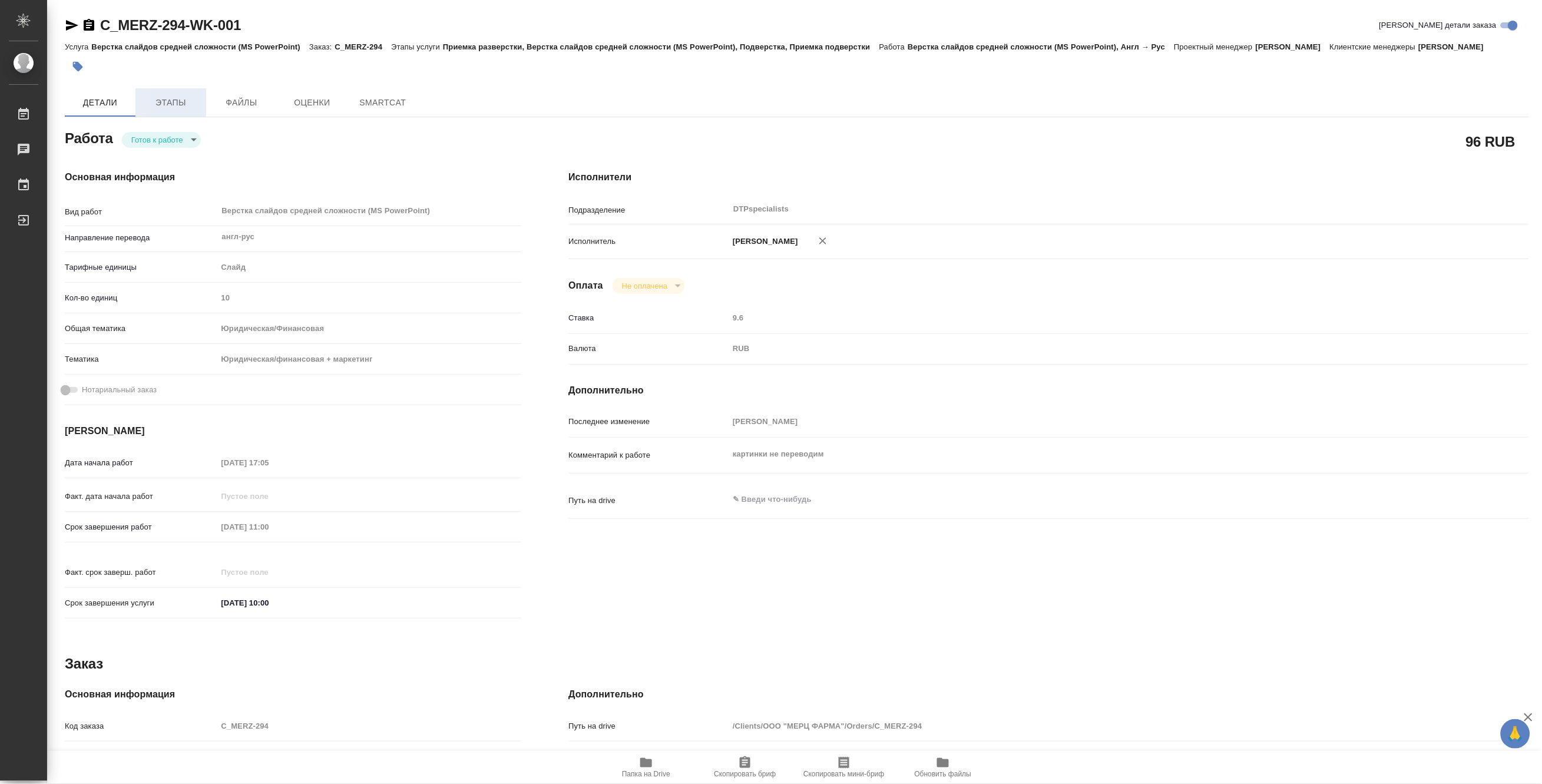
type textarea "x"
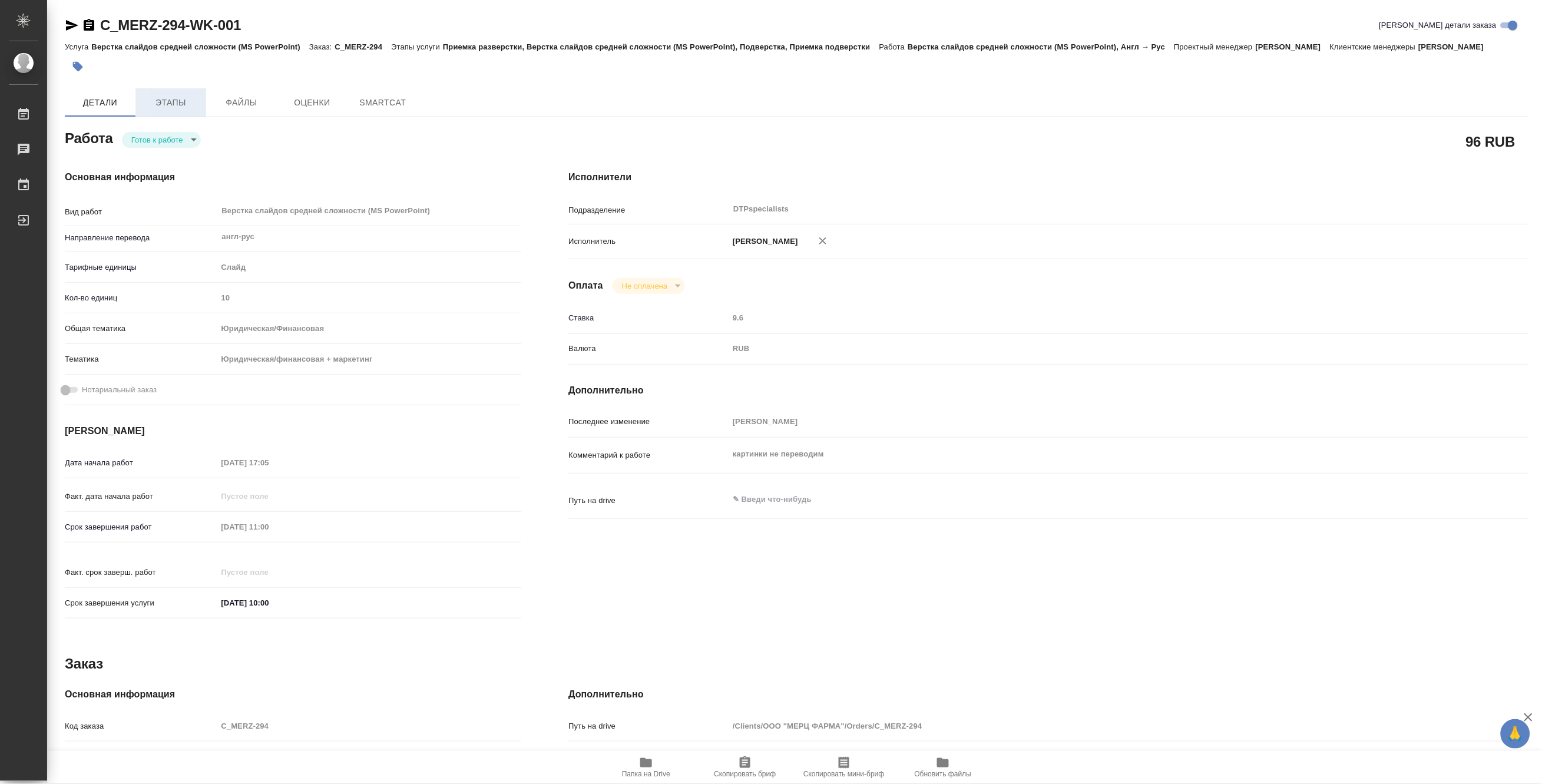
type textarea "x"
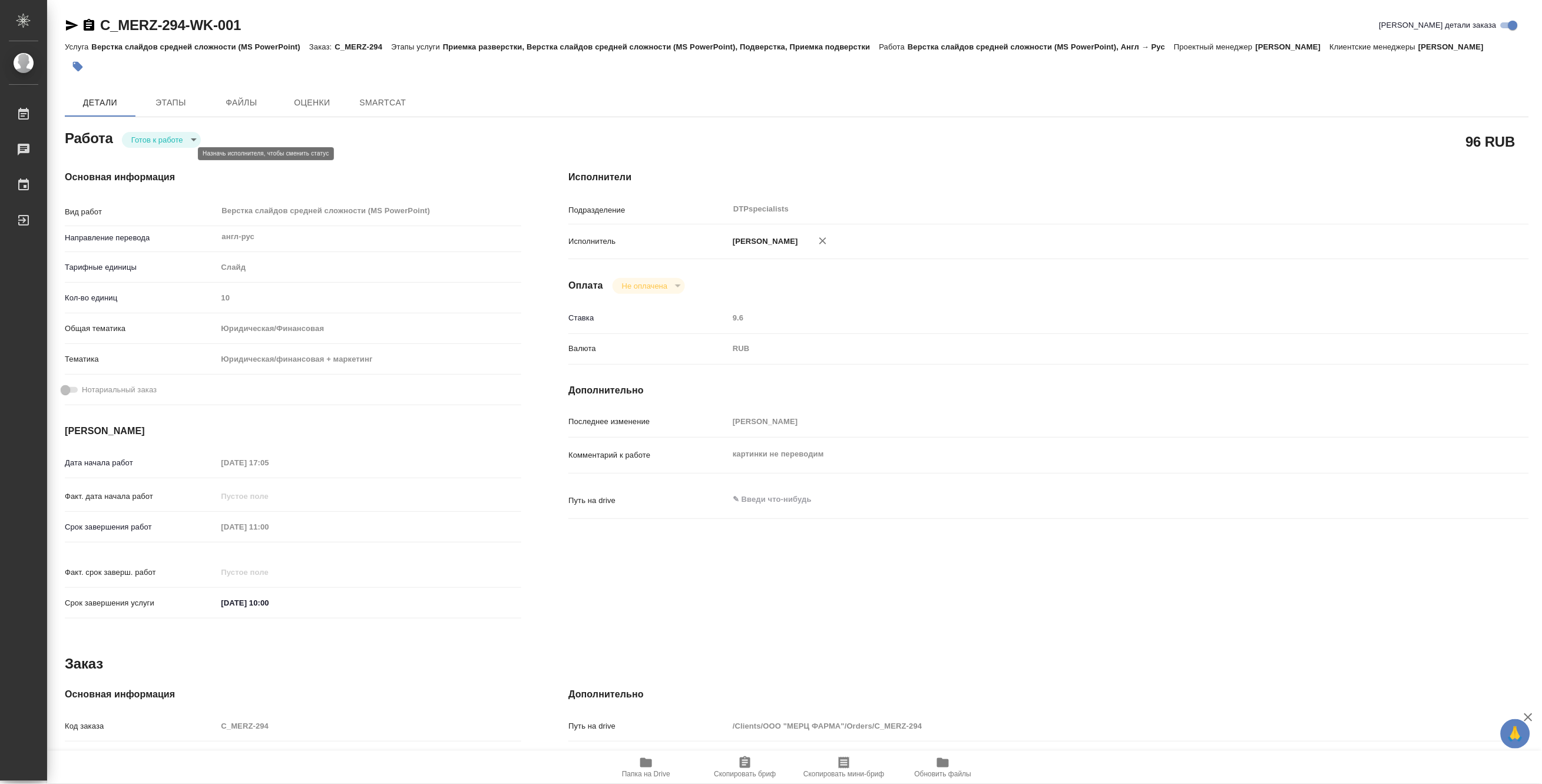
type textarea "x"
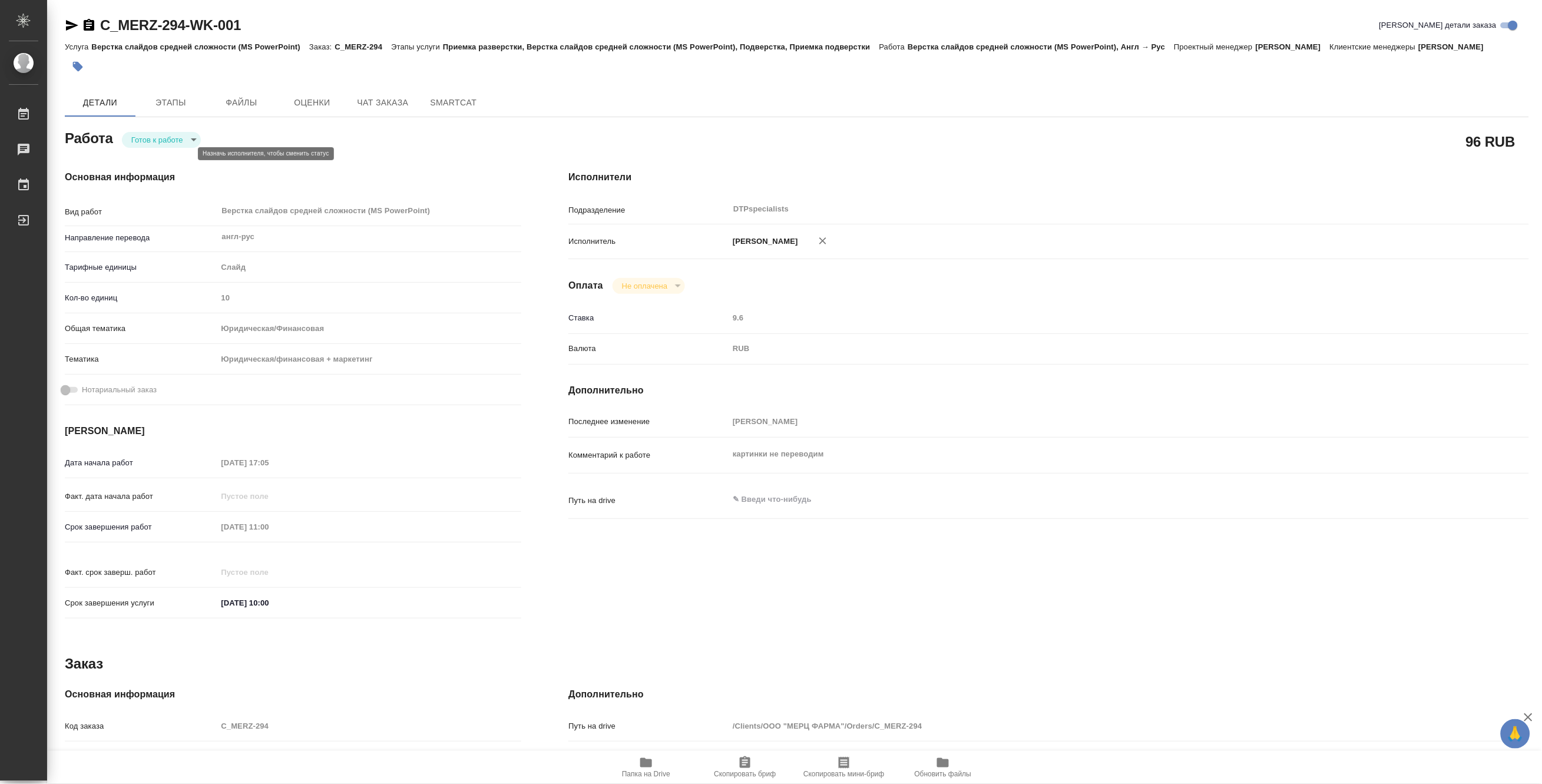
click at [147, 151] on body "🙏 .cls-1 fill:#fff; AWATERA [PERSON_NAME] Чаты График Выйти C_MERZ-294-WK-001 К…" at bounding box center [771, 392] width 1542 height 784
click at [145, 155] on button "В работе" at bounding box center [151, 154] width 39 height 13
type textarea "x"
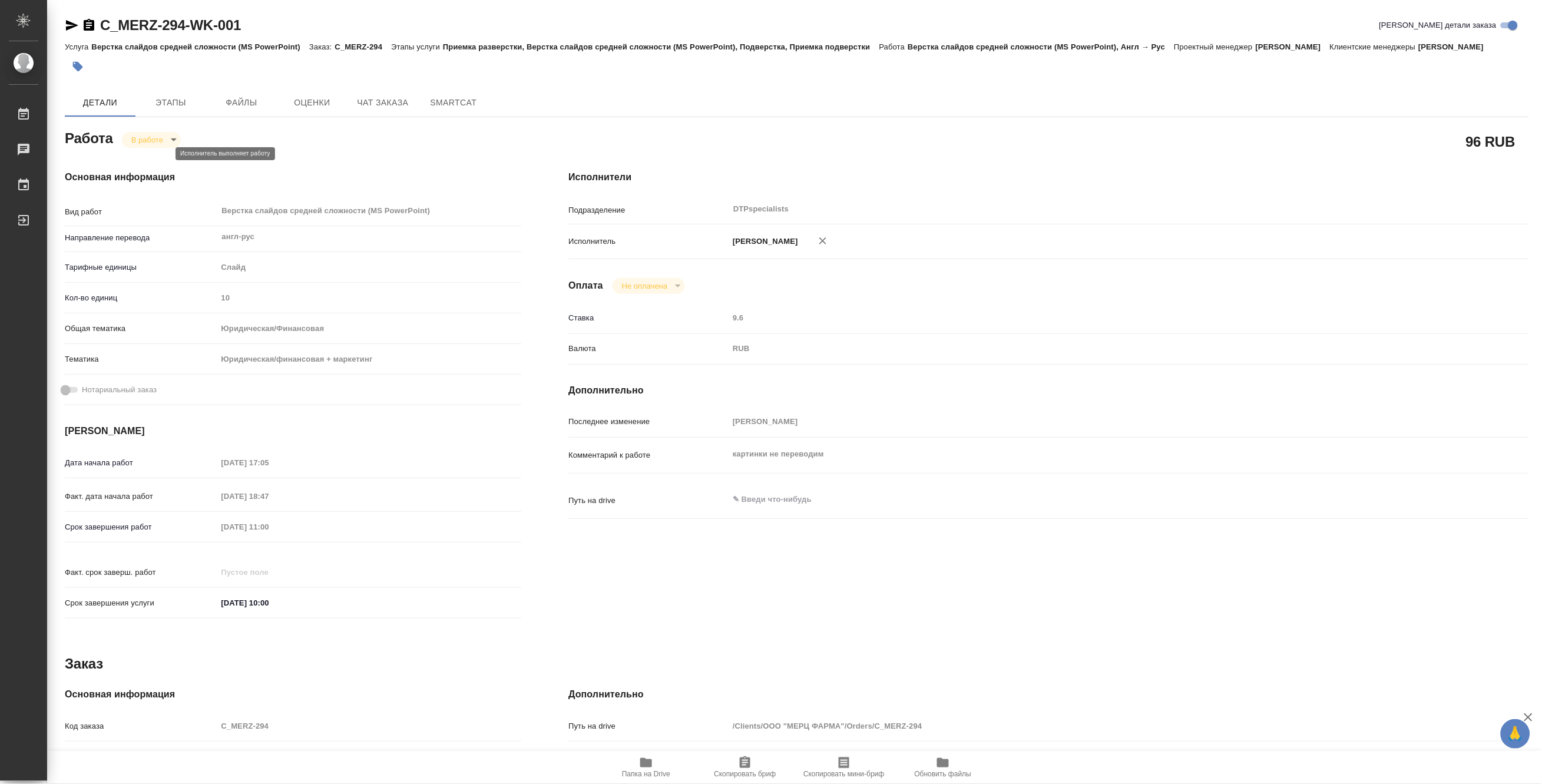
type textarea "x"
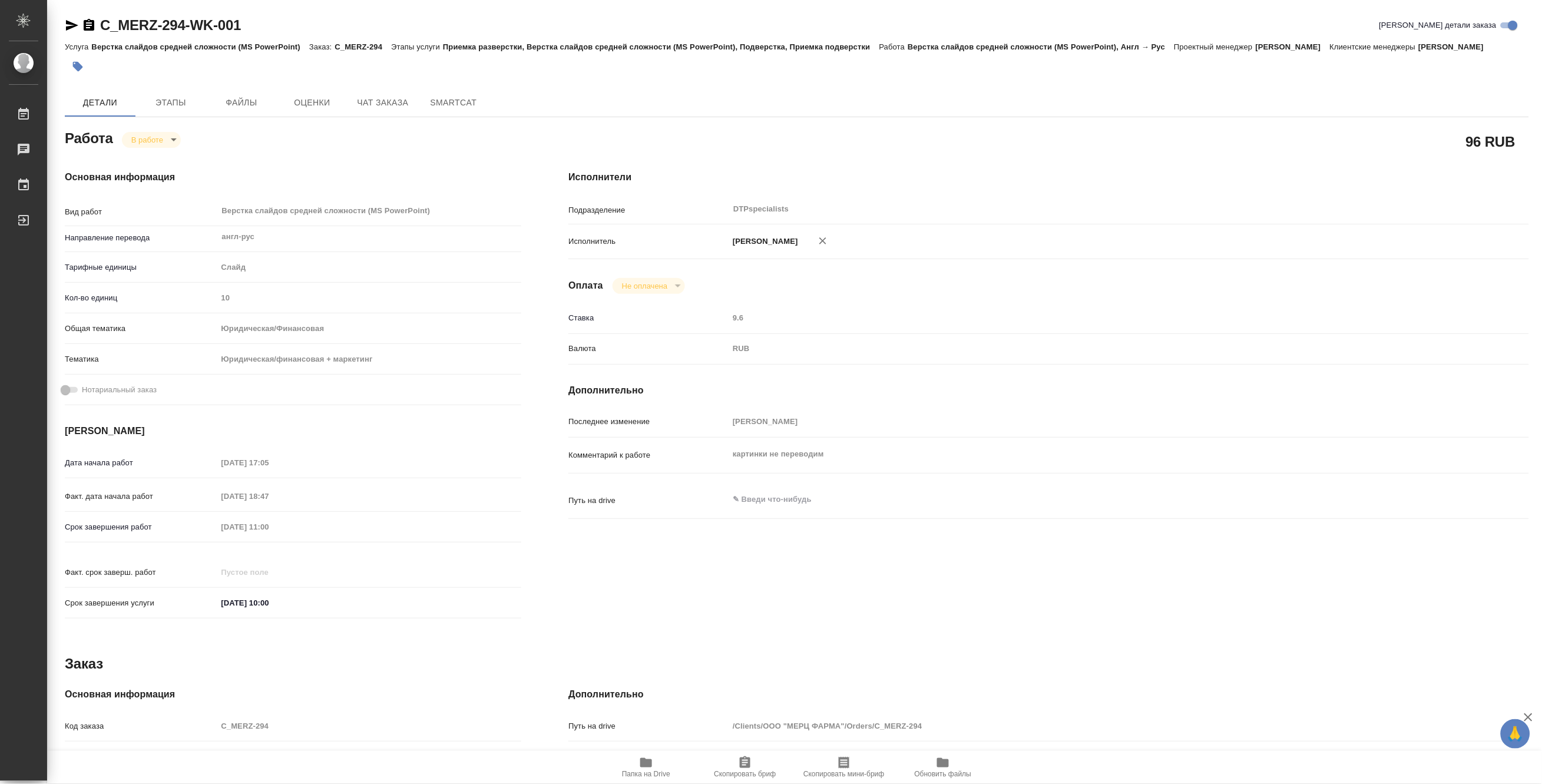
type textarea "x"
